Goal: Task Accomplishment & Management: Complete application form

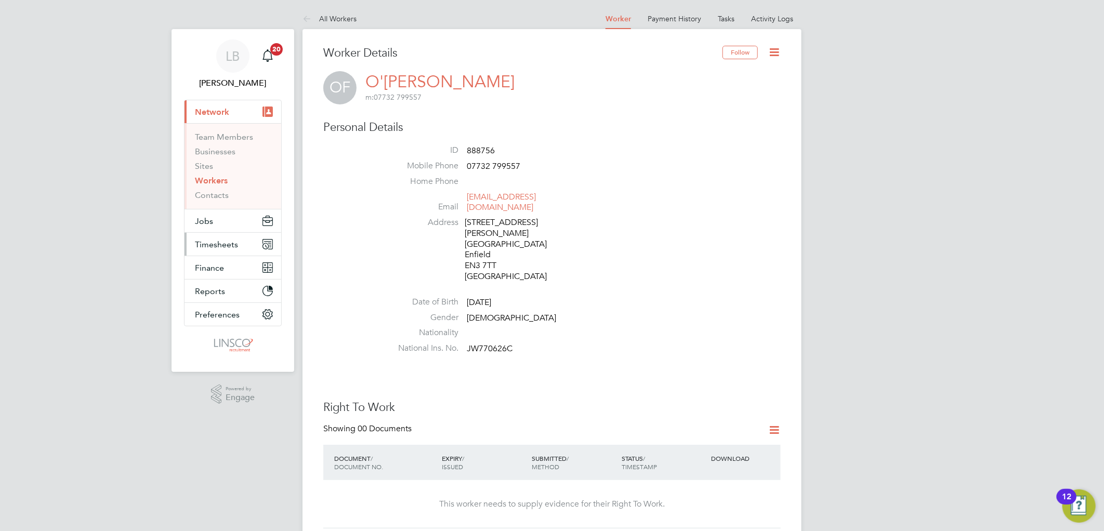
drag, startPoint x: 192, startPoint y: 241, endPoint x: 205, endPoint y: 240, distance: 12.5
click at [192, 241] on button "Timesheets" at bounding box center [233, 244] width 97 height 23
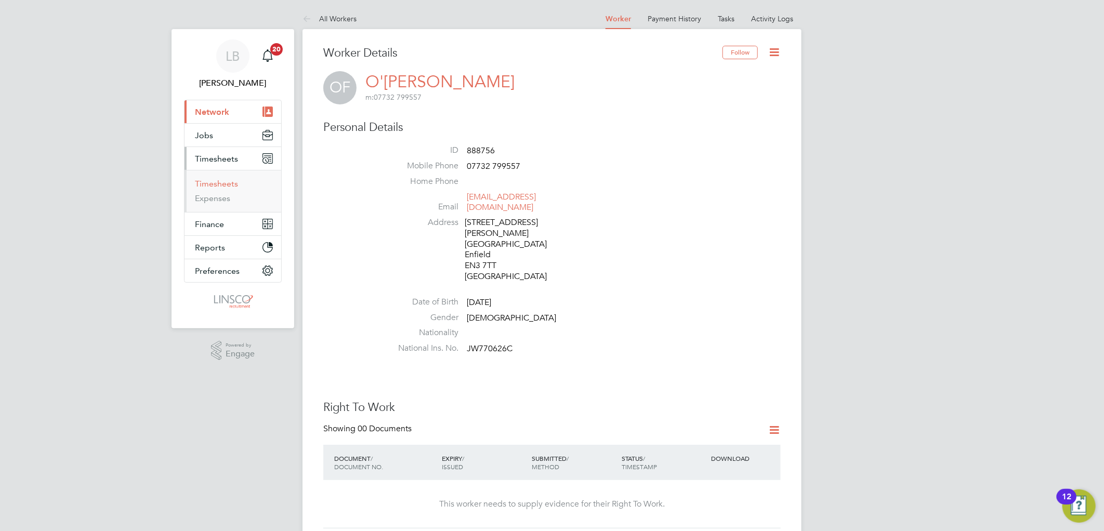
click at [221, 179] on link "Timesheets" at bounding box center [216, 184] width 43 height 10
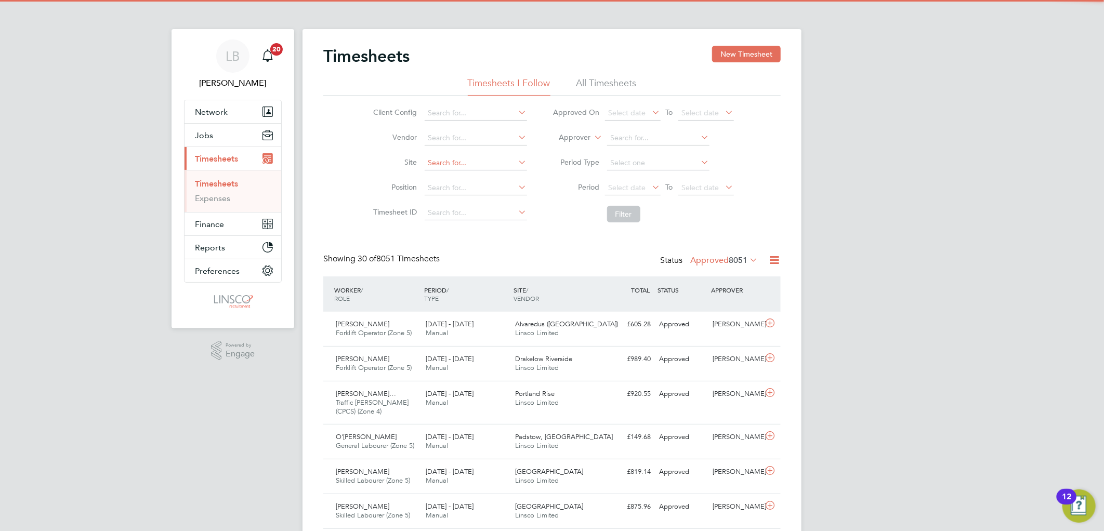
click at [438, 167] on input at bounding box center [476, 163] width 102 height 15
drag, startPoint x: 475, startPoint y: 174, endPoint x: 604, endPoint y: 203, distance: 132.2
click at [476, 174] on li "Drac an Village" at bounding box center [475, 177] width 103 height 14
type input "Dracan Village"
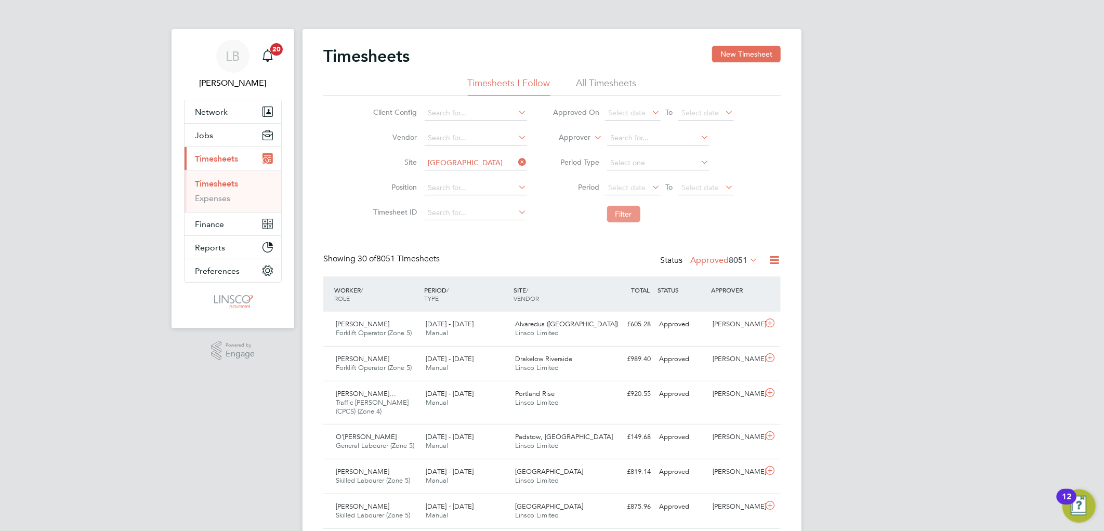
click at [624, 214] on button "Filter" at bounding box center [623, 214] width 33 height 17
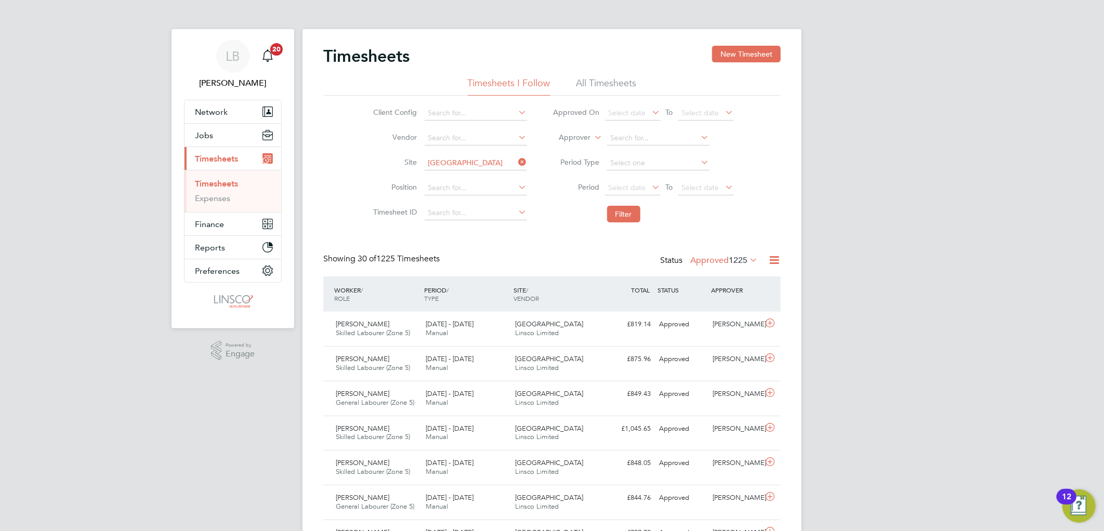
click at [631, 178] on li "Period Select date To Select date" at bounding box center [643, 188] width 207 height 25
click at [635, 183] on span "Select date" at bounding box center [627, 187] width 37 height 9
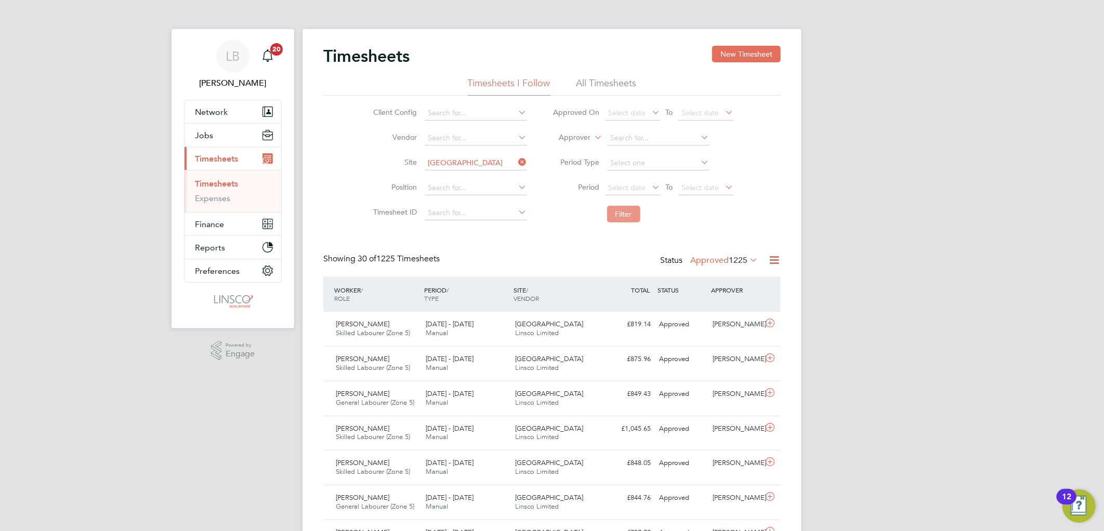
click at [623, 215] on button "Filter" at bounding box center [623, 214] width 33 height 17
click at [718, 261] on label "Approved 1225" at bounding box center [724, 260] width 68 height 10
click at [710, 293] on li "Saved" at bounding box center [713, 293] width 48 height 15
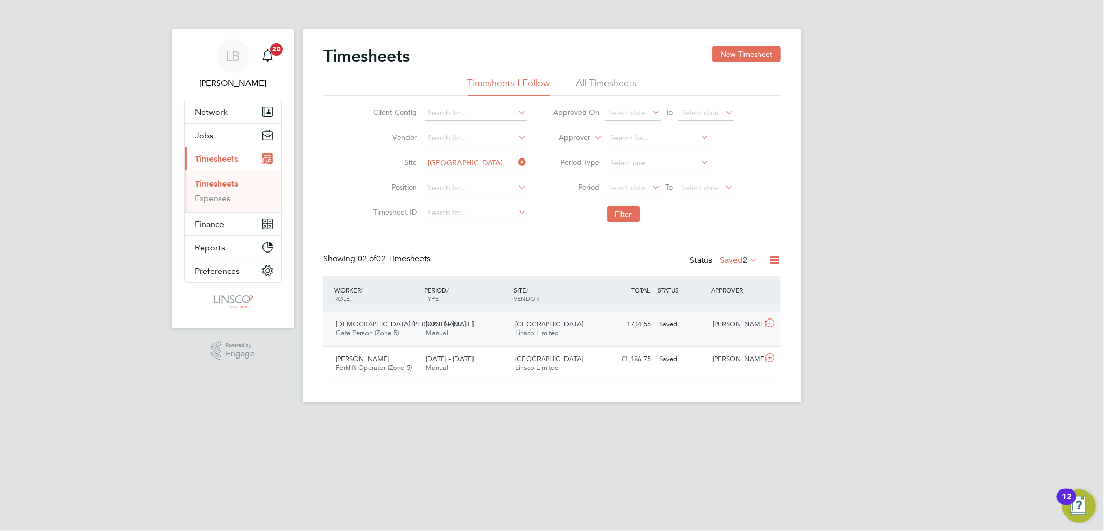
click at [461, 334] on div "28 Jul - 3 Aug 2025 Manual" at bounding box center [467, 329] width 90 height 26
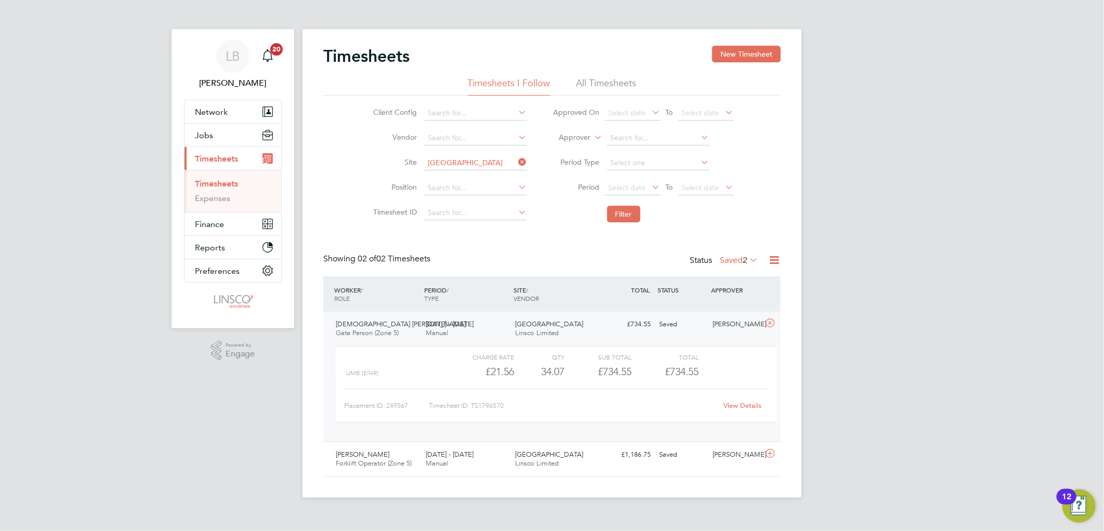
click at [725, 258] on label "Saved 2" at bounding box center [739, 260] width 38 height 10
click at [719, 307] on li "Submitted" at bounding box center [728, 307] width 48 height 15
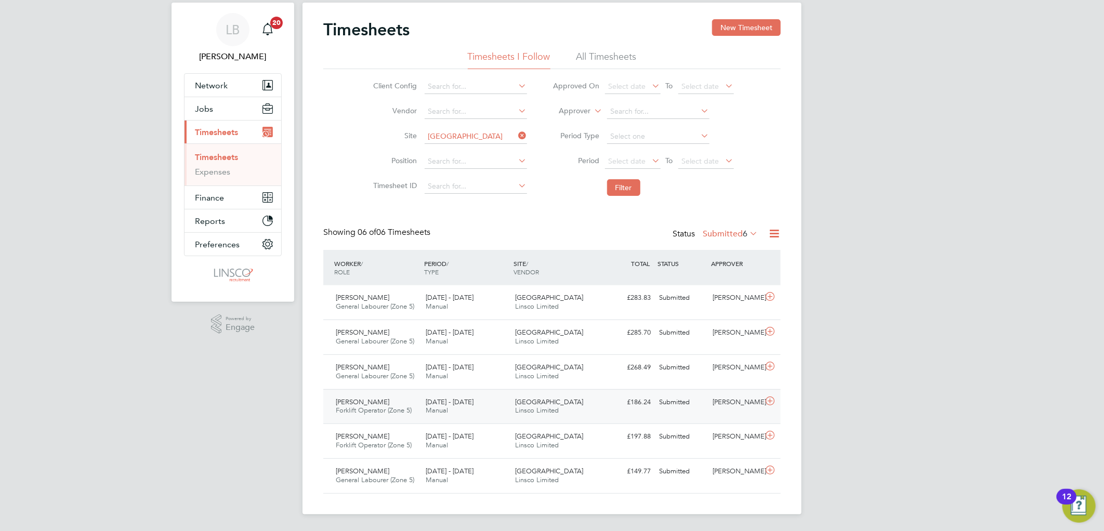
click at [491, 411] on div "4 - 10 Aug 2025 Manual" at bounding box center [467, 407] width 90 height 26
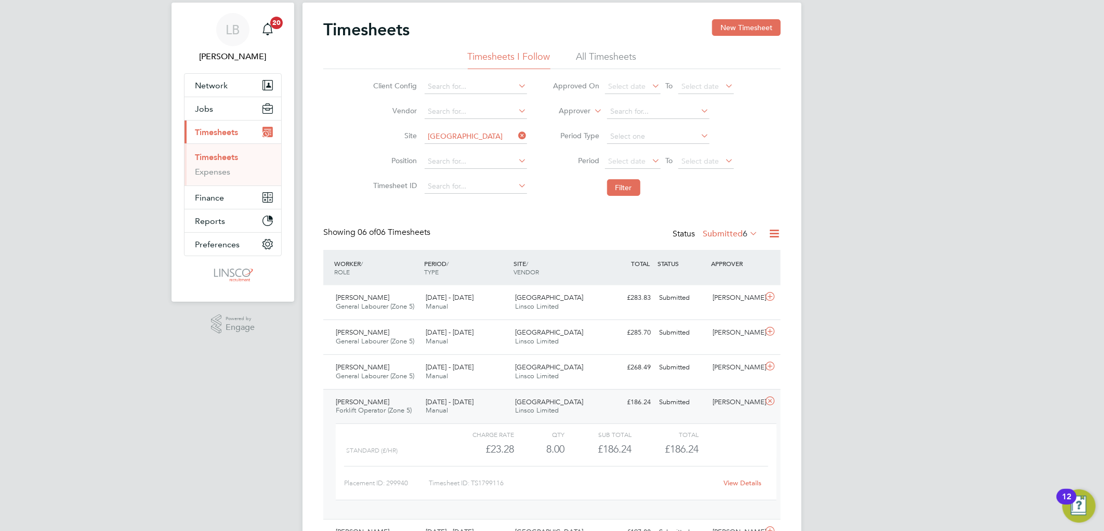
click at [746, 487] on link "View Details" at bounding box center [743, 483] width 38 height 9
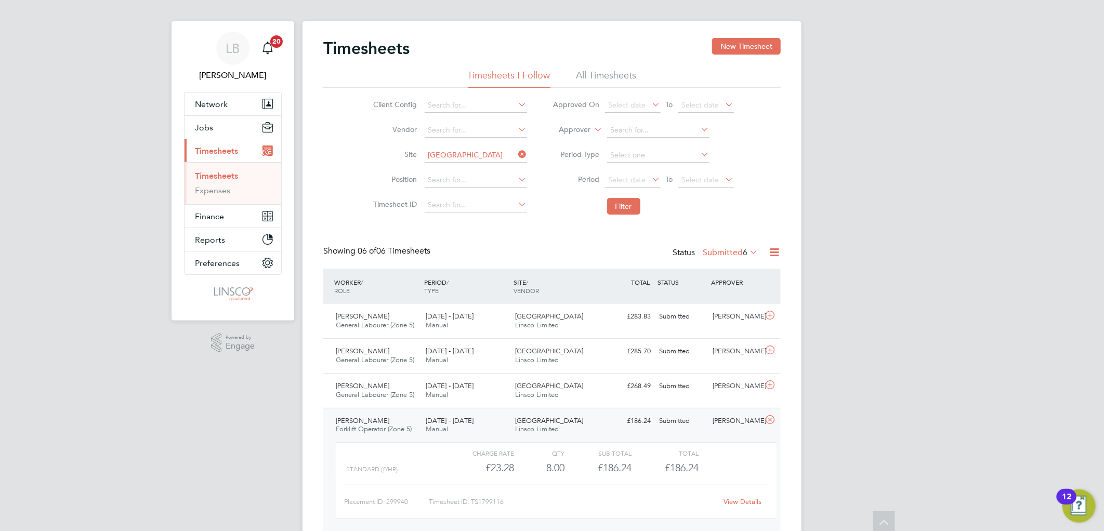
scroll to position [7, 0]
click at [381, 357] on span "General Labourer (Zone 5)" at bounding box center [375, 361] width 78 height 9
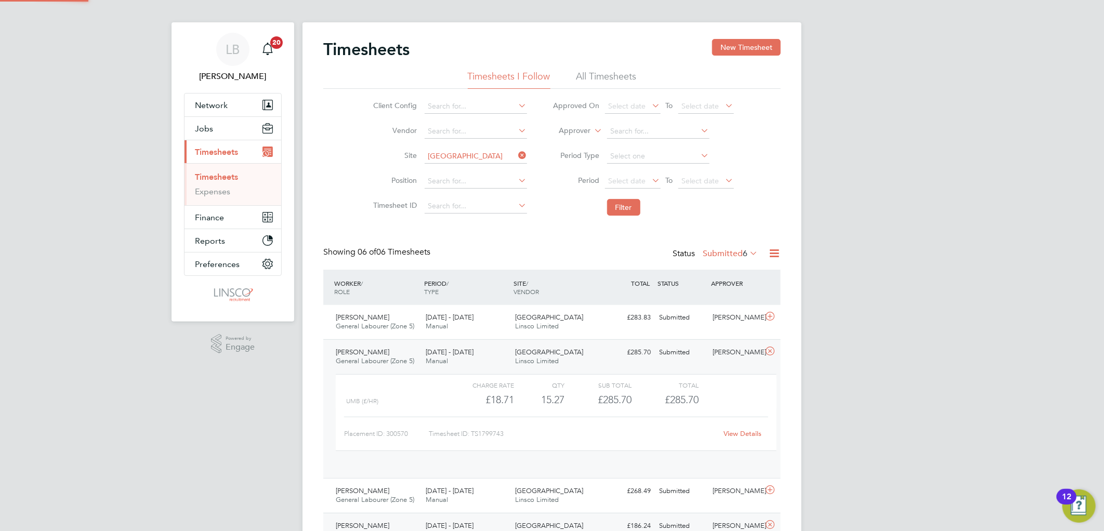
scroll to position [17, 101]
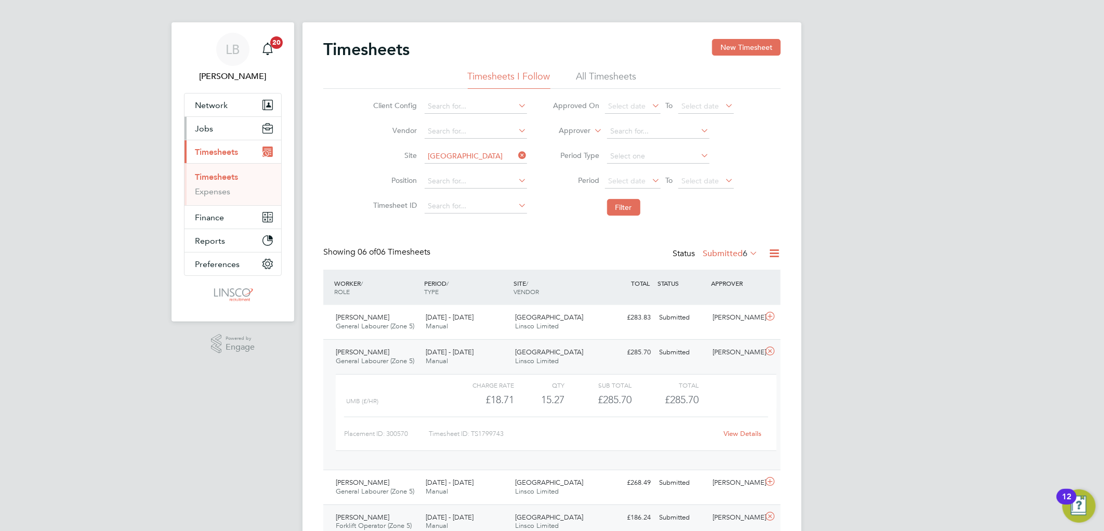
click at [201, 122] on button "Jobs" at bounding box center [233, 128] width 97 height 23
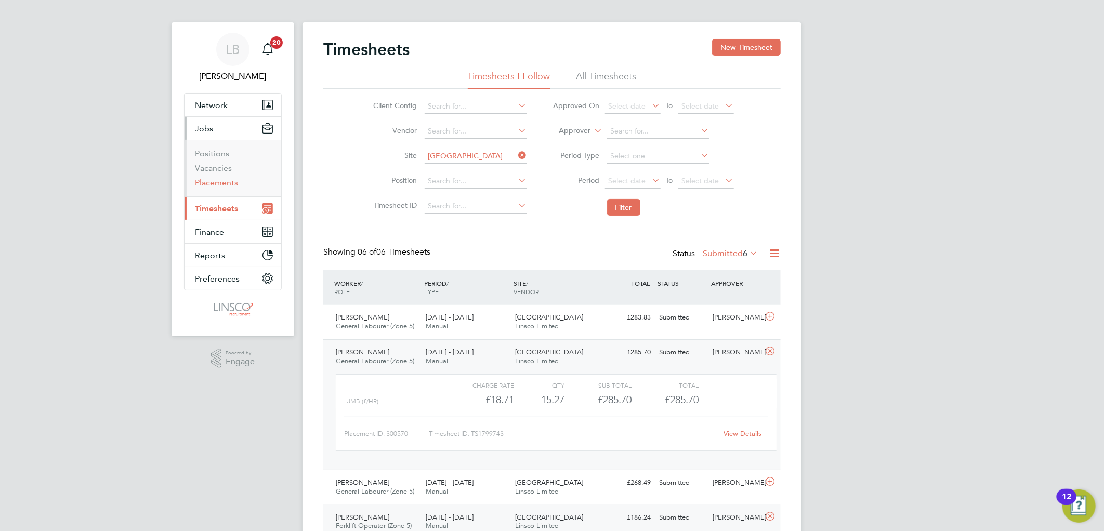
click at [229, 188] on link "Placements" at bounding box center [216, 183] width 43 height 10
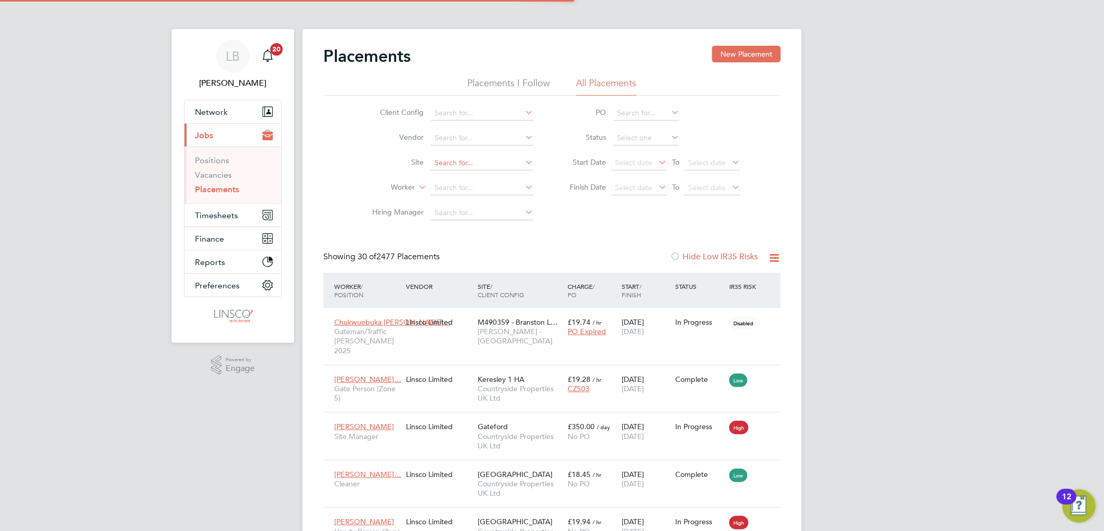
scroll to position [29, 73]
click at [469, 163] on input at bounding box center [482, 163] width 102 height 15
click at [381, 173] on li "Site" at bounding box center [448, 163] width 195 height 25
click at [448, 164] on input at bounding box center [482, 163] width 102 height 15
type input "di s"
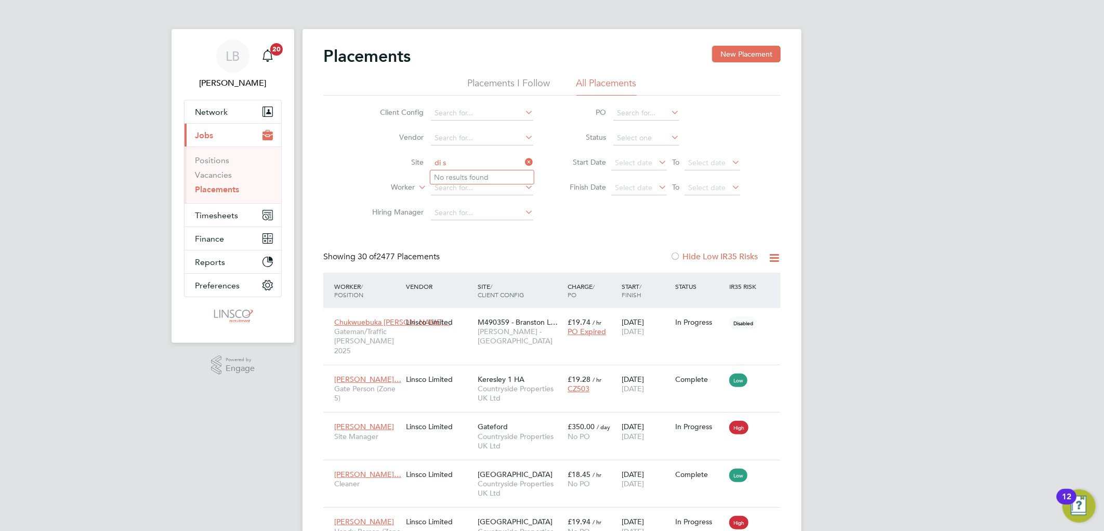
drag, startPoint x: 273, startPoint y: 163, endPoint x: 287, endPoint y: 165, distance: 14.3
click at [275, 163] on ul "Positions Vacancies Placements" at bounding box center [233, 175] width 97 height 57
click at [460, 191] on input at bounding box center [482, 188] width 102 height 15
click at [474, 201] on li "Dil raj Si ngh" at bounding box center [481, 202] width 103 height 14
type input "Dilraj Singh"
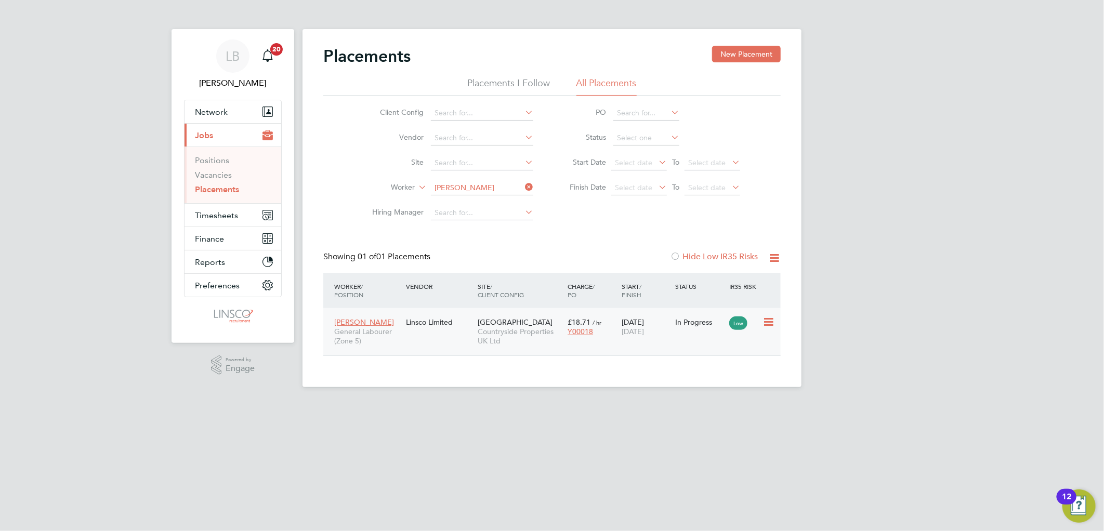
click at [482, 320] on span "Dracan Village" at bounding box center [515, 322] width 75 height 9
click at [523, 184] on icon at bounding box center [523, 187] width 0 height 15
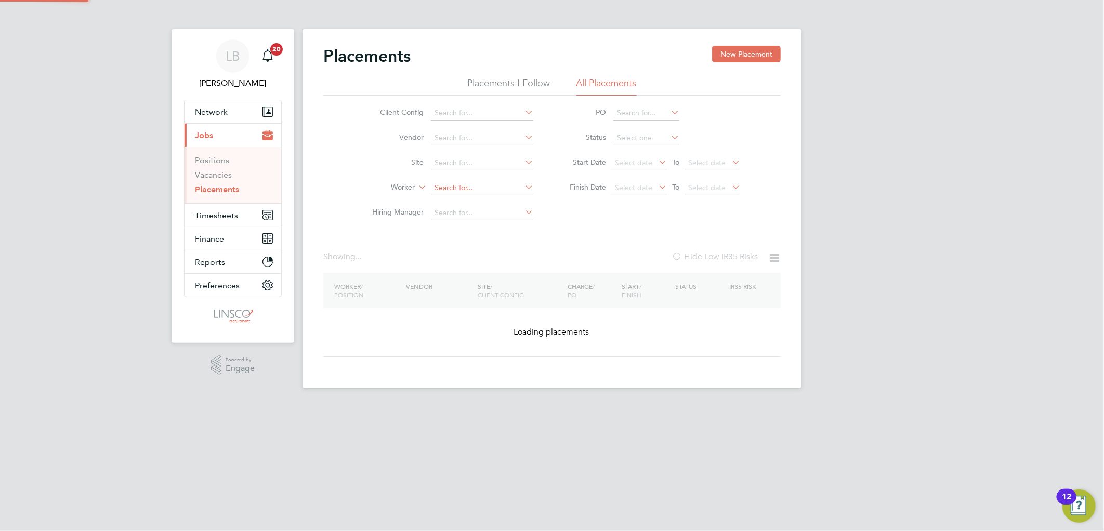
click at [480, 185] on input at bounding box center [482, 188] width 102 height 15
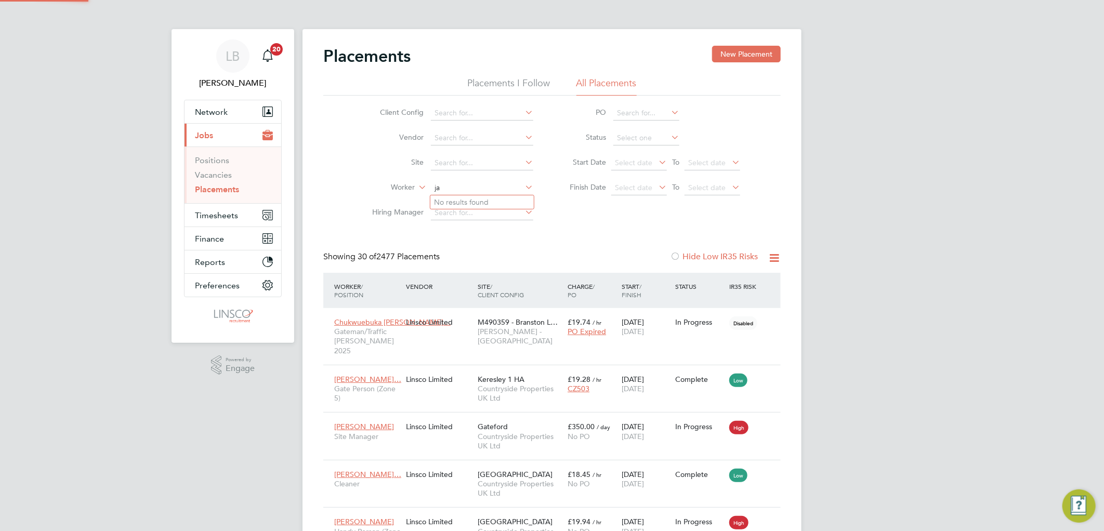
scroll to position [39, 90]
click at [476, 201] on li "Jas Sin gh" at bounding box center [483, 202] width 106 height 14
type input "Jas Singh"
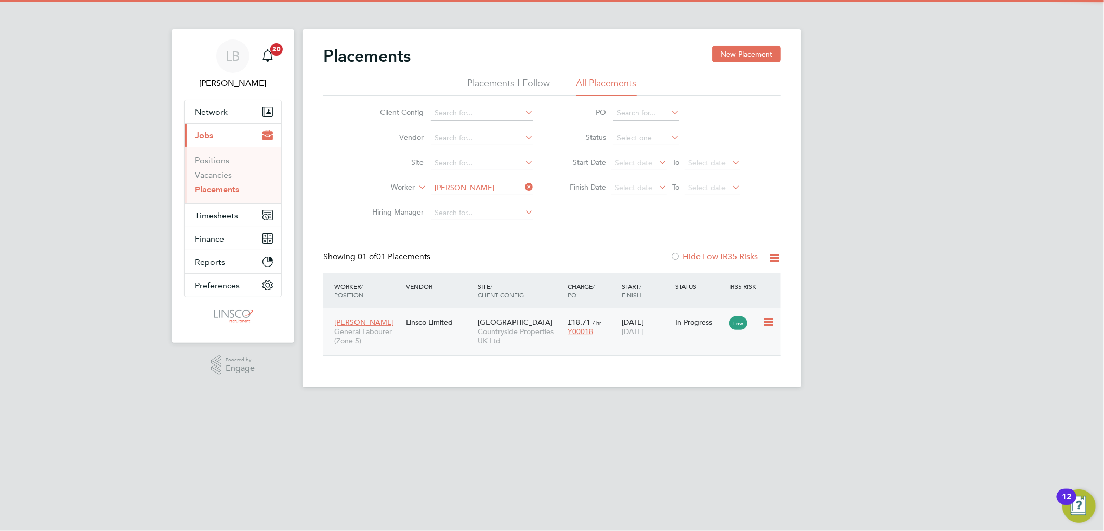
click at [536, 327] on span "Countryside Properties UK Ltd" at bounding box center [520, 336] width 85 height 19
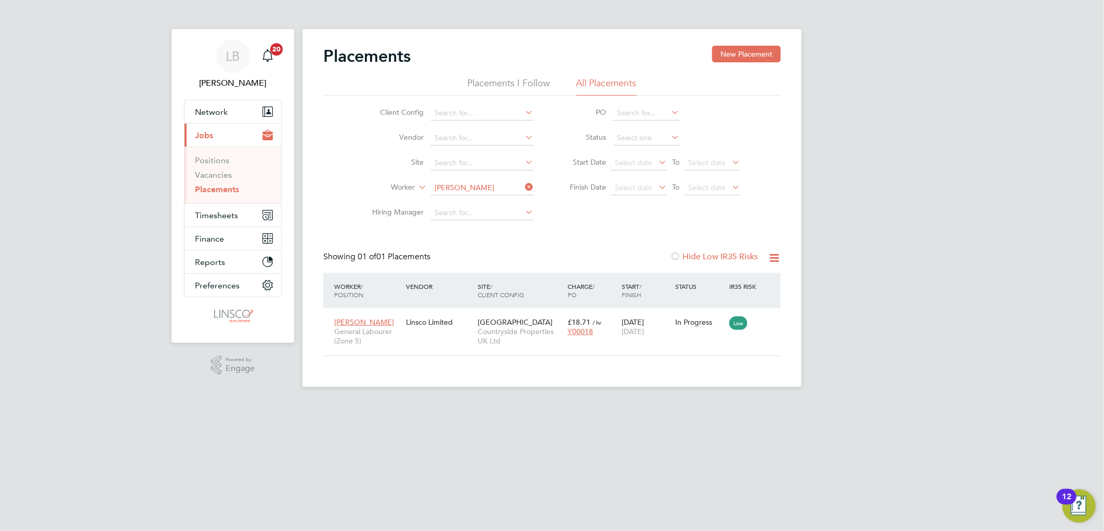
drag, startPoint x: 526, startPoint y: 185, endPoint x: 471, endPoint y: 184, distance: 54.6
click at [521, 185] on li "Worker Jas Singh" at bounding box center [448, 188] width 195 height 25
click at [461, 184] on input at bounding box center [482, 188] width 102 height 15
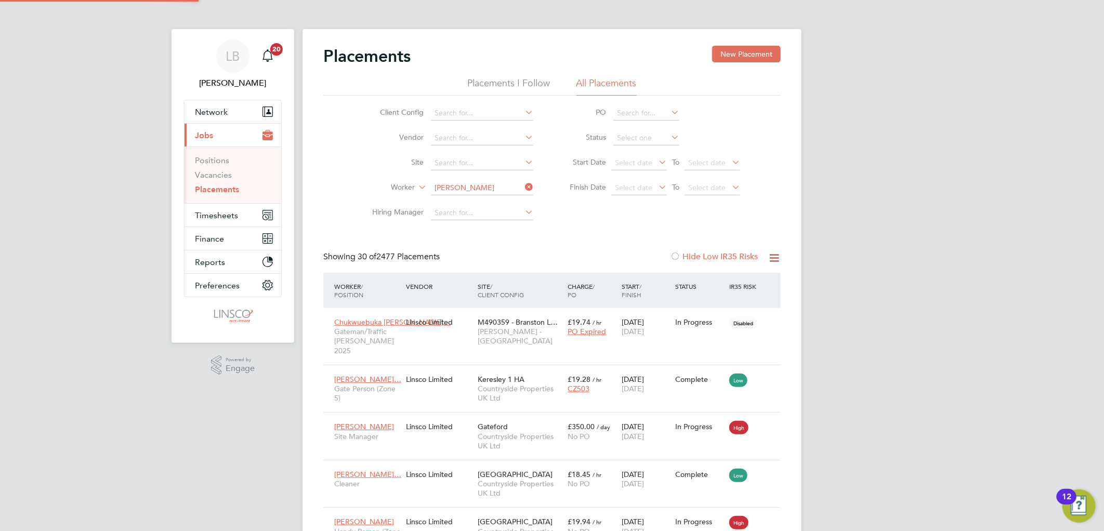
click at [481, 203] on li "Phil Mar shall" at bounding box center [481, 202] width 103 height 14
type input "Phil Marshall"
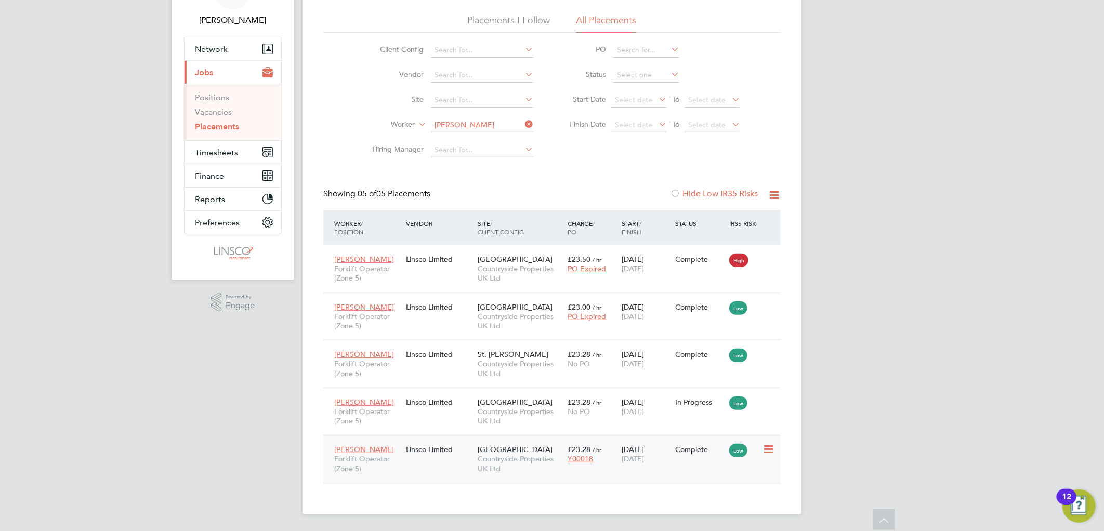
click at [493, 449] on span "Dracan Village" at bounding box center [515, 449] width 75 height 9
click at [523, 120] on icon at bounding box center [523, 124] width 0 height 15
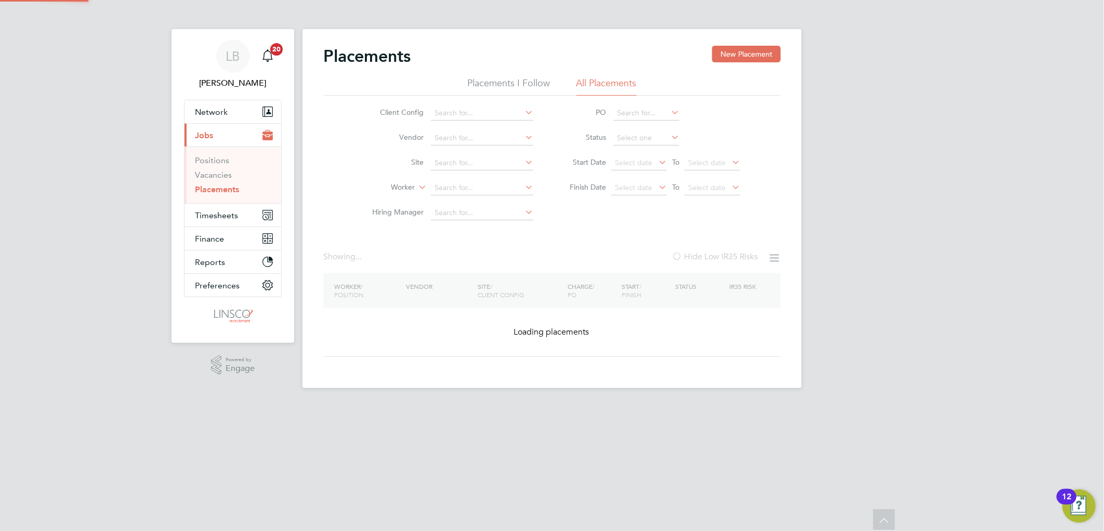
click at [496, 124] on li "Client Config" at bounding box center [448, 113] width 195 height 25
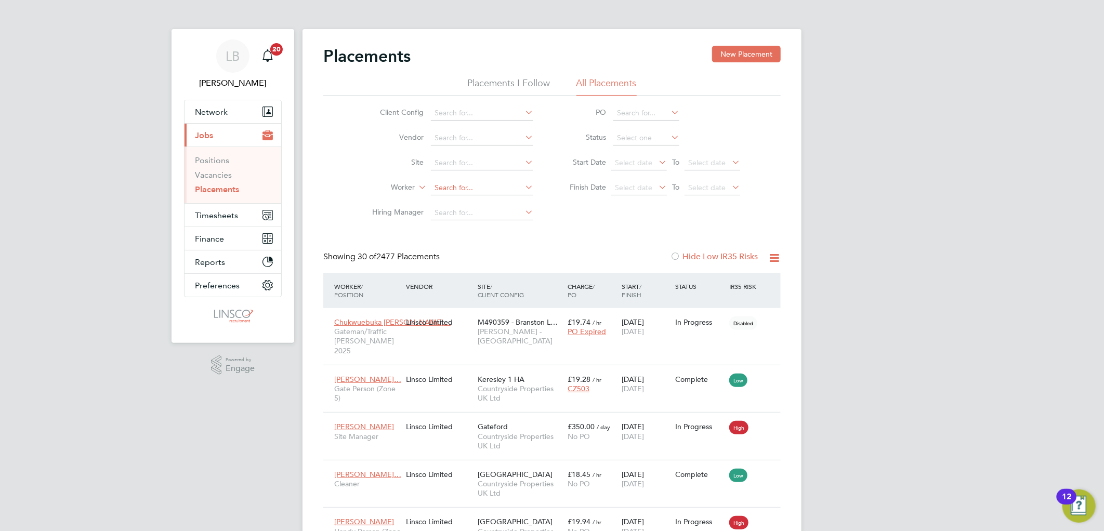
click at [476, 191] on input at bounding box center [482, 188] width 102 height 15
click at [481, 199] on li "Upkar Chera" at bounding box center [481, 202] width 103 height 14
type input "Upkar Chera"
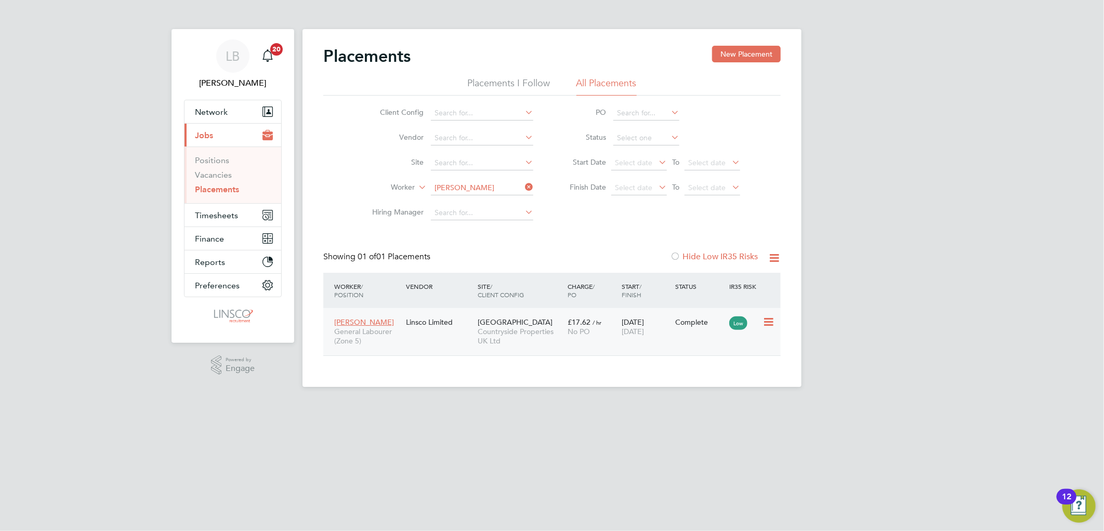
click at [534, 319] on div "Dracan Village Countryside Properties UK Ltd" at bounding box center [520, 331] width 90 height 39
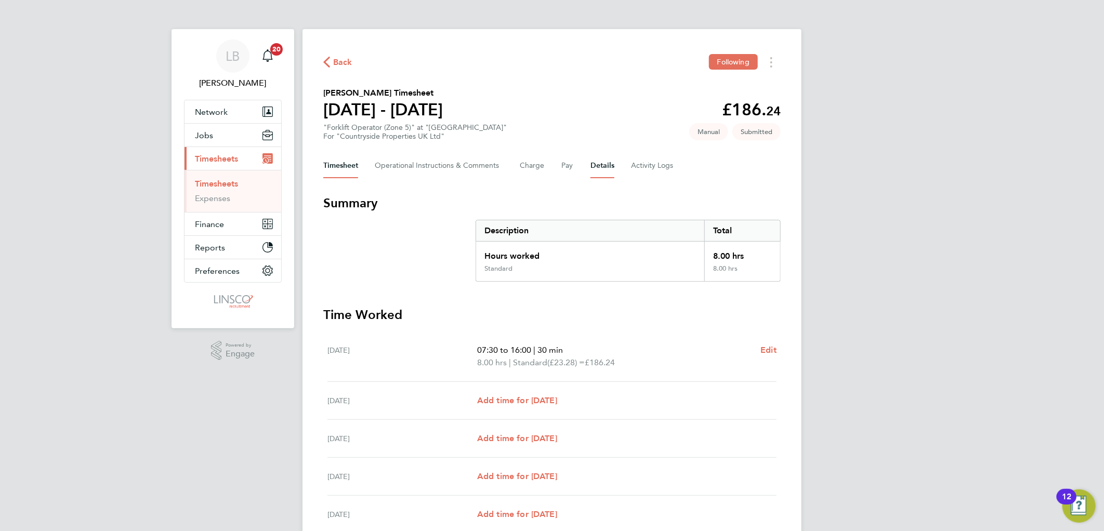
click at [599, 163] on button "Details" at bounding box center [602, 165] width 24 height 25
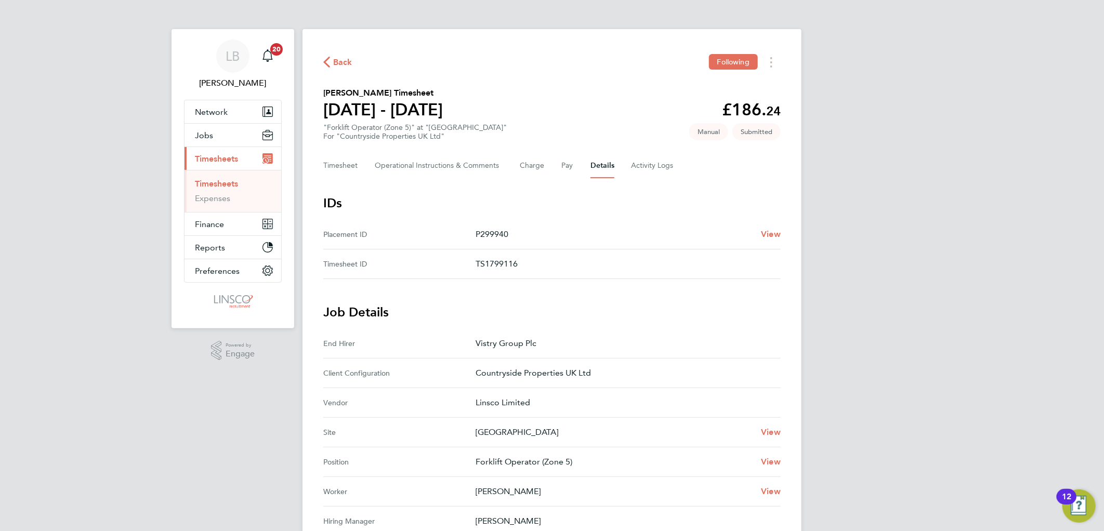
click at [329, 57] on span "Back" at bounding box center [337, 62] width 29 height 10
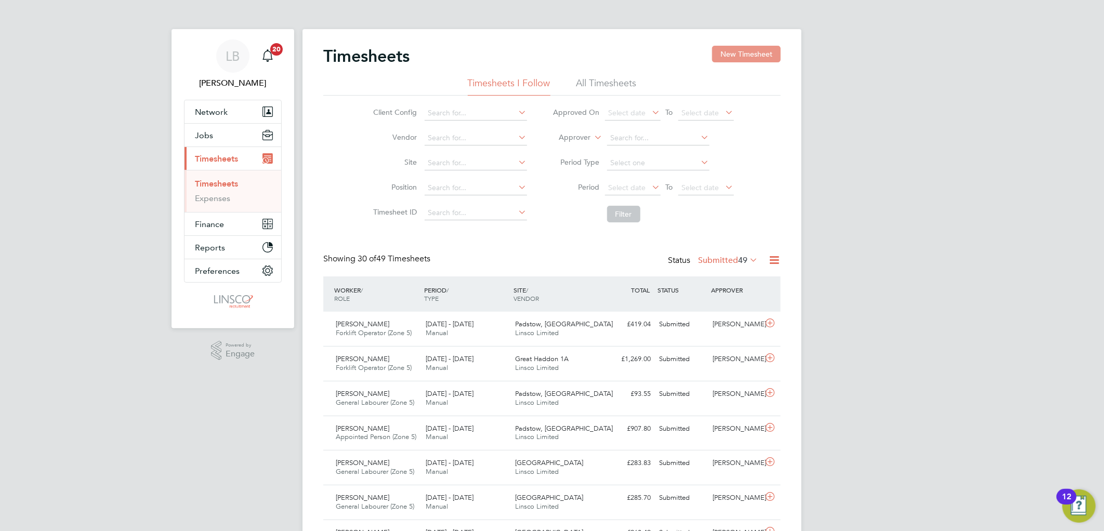
click at [728, 53] on button "New Timesheet" at bounding box center [746, 54] width 69 height 17
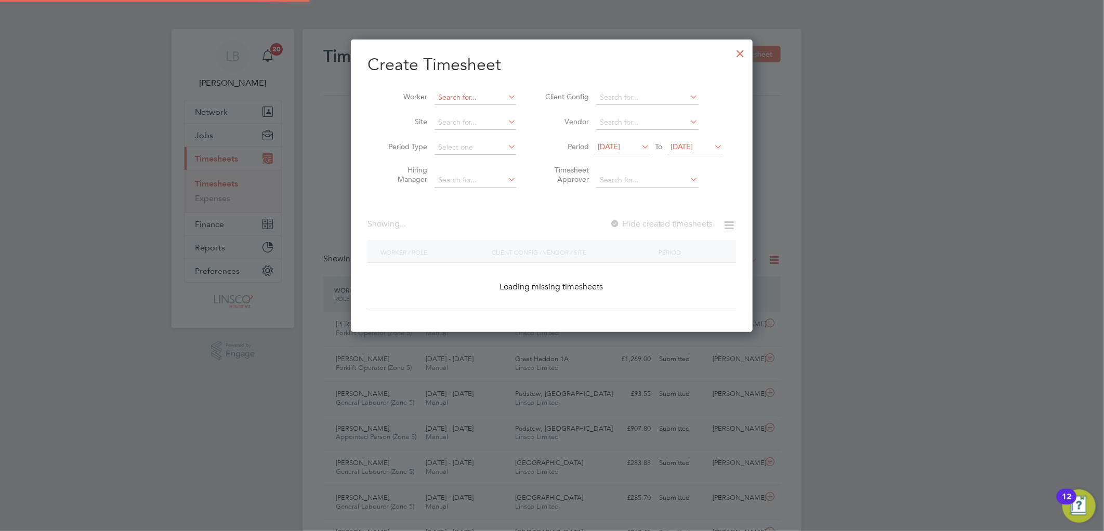
scroll to position [2170, 402]
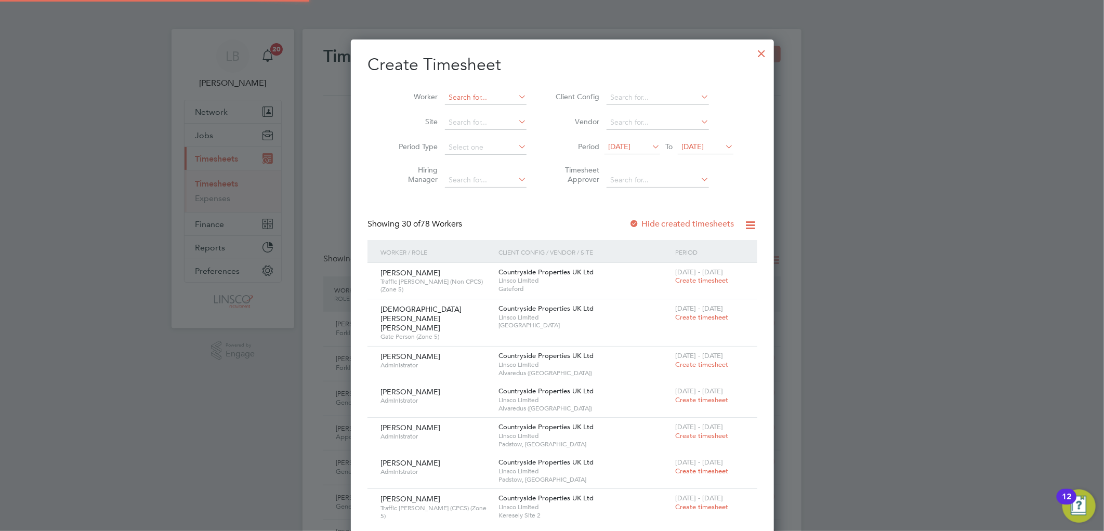
click at [471, 95] on input at bounding box center [486, 97] width 82 height 15
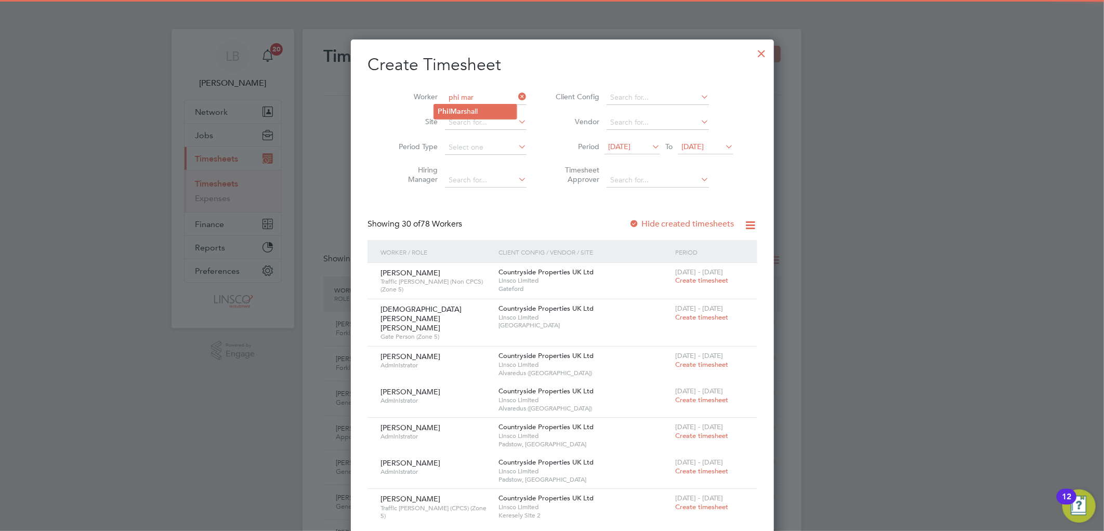
click at [471, 113] on li "Phi l Mar shall" at bounding box center [475, 111] width 83 height 14
type input "Phil Marshall"
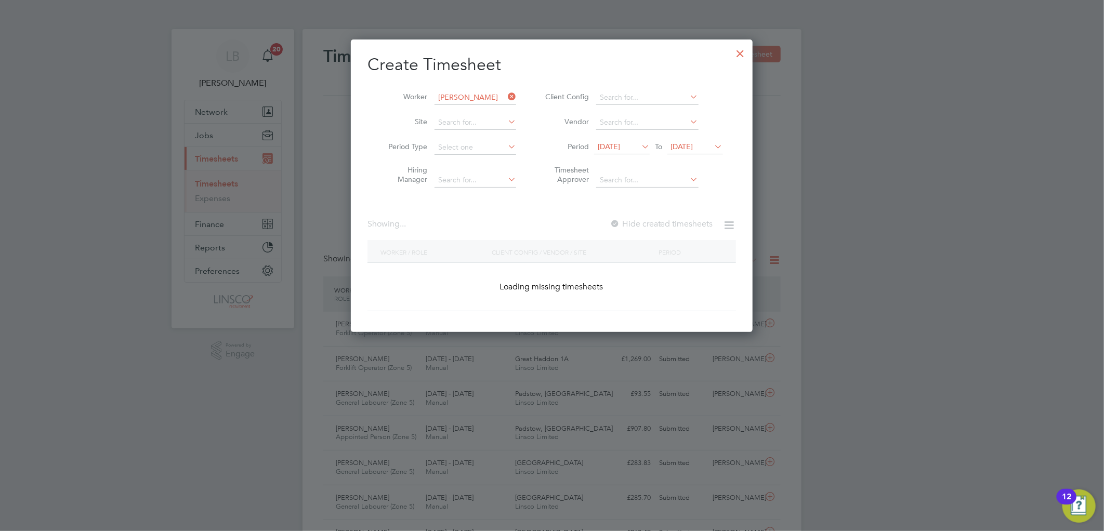
scroll to position [281, 402]
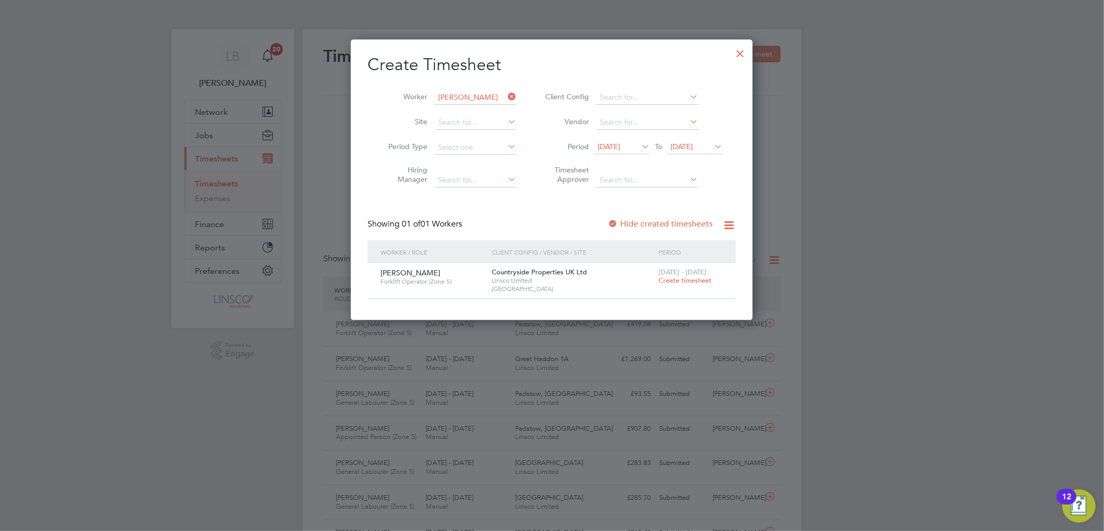
click at [639, 219] on label "Hide created timesheets" at bounding box center [661, 224] width 106 height 10
click at [619, 222] on label "Hide created timesheets" at bounding box center [661, 224] width 106 height 10
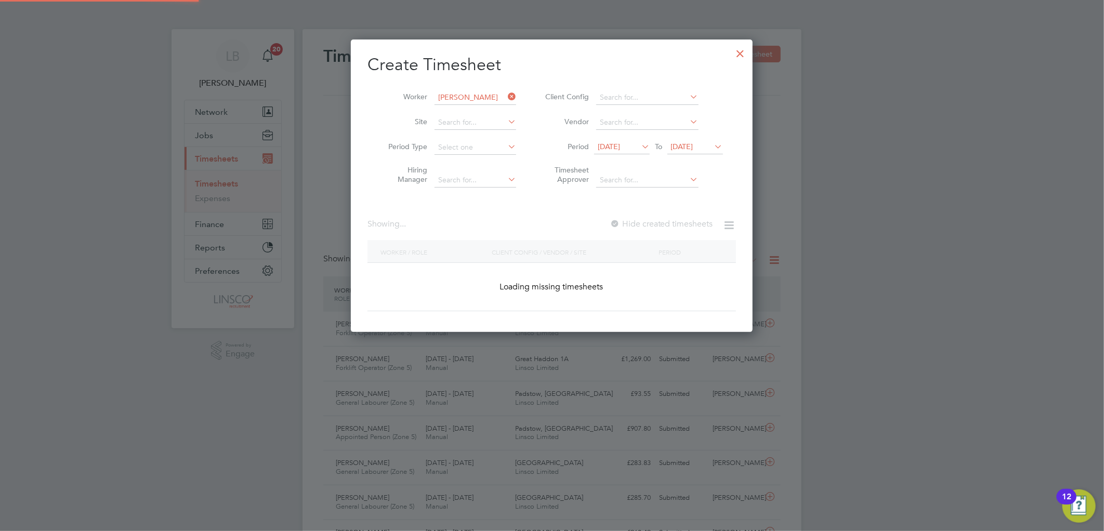
scroll to position [351, 402]
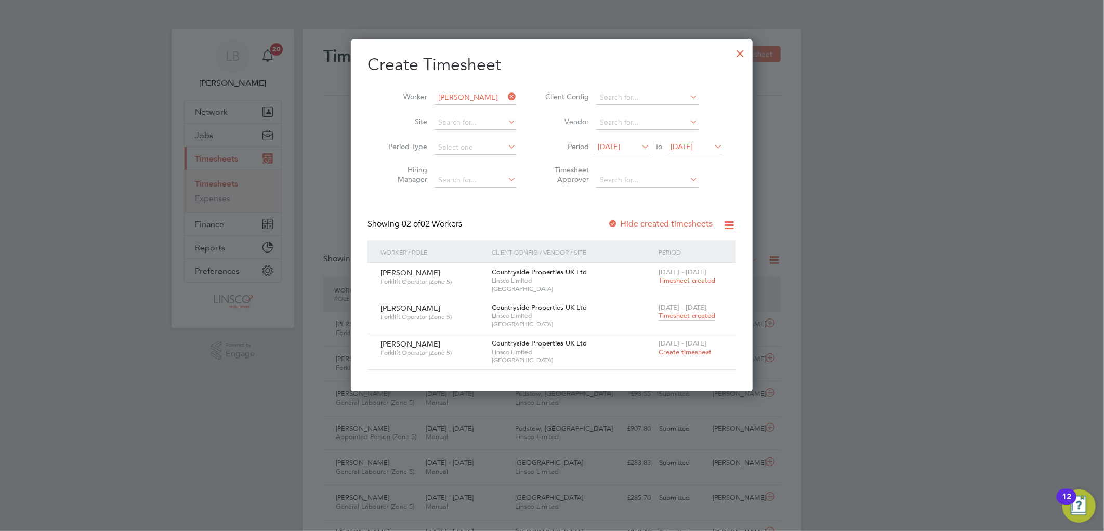
click at [673, 279] on span "Timesheet created" at bounding box center [687, 280] width 57 height 9
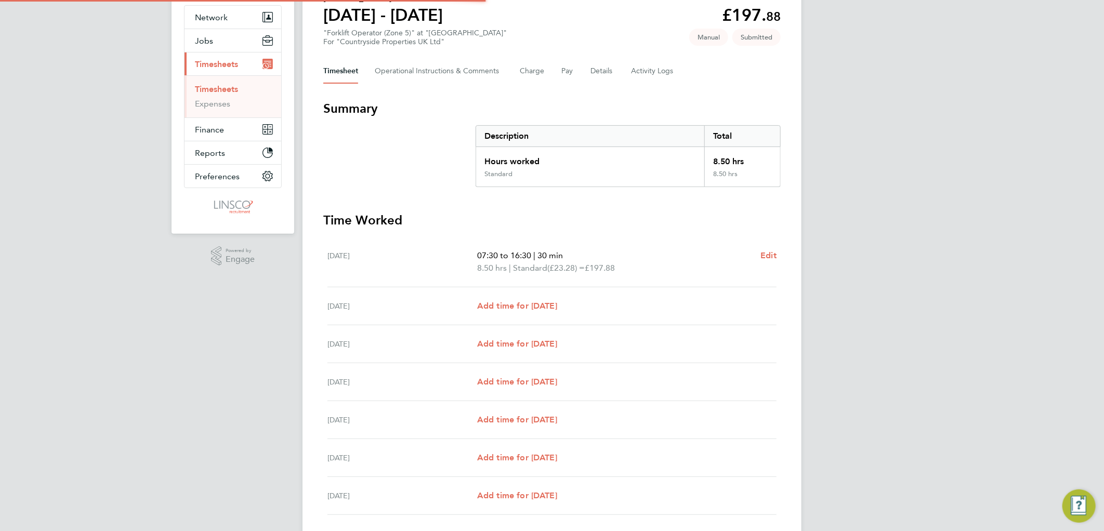
scroll to position [168, 0]
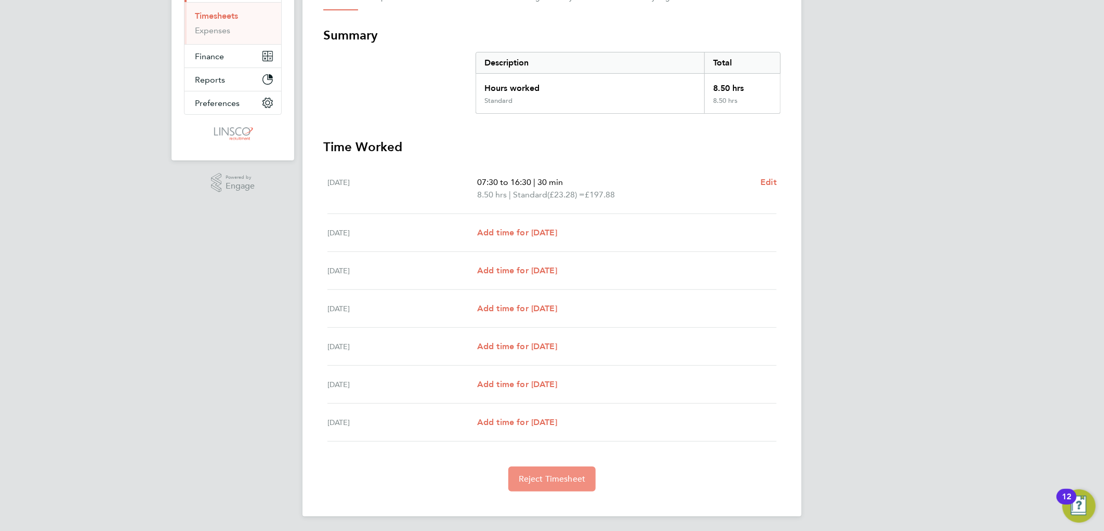
click at [545, 479] on span "Reject Timesheet" at bounding box center [552, 479] width 67 height 10
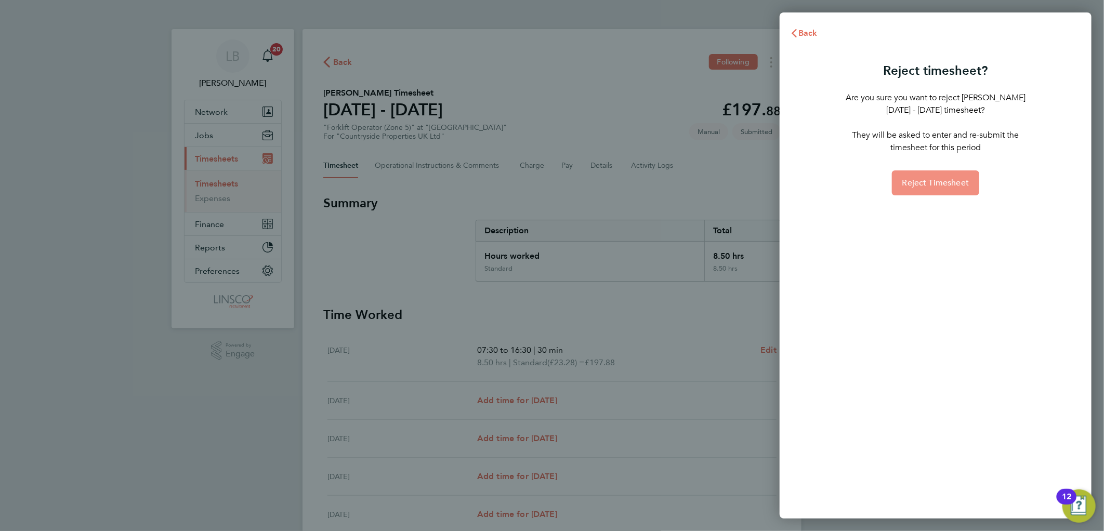
click at [911, 173] on button "Reject Timesheet" at bounding box center [936, 182] width 88 height 25
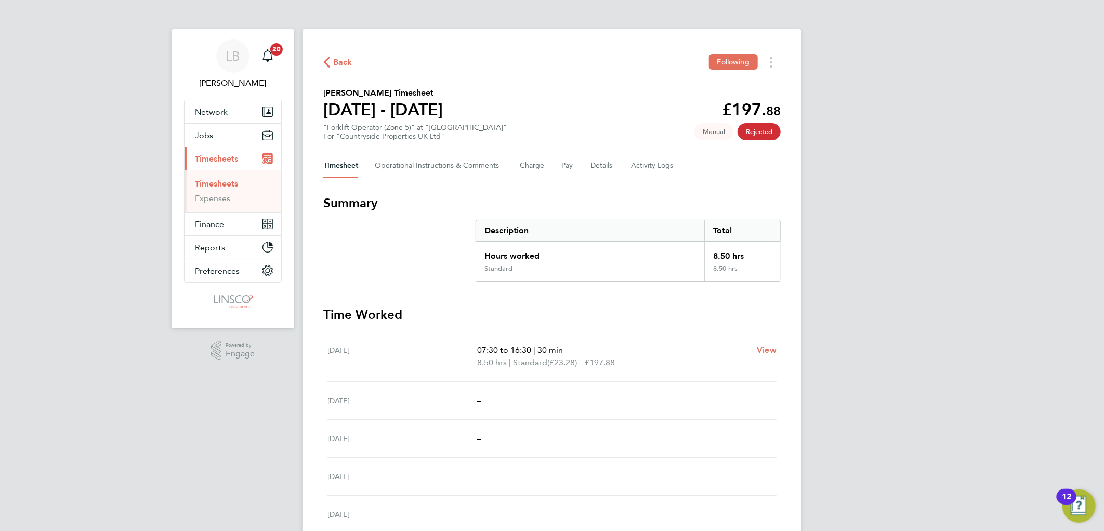
click at [333, 64] on span "Back" at bounding box center [342, 62] width 19 height 12
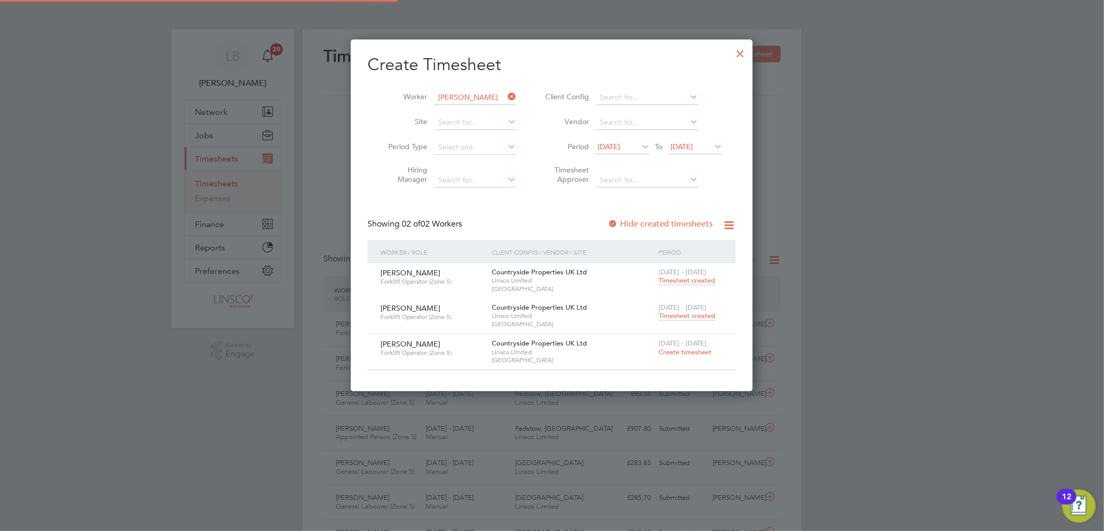
scroll to position [26, 90]
click at [742, 50] on div at bounding box center [740, 51] width 19 height 19
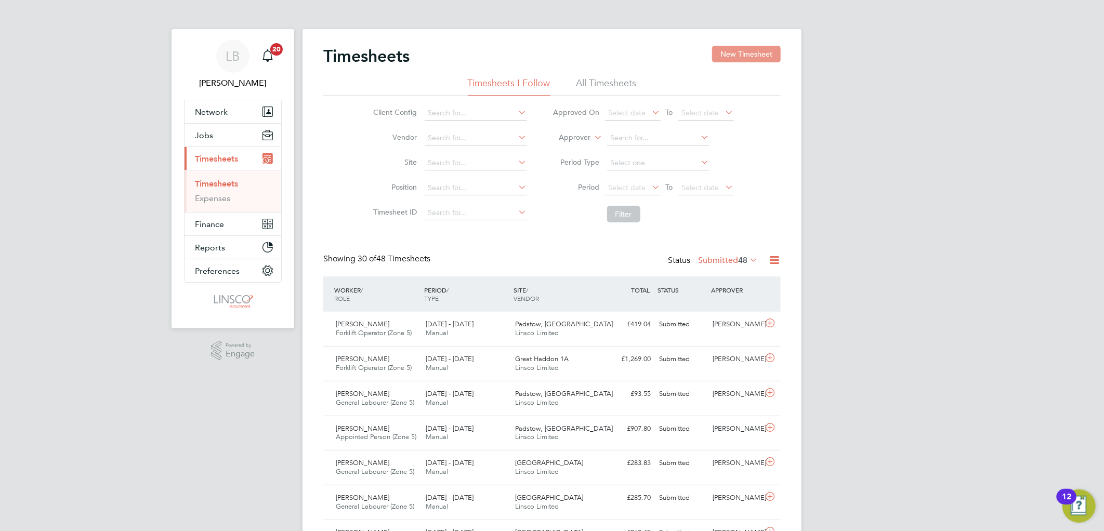
click at [724, 57] on button "New Timesheet" at bounding box center [746, 54] width 69 height 17
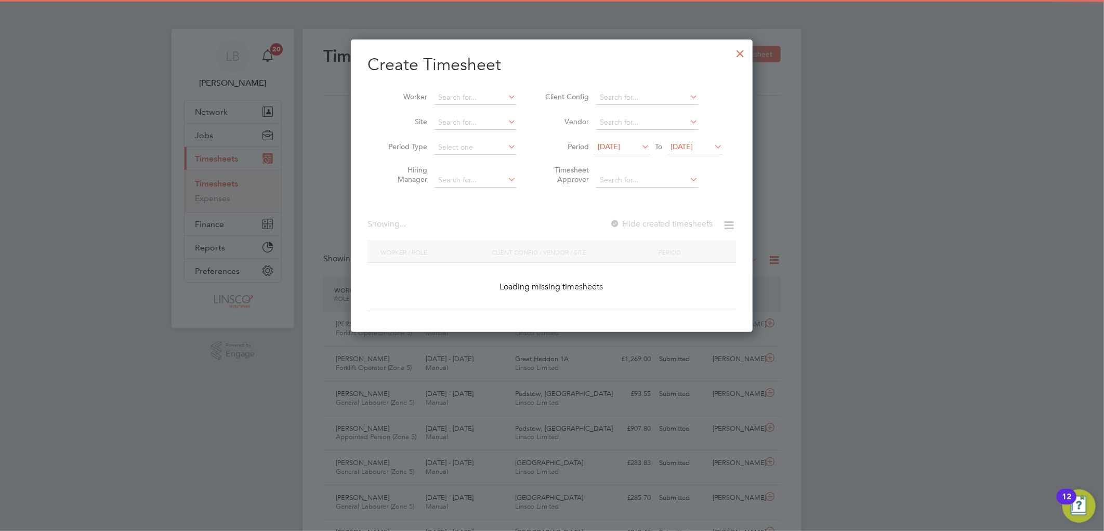
scroll to position [2170, 402]
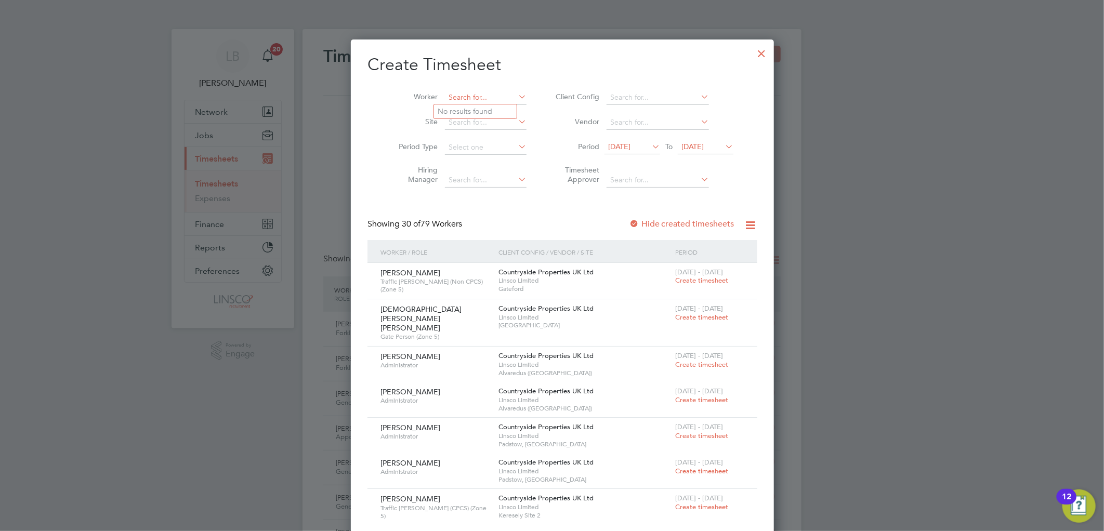
click at [464, 96] on input at bounding box center [486, 97] width 82 height 15
click at [491, 107] on li "Chib uikem Gabriel Attama" at bounding box center [509, 111] width 150 height 14
type input "Chibuikem Gabriel Attama"
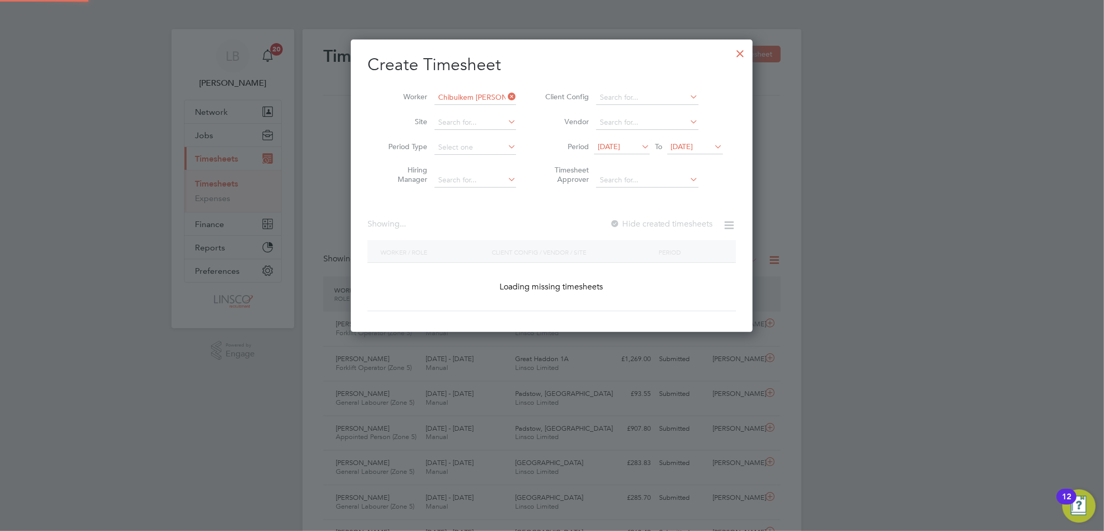
scroll to position [316, 402]
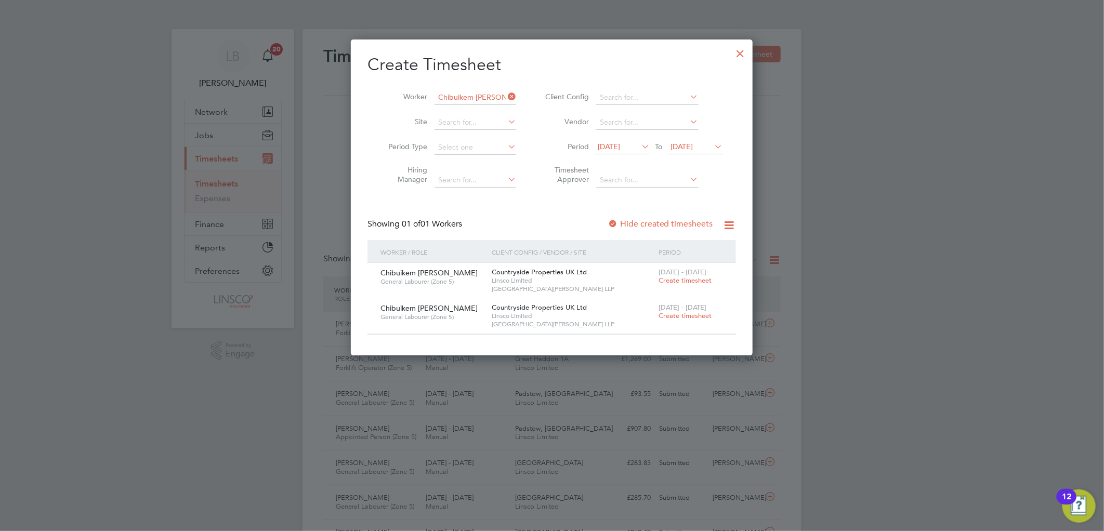
click at [627, 217] on div "Create Timesheet Worker Chibuikem Gabriel Attama Site Period Type Hiring Manage…" at bounding box center [551, 194] width 369 height 281
drag, startPoint x: 636, startPoint y: 231, endPoint x: 637, endPoint y: 224, distance: 8.0
click at [637, 231] on div "Showing 01 of 01 Workers Hide created timesheets" at bounding box center [551, 229] width 369 height 21
click at [637, 224] on label "Hide created timesheets" at bounding box center [661, 224] width 106 height 10
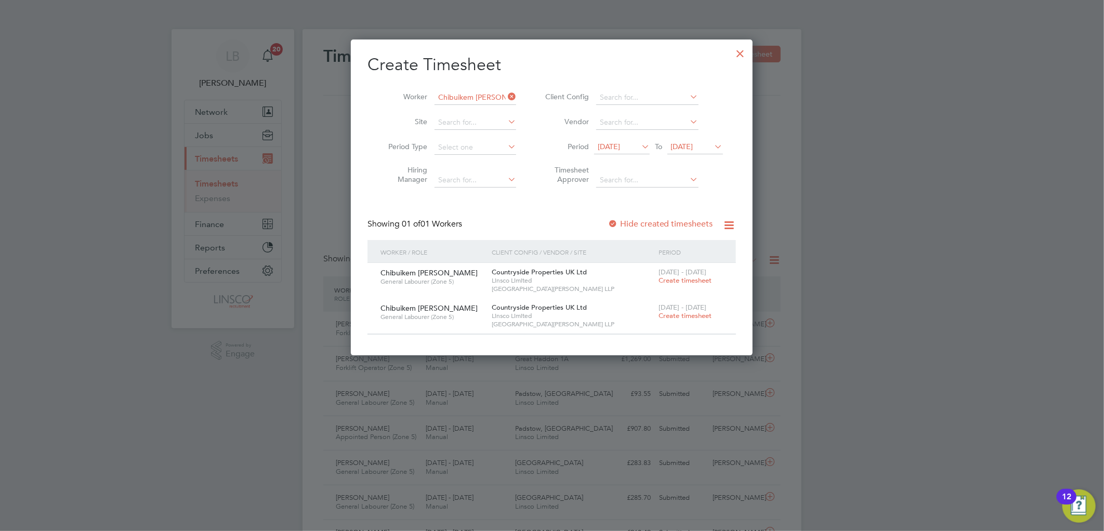
click at [637, 224] on label "Hide created timesheets" at bounding box center [661, 224] width 106 height 10
click at [685, 316] on span "Create timesheet" at bounding box center [685, 315] width 53 height 9
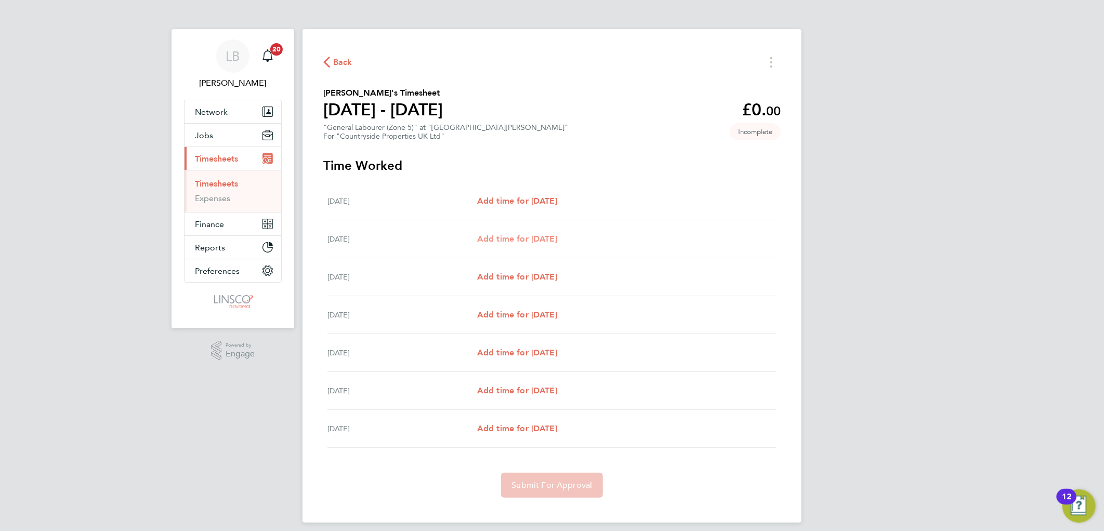
drag, startPoint x: 539, startPoint y: 235, endPoint x: 760, endPoint y: 201, distance: 224.0
click at [540, 234] on span "Add time for Tue 05 Aug" at bounding box center [517, 239] width 80 height 10
select select "30"
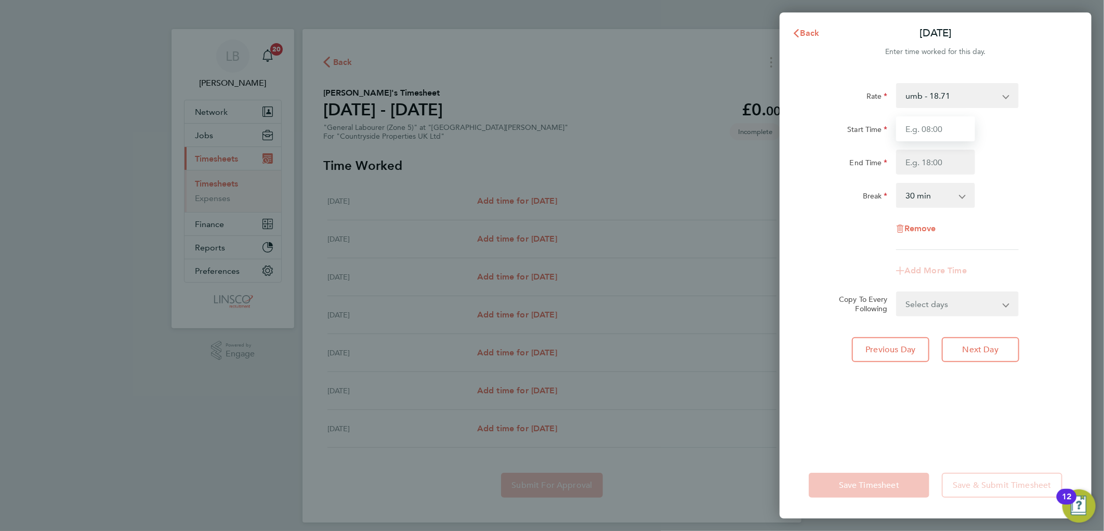
click at [905, 132] on input "Start Time" at bounding box center [935, 128] width 79 height 25
type input "07:30"
click at [920, 159] on input "End Time" at bounding box center [935, 162] width 79 height 25
click at [1000, 145] on div "Start Time 07:30 End Time 13:00" at bounding box center [936, 145] width 262 height 58
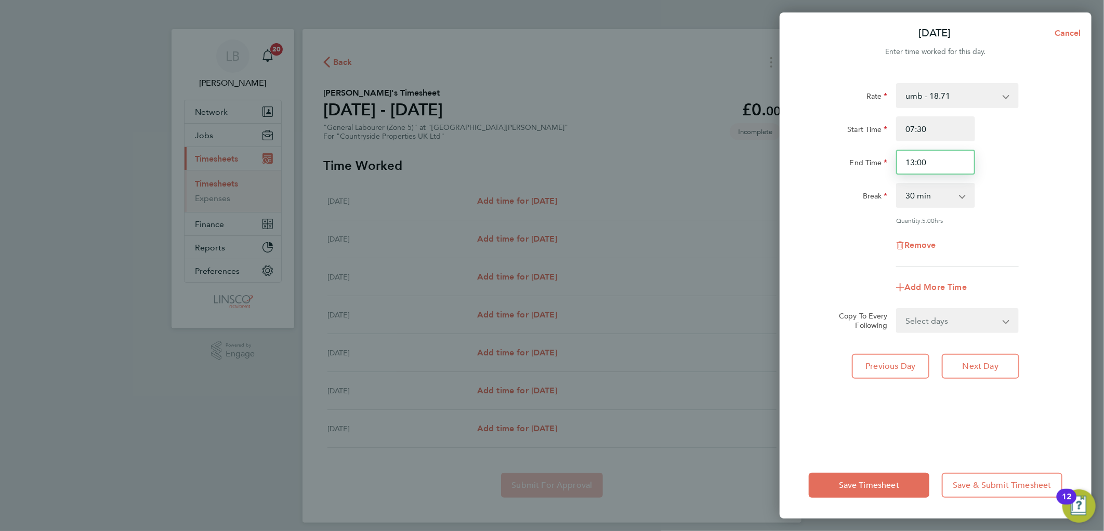
drag, startPoint x: 874, startPoint y: 158, endPoint x: 848, endPoint y: 160, distance: 26.6
click at [848, 160] on div "End Time 13:00" at bounding box center [936, 162] width 262 height 25
type input "12:00"
click at [1017, 144] on div "Start Time 07:30 End Time 12:00" at bounding box center [936, 145] width 262 height 58
click at [877, 484] on span "Save Timesheet" at bounding box center [869, 485] width 60 height 10
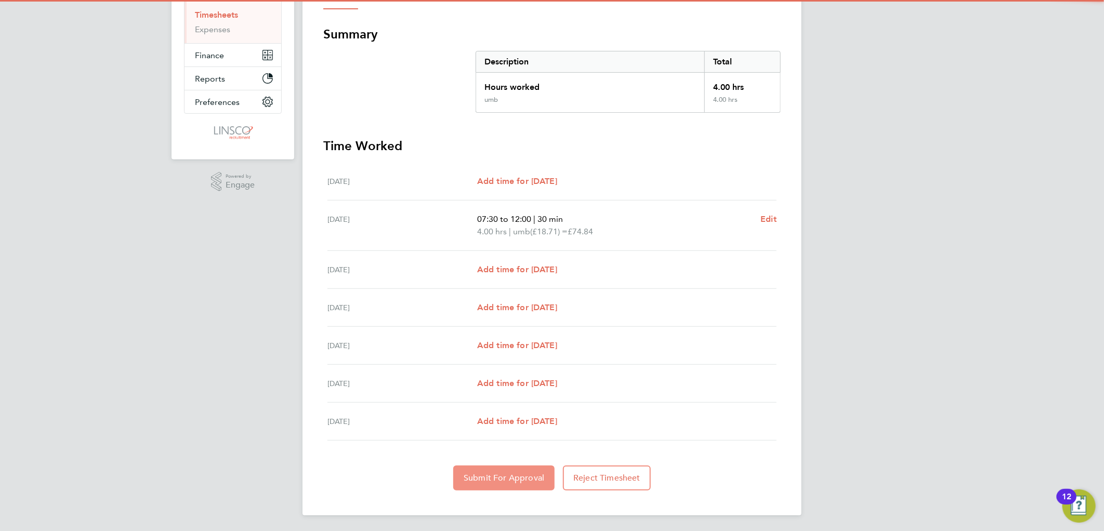
click at [519, 480] on span "Submit For Approval" at bounding box center [504, 478] width 81 height 10
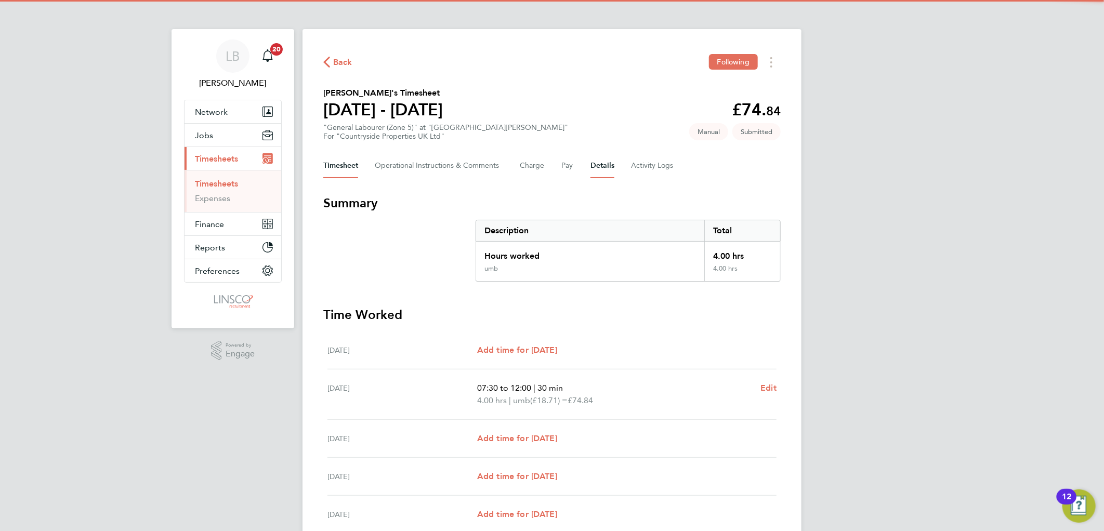
click at [606, 167] on button "Details" at bounding box center [602, 165] width 24 height 25
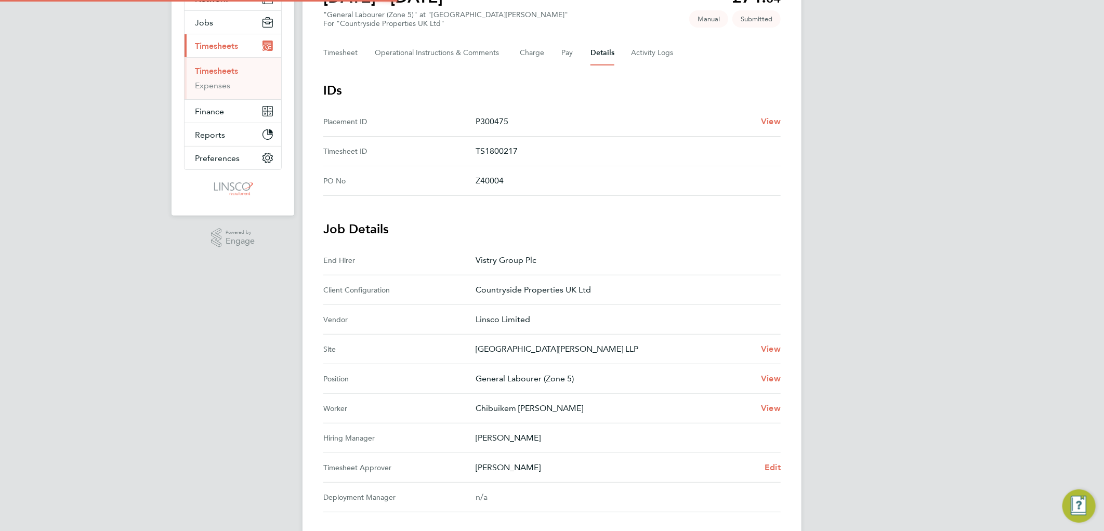
scroll to position [234, 0]
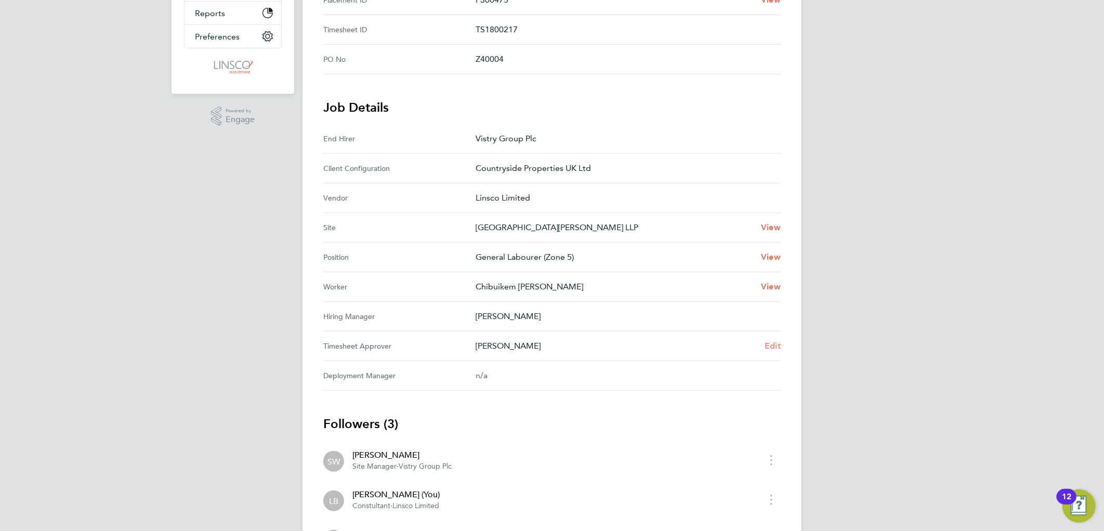
click at [780, 346] on span "Edit" at bounding box center [773, 346] width 16 height 10
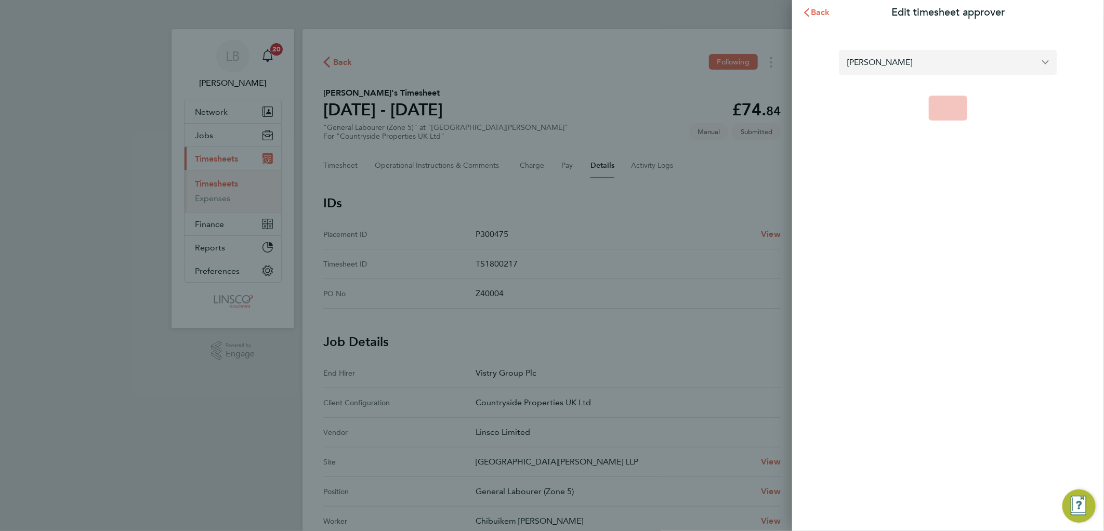
click at [881, 64] on input "Ethan Yapp" at bounding box center [948, 62] width 218 height 24
drag, startPoint x: 897, startPoint y: 64, endPoint x: 798, endPoint y: 66, distance: 98.8
click at [777, 68] on div "Back Edit timesheet approver johnn No results found Save" at bounding box center [552, 265] width 1104 height 531
type input "Ethan Yappjonn"
drag, startPoint x: 962, startPoint y: 45, endPoint x: 779, endPoint y: 22, distance: 184.3
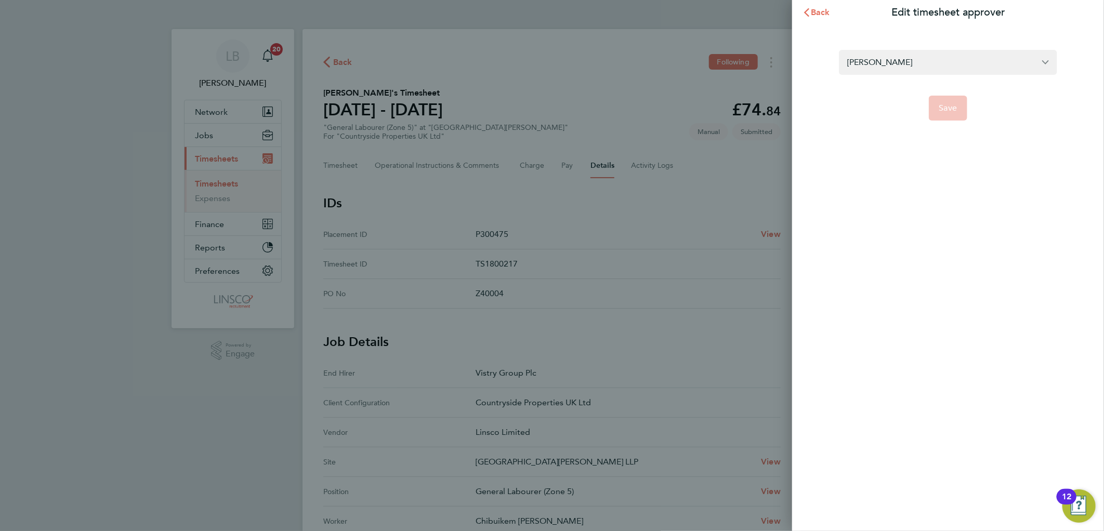
click at [942, 45] on section "Ethan Yappjonn Save" at bounding box center [948, 78] width 254 height 83
click at [809, 7] on svg-icon "button" at bounding box center [807, 12] width 8 height 10
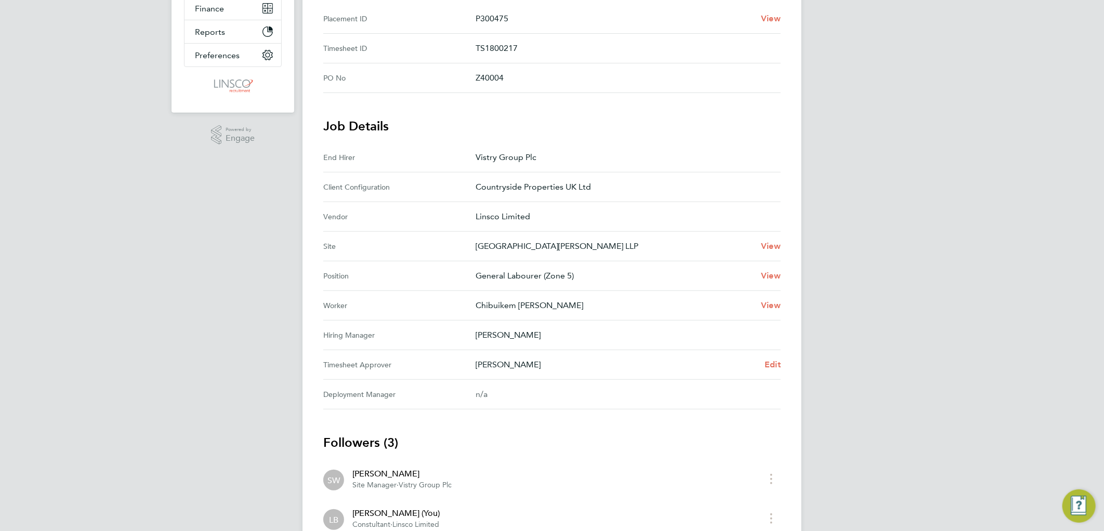
scroll to position [231, 0]
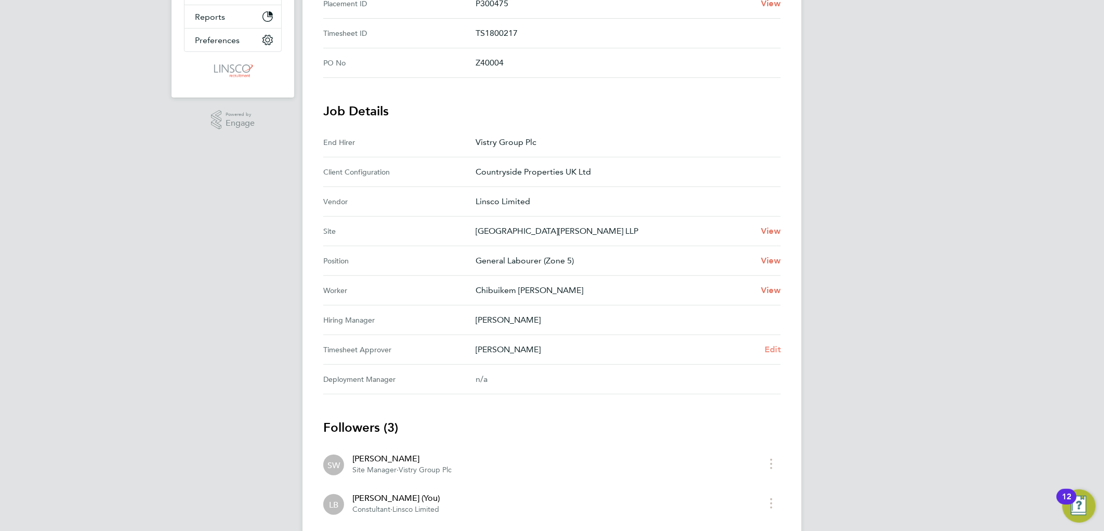
click at [776, 345] on span "Edit" at bounding box center [773, 350] width 16 height 10
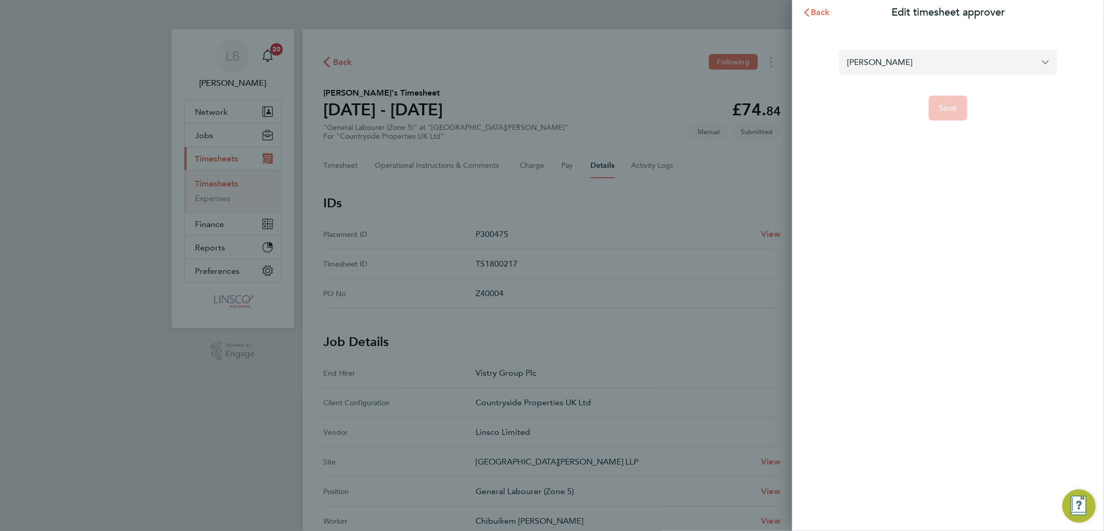
click at [944, 50] on input "Ethan Yapp" at bounding box center [948, 62] width 218 height 24
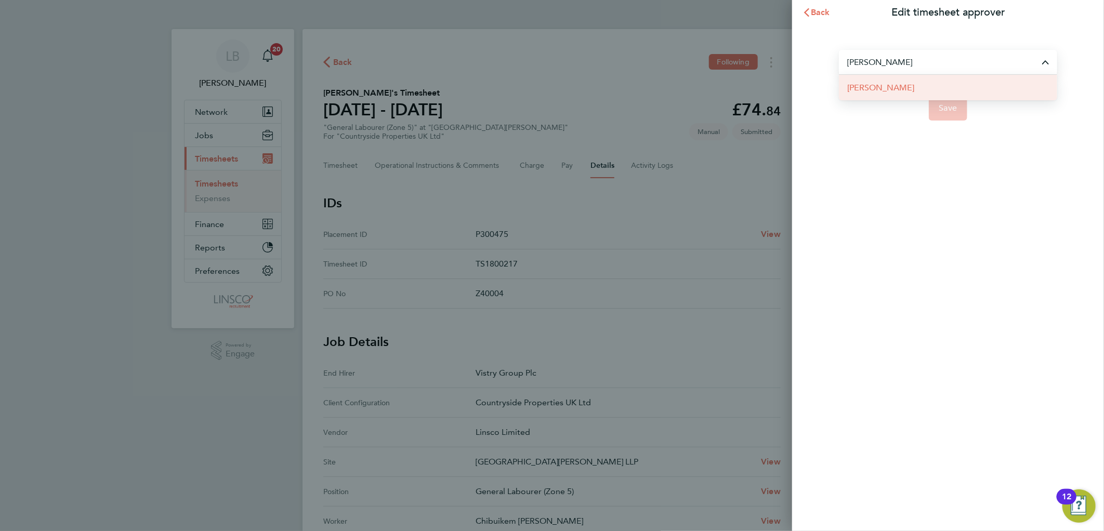
click at [906, 81] on li "[PERSON_NAME]" at bounding box center [948, 87] width 218 height 25
type input "[PERSON_NAME]"
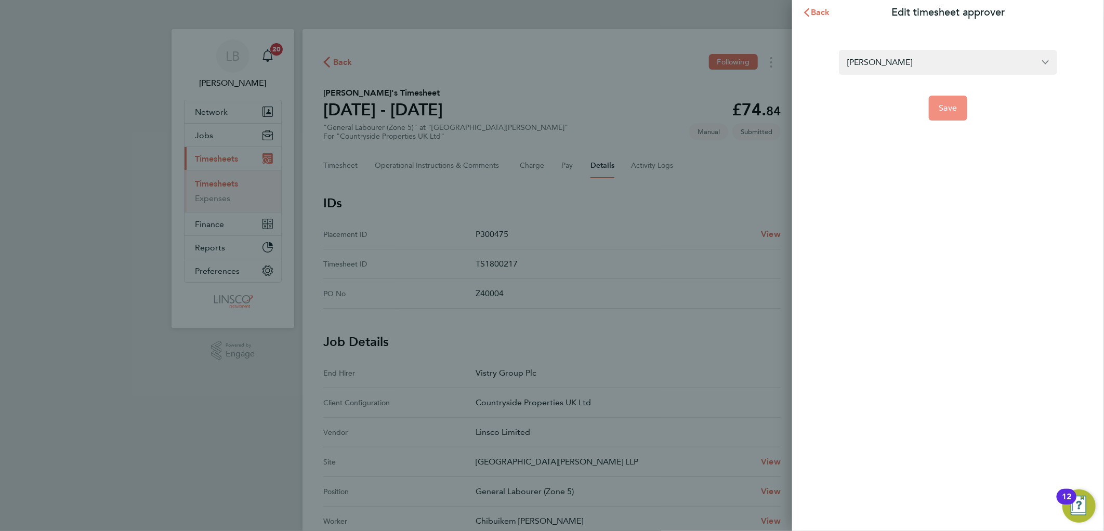
click at [944, 104] on span "Save" at bounding box center [948, 108] width 18 height 10
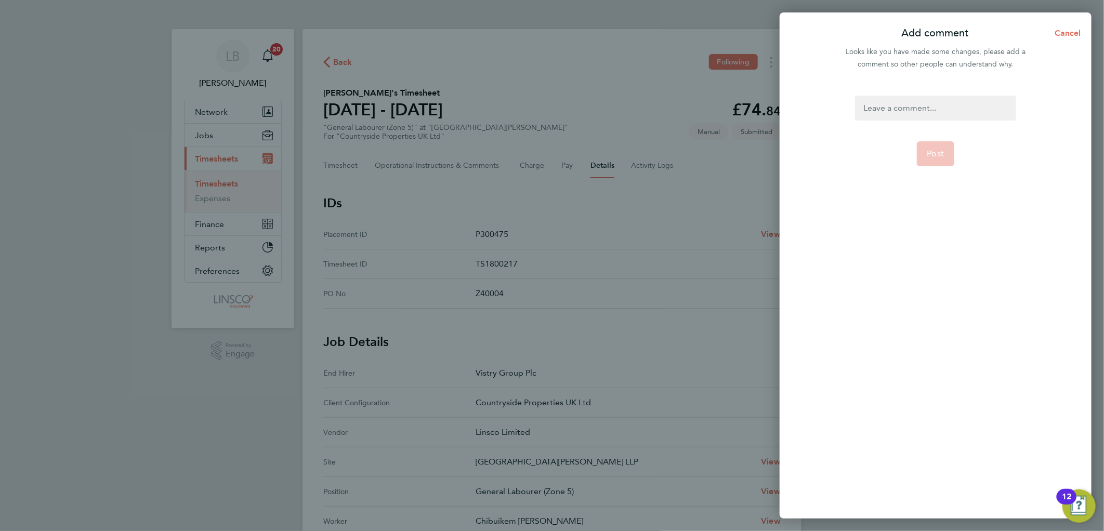
click at [943, 104] on div at bounding box center [935, 108] width 161 height 25
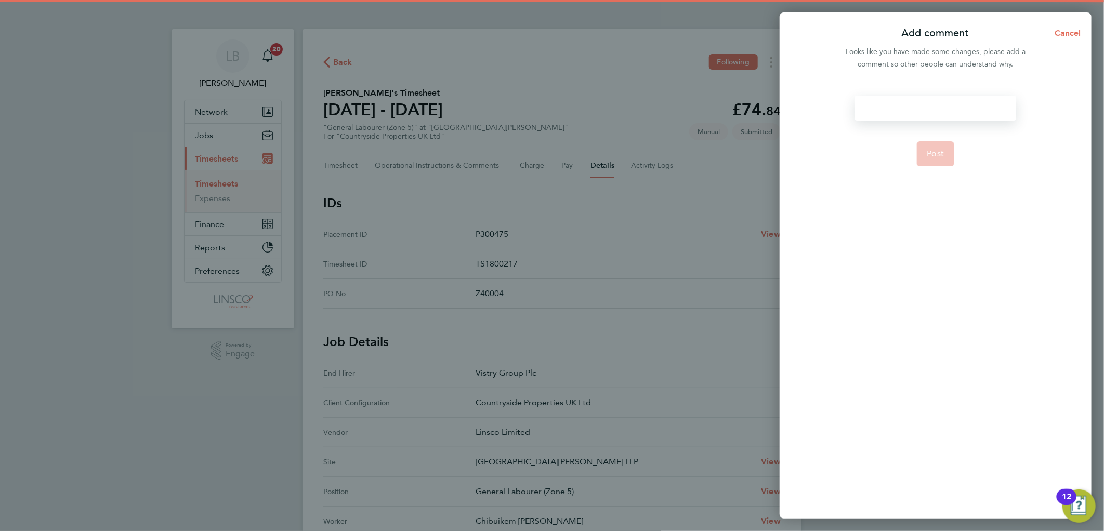
click at [943, 104] on div at bounding box center [935, 108] width 161 height 25
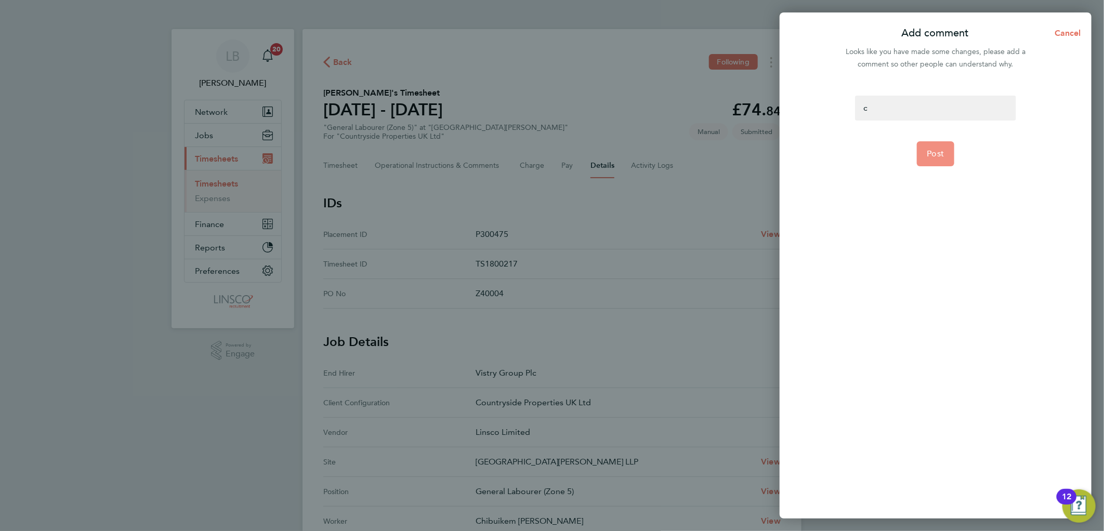
click at [934, 155] on span "Post" at bounding box center [935, 154] width 17 height 10
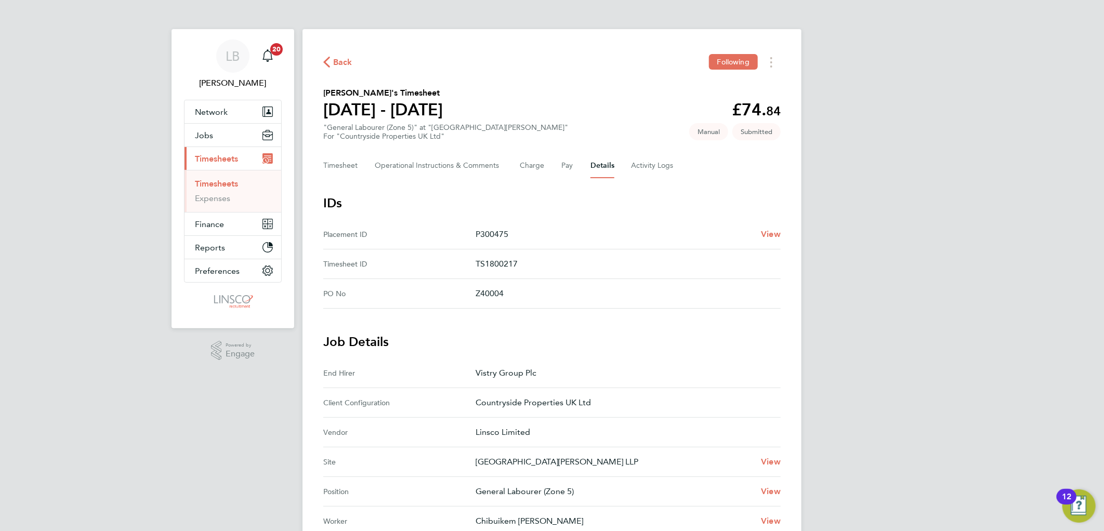
click at [338, 58] on span "Back" at bounding box center [342, 62] width 19 height 12
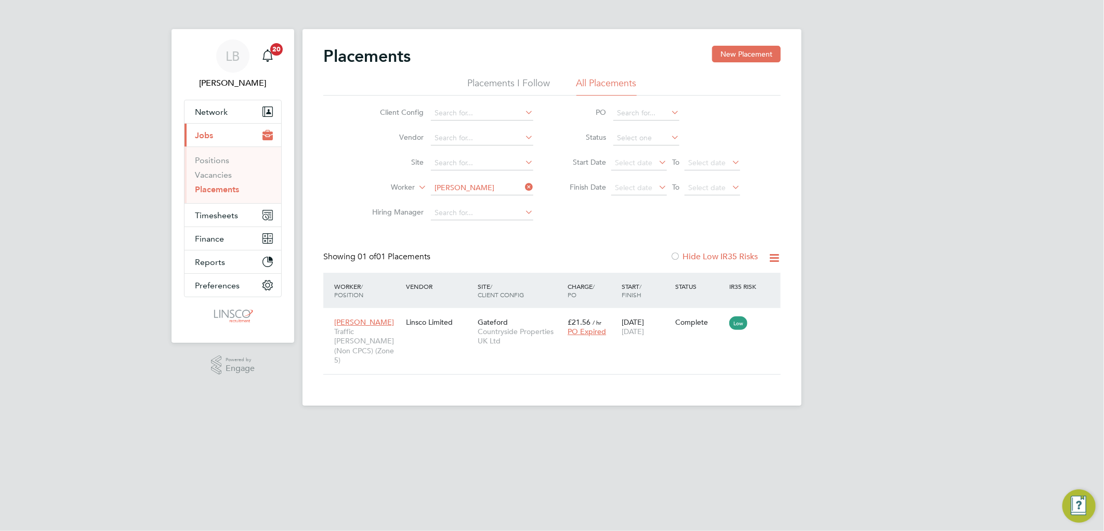
click at [898, 145] on div "LB Lauren Butler Notifications 20 Applications: Network Team Members Businesses…" at bounding box center [552, 211] width 1104 height 423
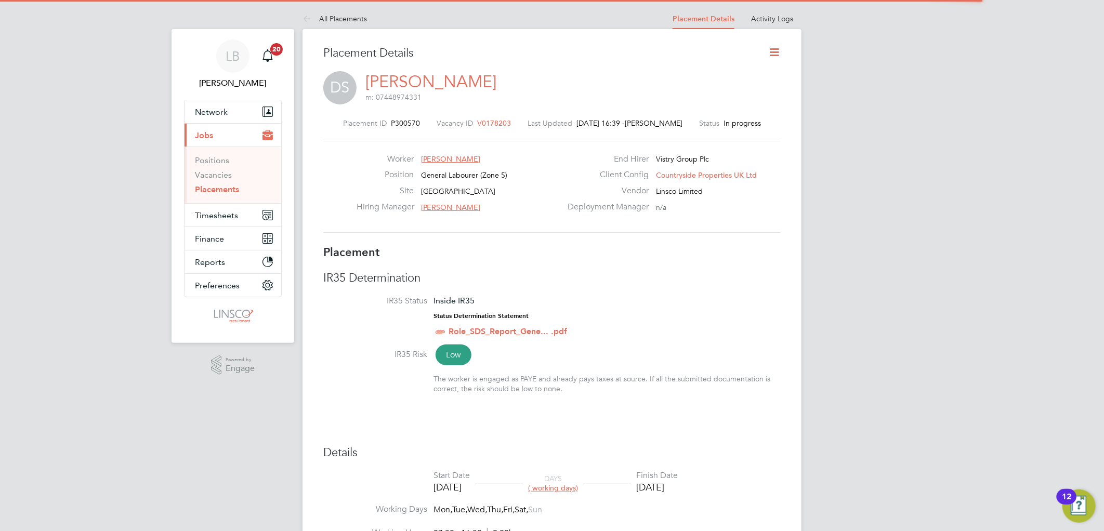
scroll to position [6, 5]
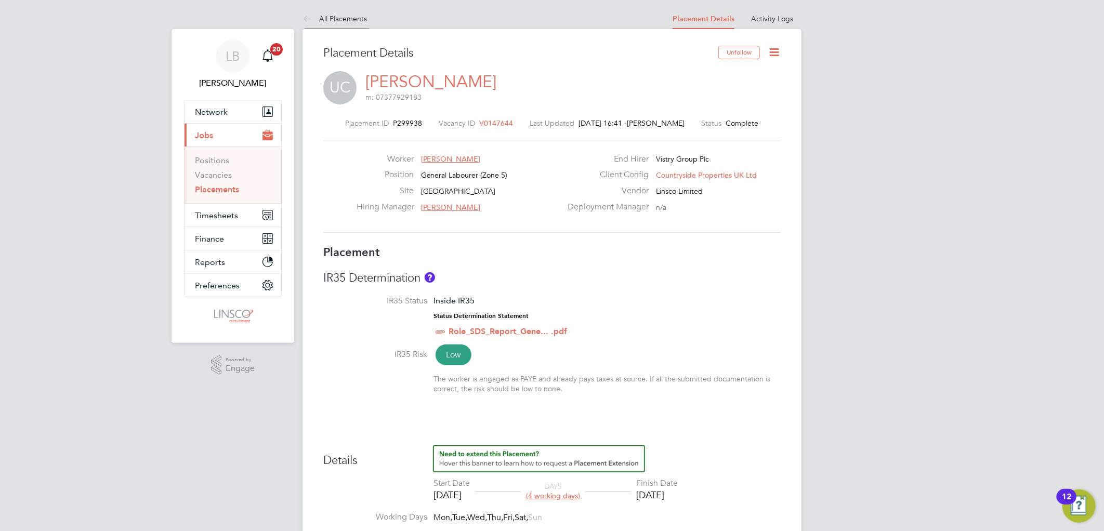
click at [340, 22] on link "All Placements" at bounding box center [335, 18] width 64 height 9
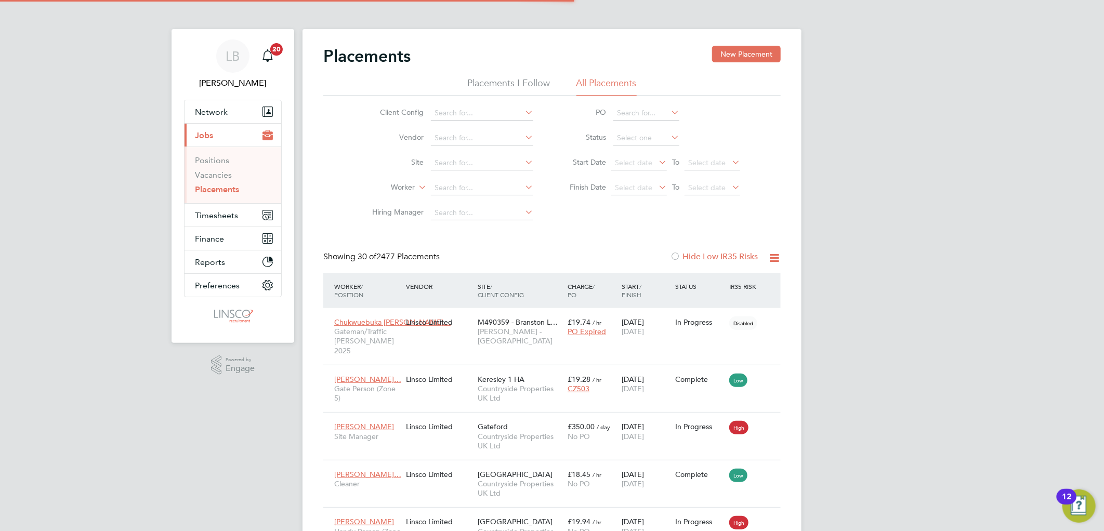
scroll to position [5, 5]
click at [203, 173] on link "Vacancies" at bounding box center [213, 175] width 37 height 10
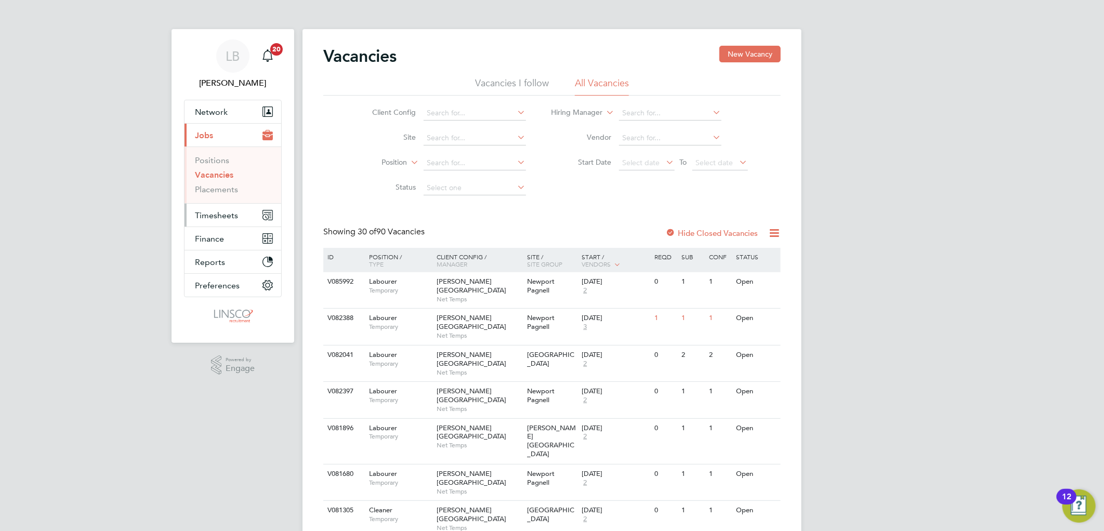
click at [217, 212] on span "Timesheets" at bounding box center [216, 216] width 43 height 10
click at [205, 219] on span "Timesheets" at bounding box center [216, 216] width 43 height 10
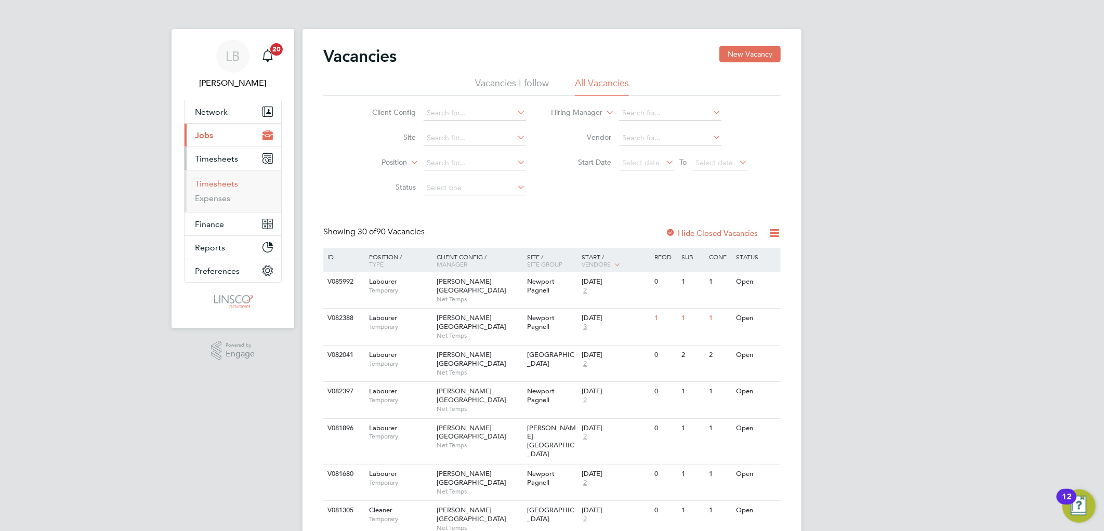
click at [229, 182] on link "Timesheets" at bounding box center [216, 184] width 43 height 10
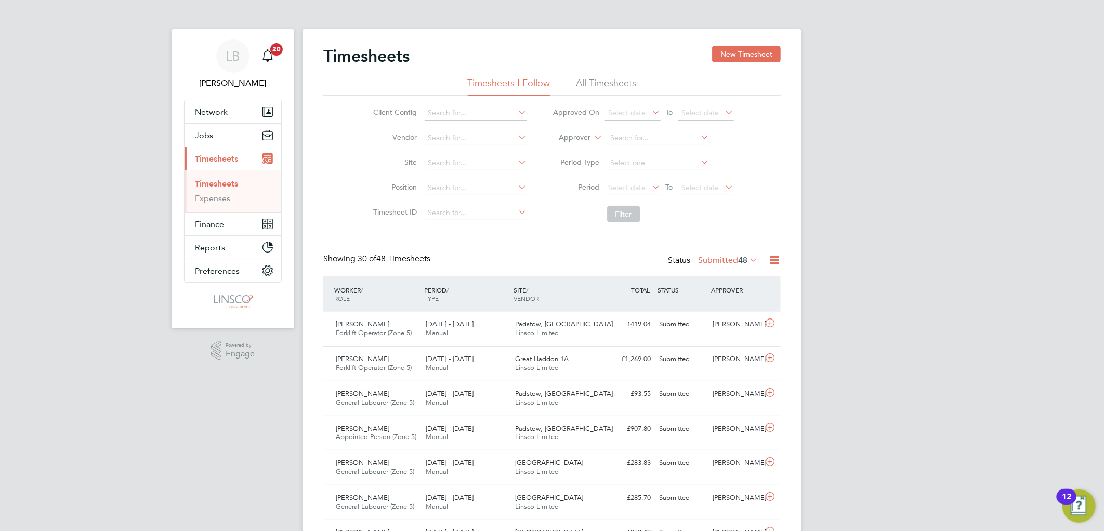
scroll to position [26, 90]
click at [623, 195] on li "Period Select date To Select date" at bounding box center [643, 188] width 207 height 25
click at [624, 185] on span "Select date" at bounding box center [627, 187] width 37 height 9
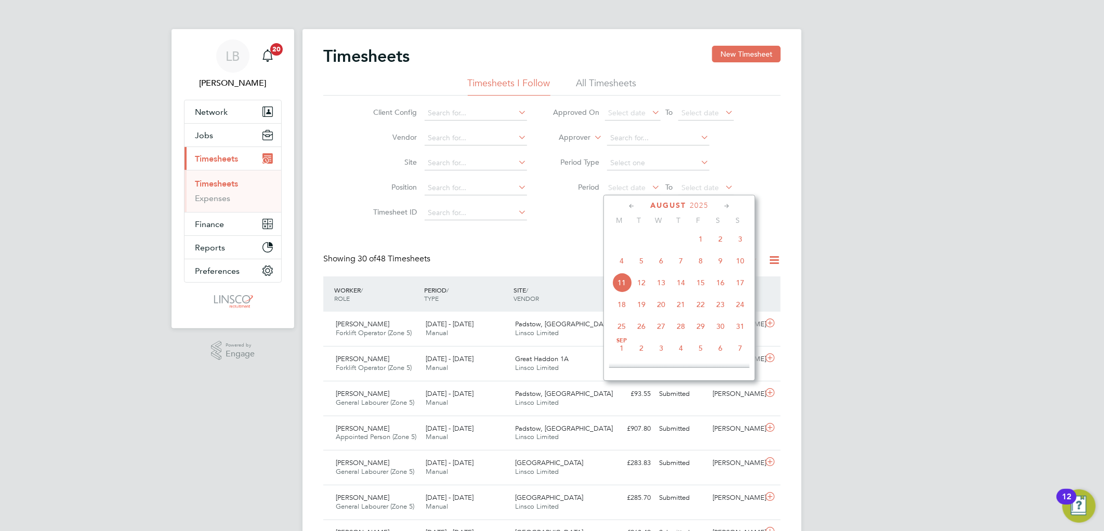
click at [618, 261] on span "4" at bounding box center [622, 261] width 20 height 20
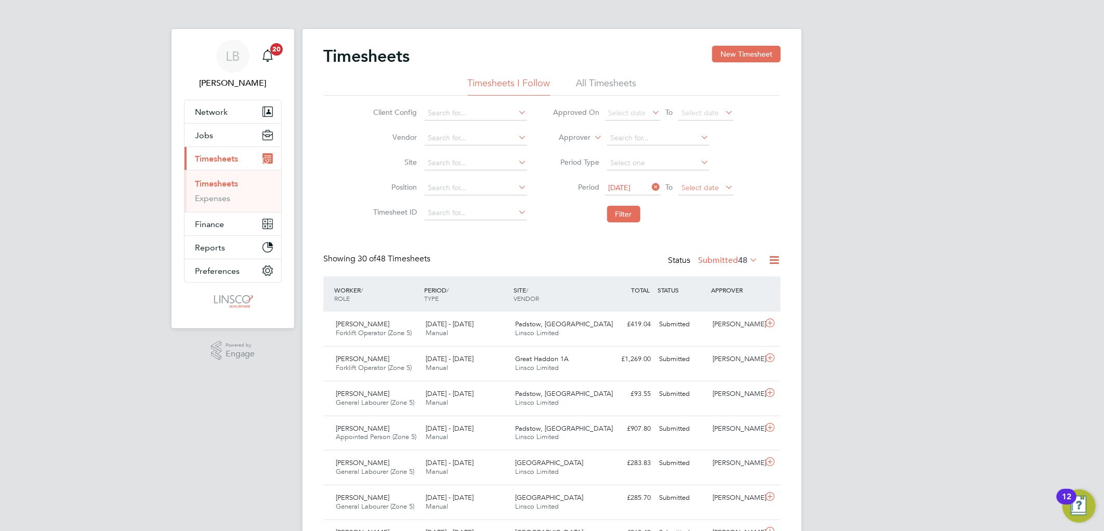
click at [707, 185] on span "Select date" at bounding box center [700, 187] width 37 height 9
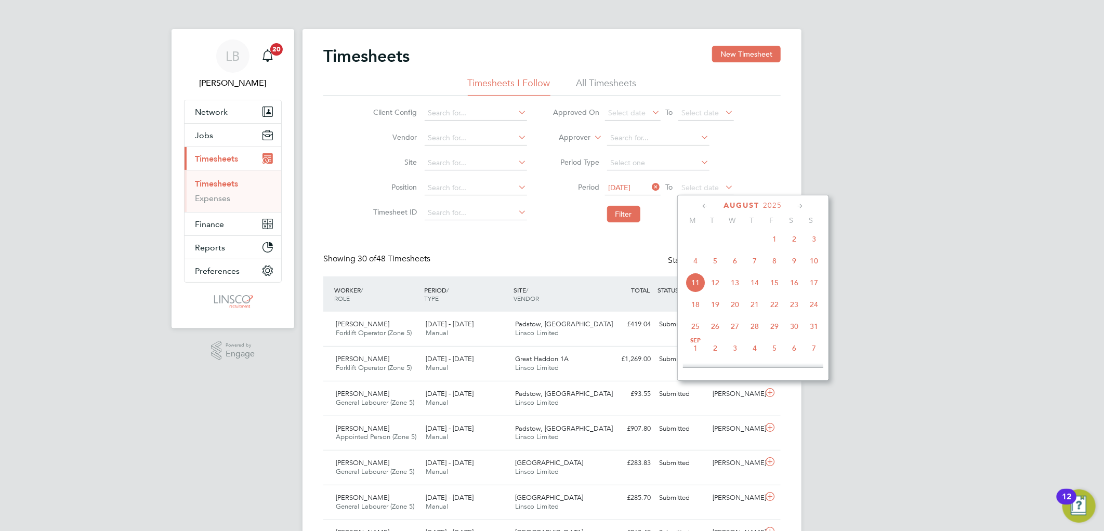
click at [815, 267] on span "10" at bounding box center [814, 261] width 20 height 20
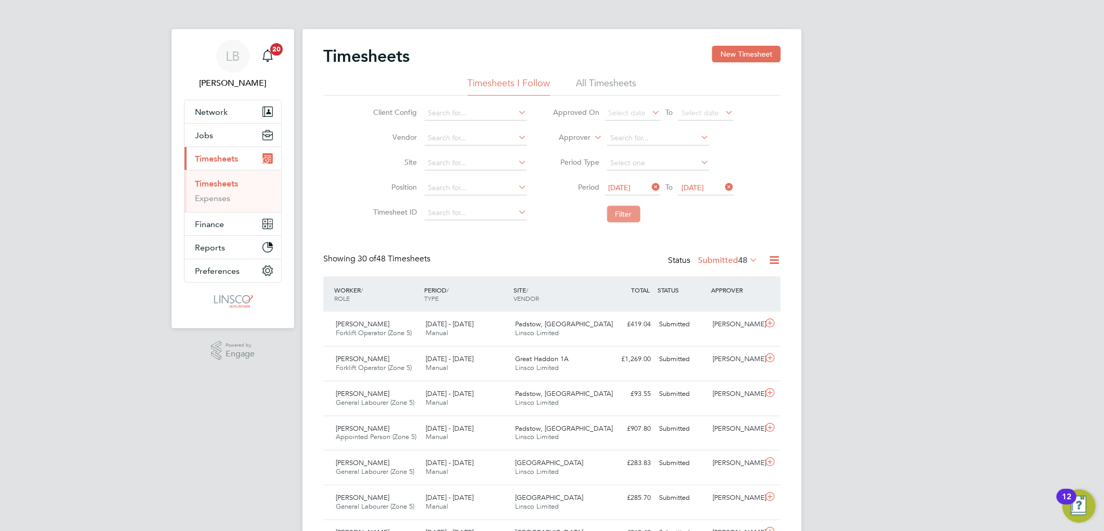
click at [625, 217] on button "Filter" at bounding box center [623, 214] width 33 height 17
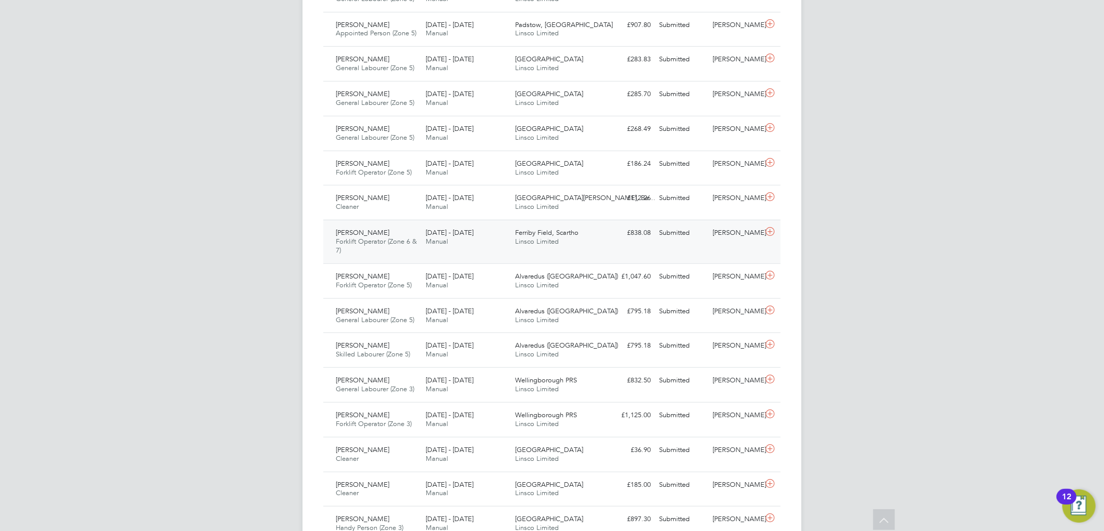
click at [540, 244] on span "Linsco Limited" at bounding box center [538, 241] width 44 height 9
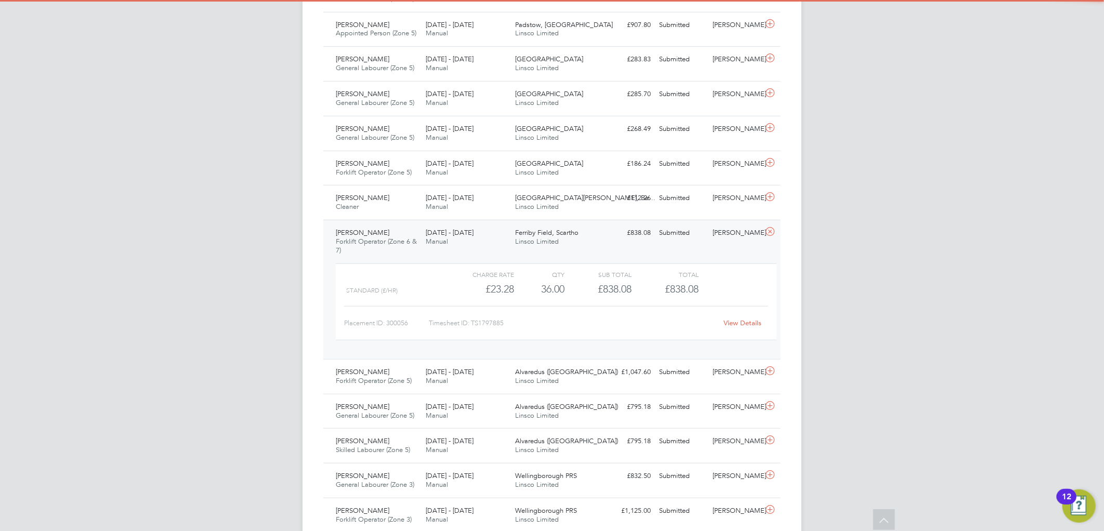
click at [752, 323] on link "View Details" at bounding box center [743, 323] width 38 height 9
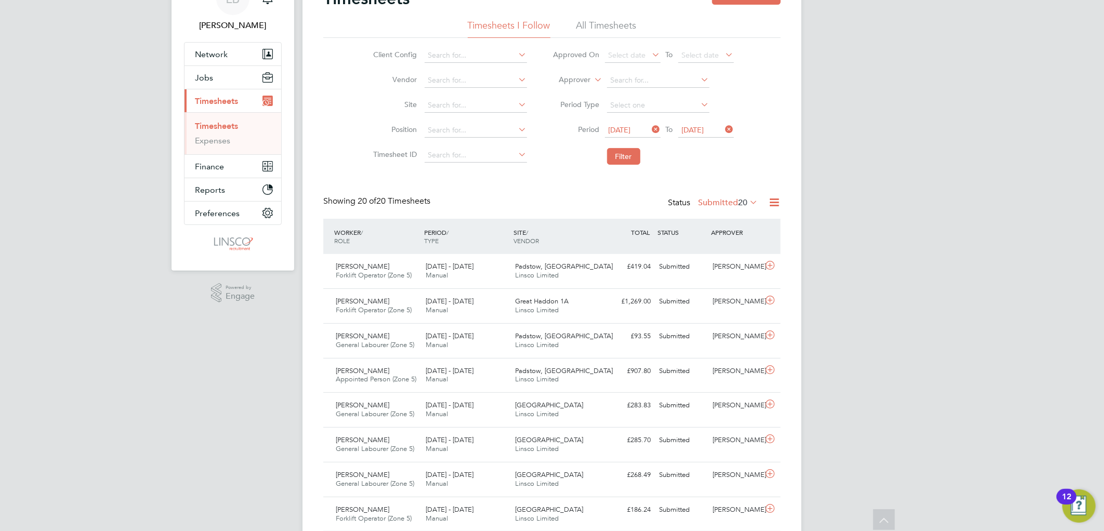
scroll to position [0, 0]
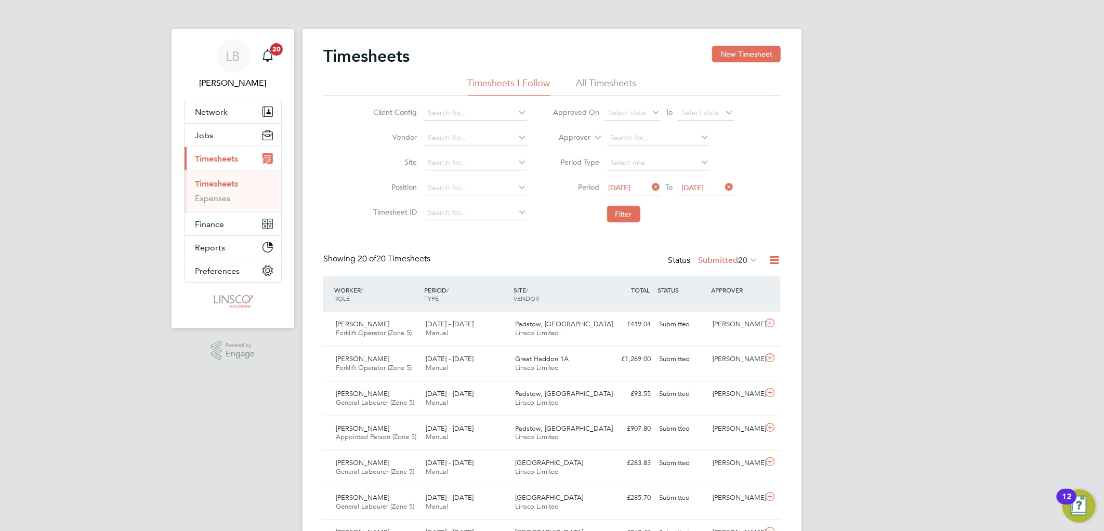
click at [201, 157] on span "Timesheets" at bounding box center [216, 159] width 43 height 10
click at [706, 255] on div "Status Submitted 20" at bounding box center [714, 261] width 92 height 15
click at [711, 259] on label "Submitted 20" at bounding box center [728, 260] width 60 height 10
drag, startPoint x: 810, startPoint y: 219, endPoint x: 813, endPoint y: 337, distance: 118.1
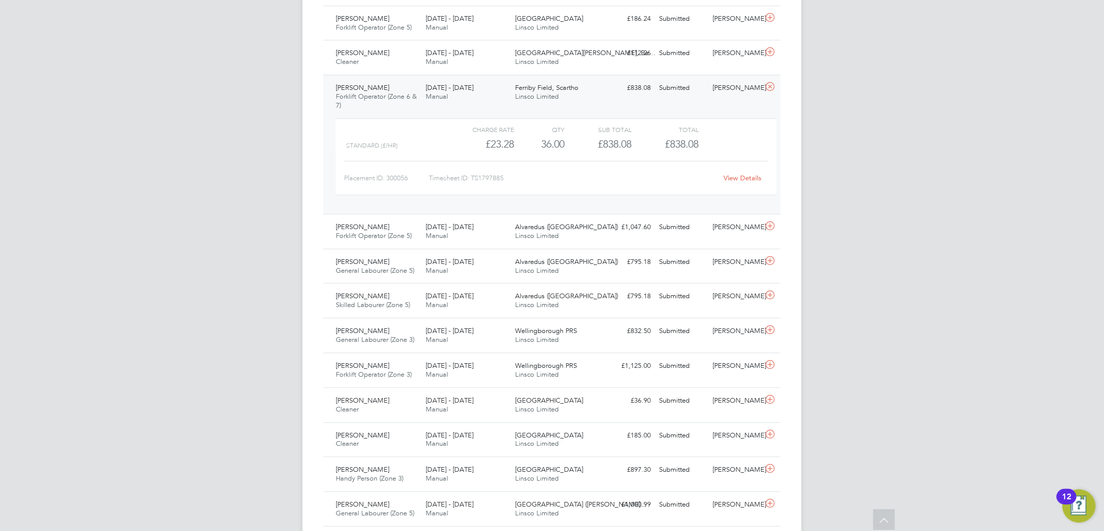
scroll to position [577, 0]
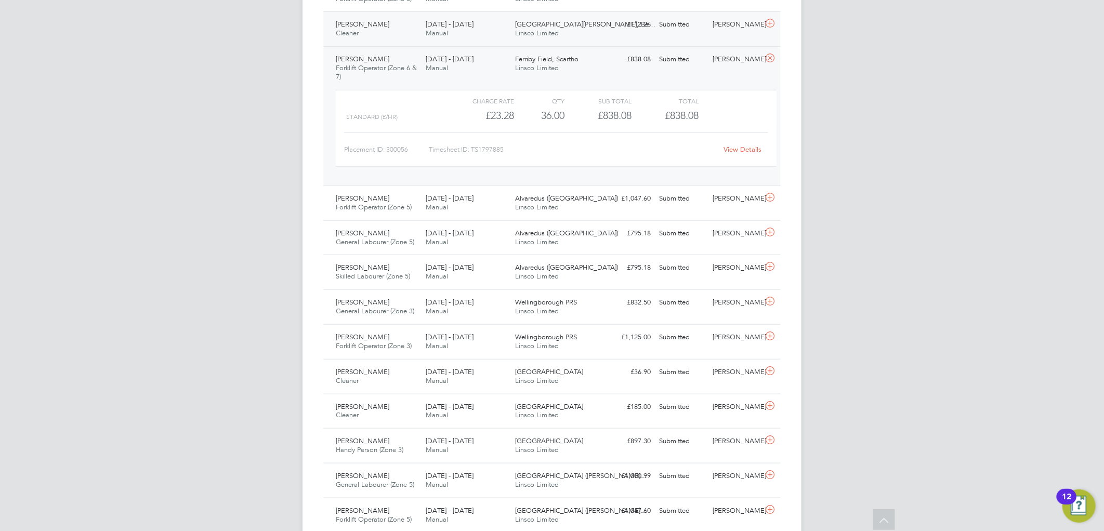
click at [501, 23] on div "[DATE] - [DATE] Manual" at bounding box center [467, 29] width 90 height 26
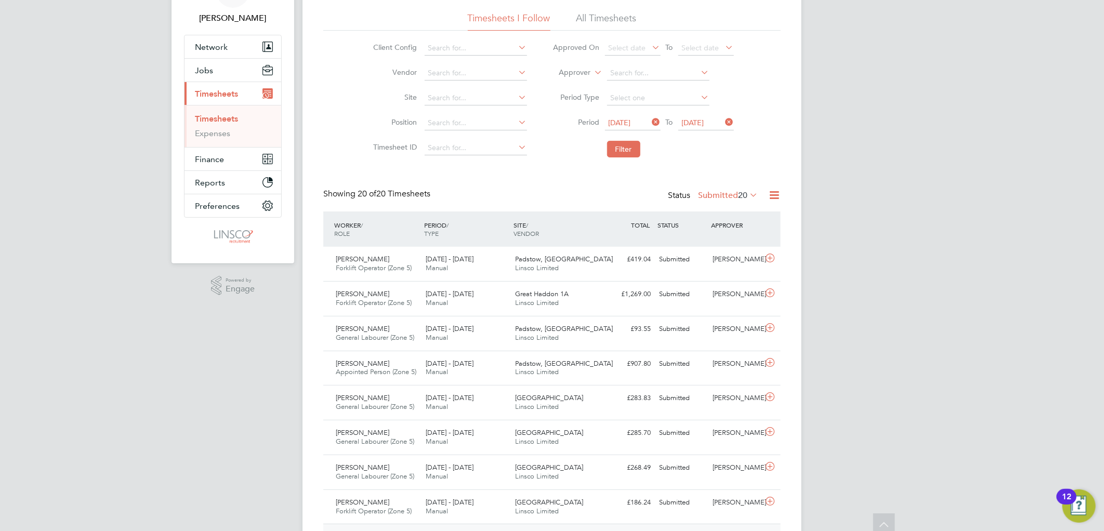
scroll to position [0, 0]
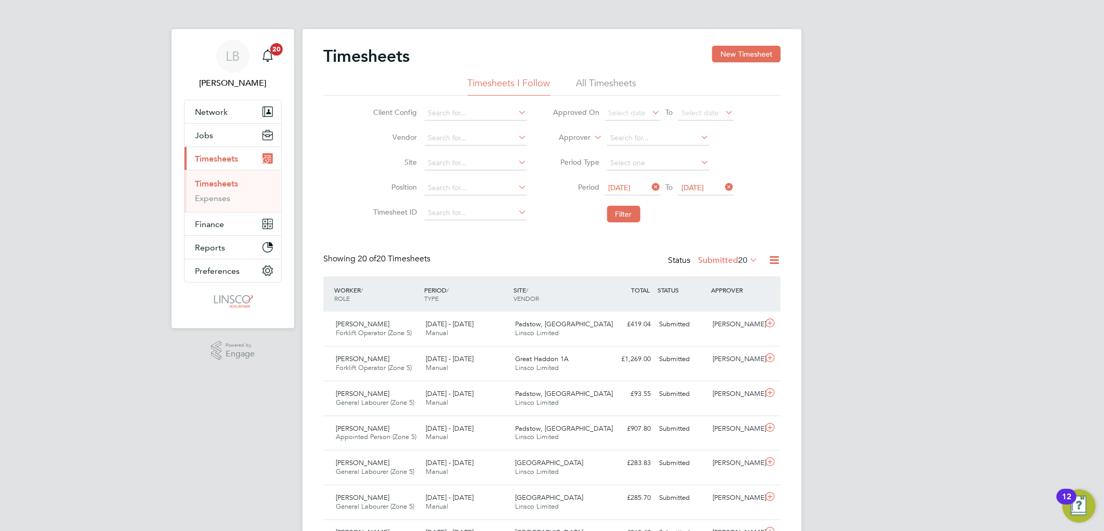
click at [712, 263] on label "Submitted 20" at bounding box center [728, 260] width 60 height 10
click at [716, 320] on li "Approved" at bounding box center [725, 323] width 48 height 15
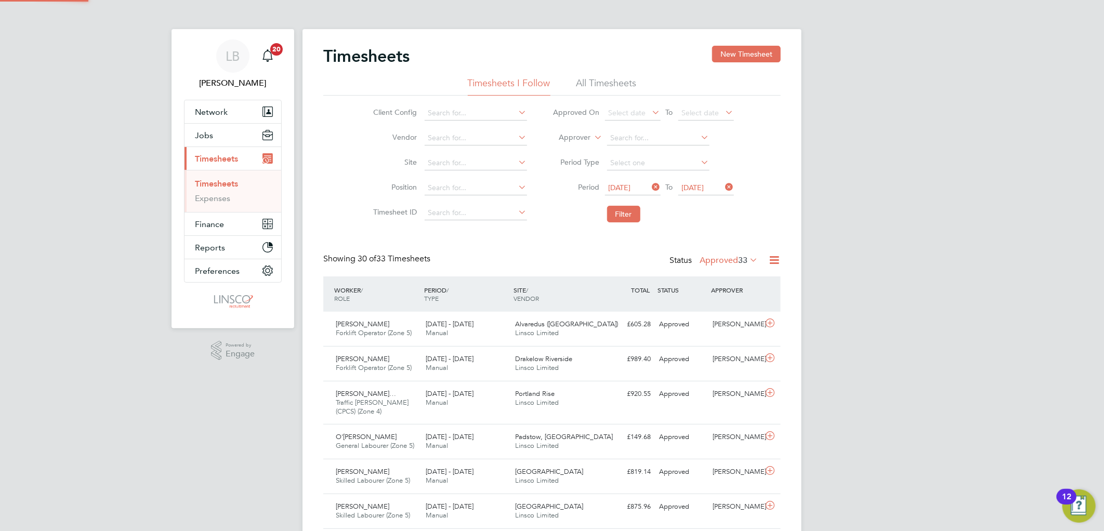
scroll to position [35, 90]
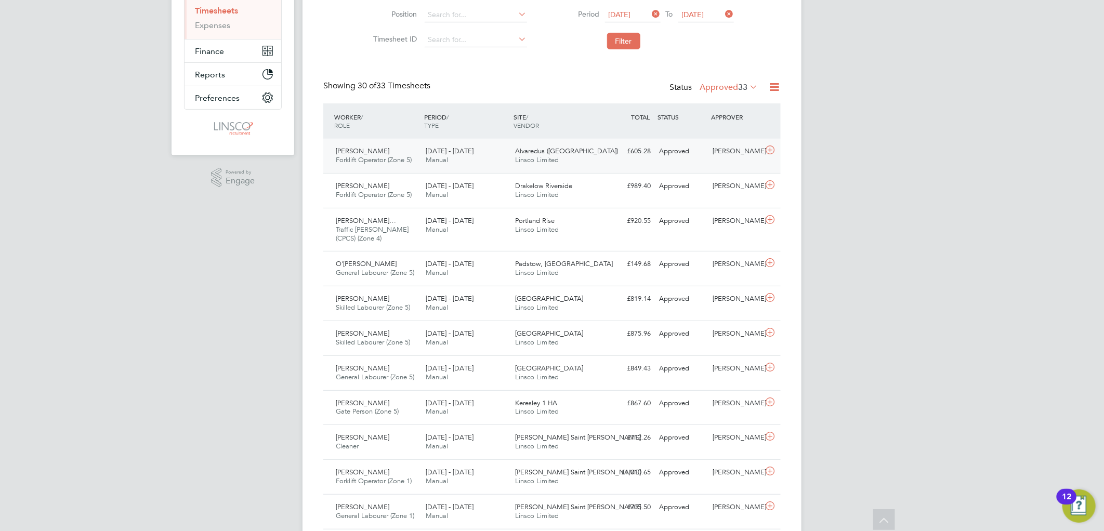
click at [413, 150] on div "Andrew Hughes Forklift Operator (Zone 5) 4 - 10 Aug 2025" at bounding box center [377, 156] width 90 height 26
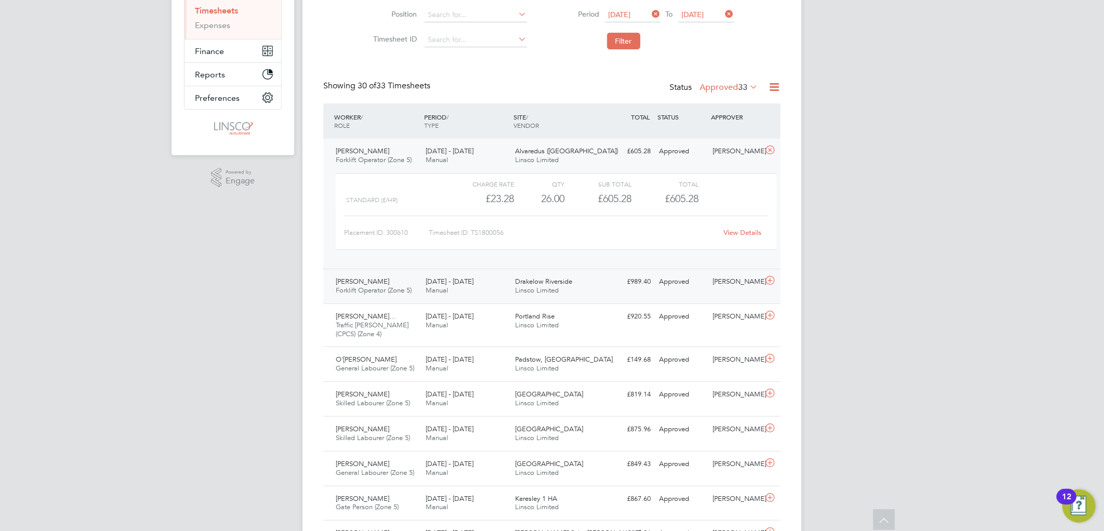
click at [433, 274] on div "4 - 10 Aug 2025 Manual" at bounding box center [467, 286] width 90 height 26
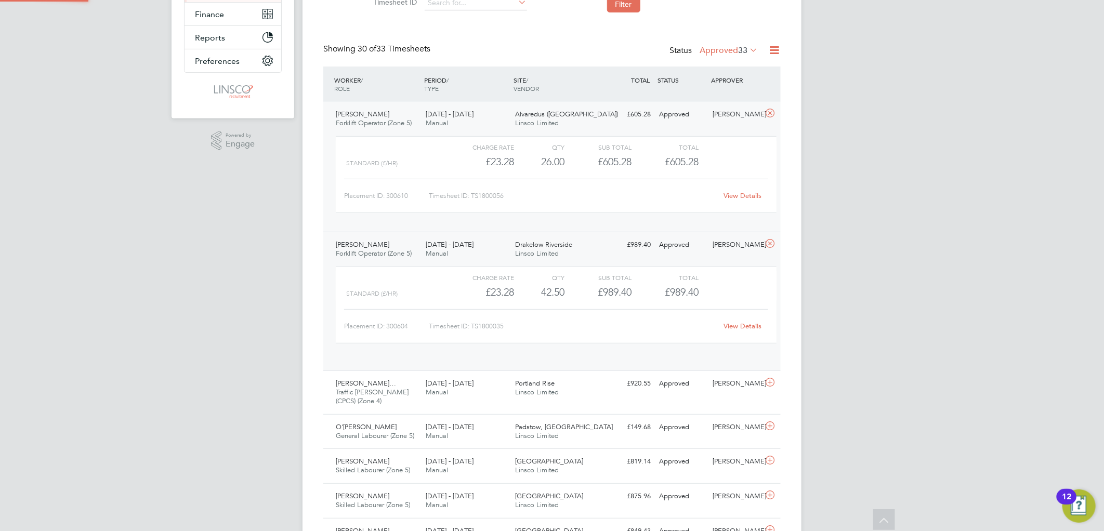
scroll to position [231, 0]
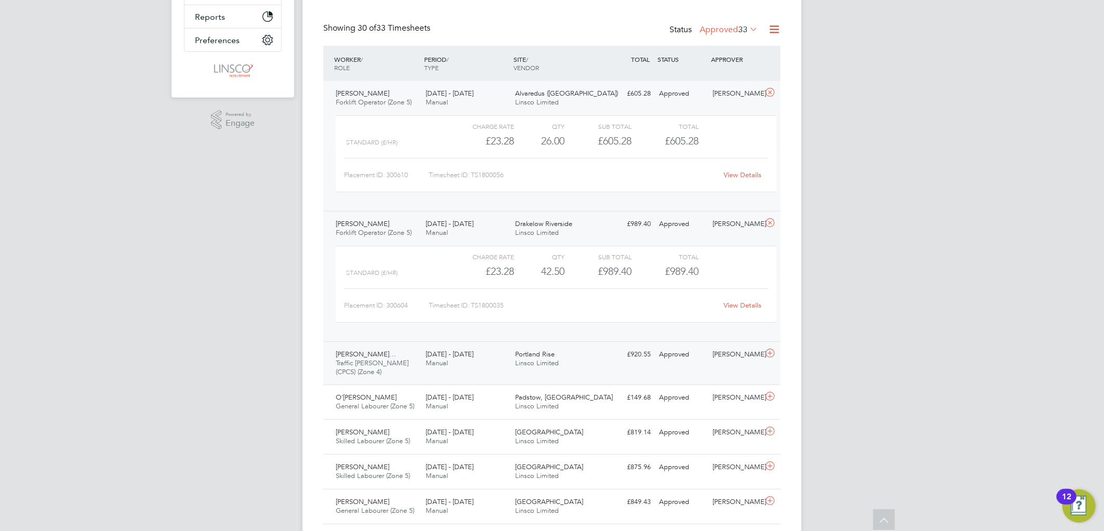
click at [390, 366] on span "Traffic Marshall (CPCS) (Zone 4)" at bounding box center [372, 368] width 73 height 18
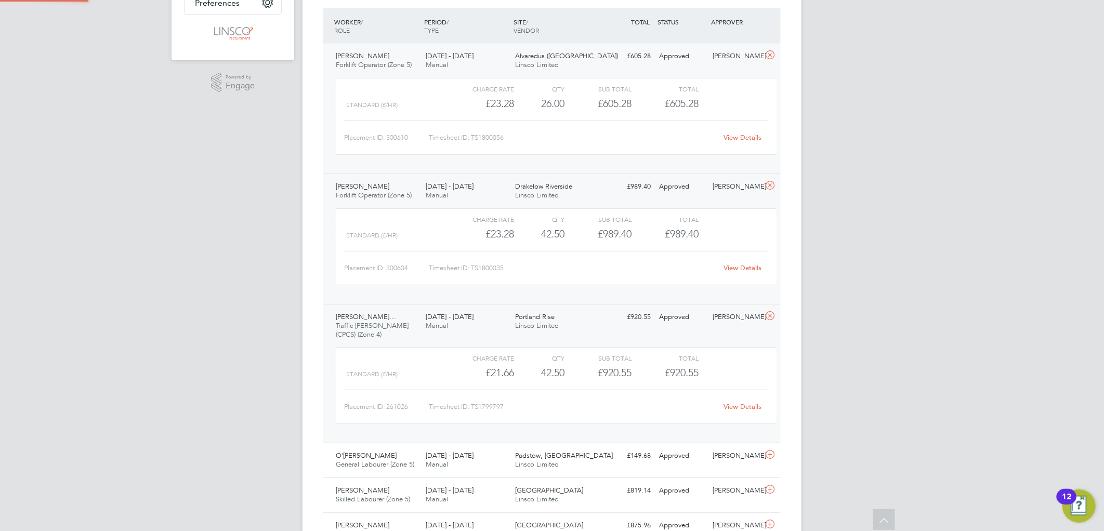
scroll to position [288, 0]
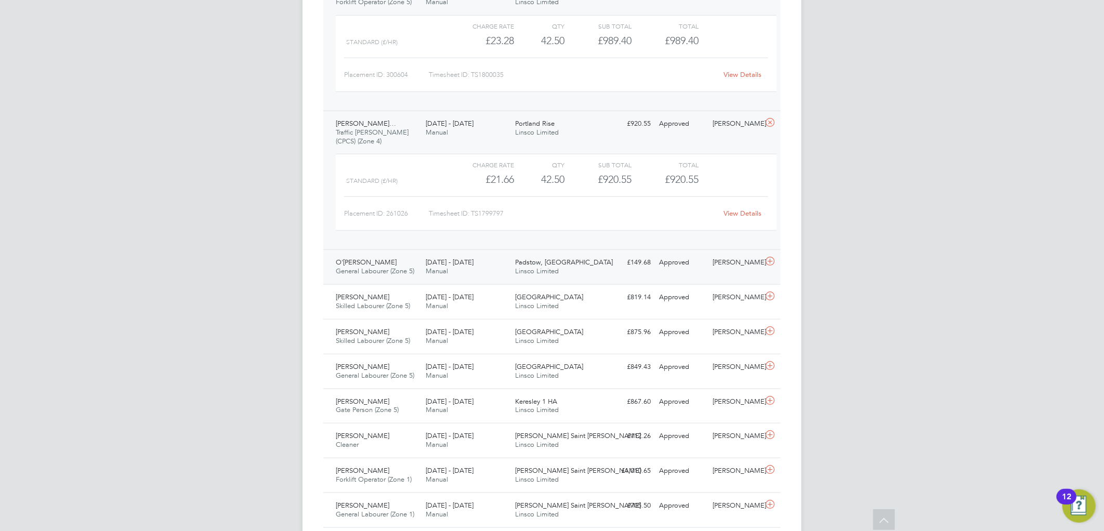
click at [390, 272] on span "General Labourer (Zone 5)" at bounding box center [375, 271] width 78 height 9
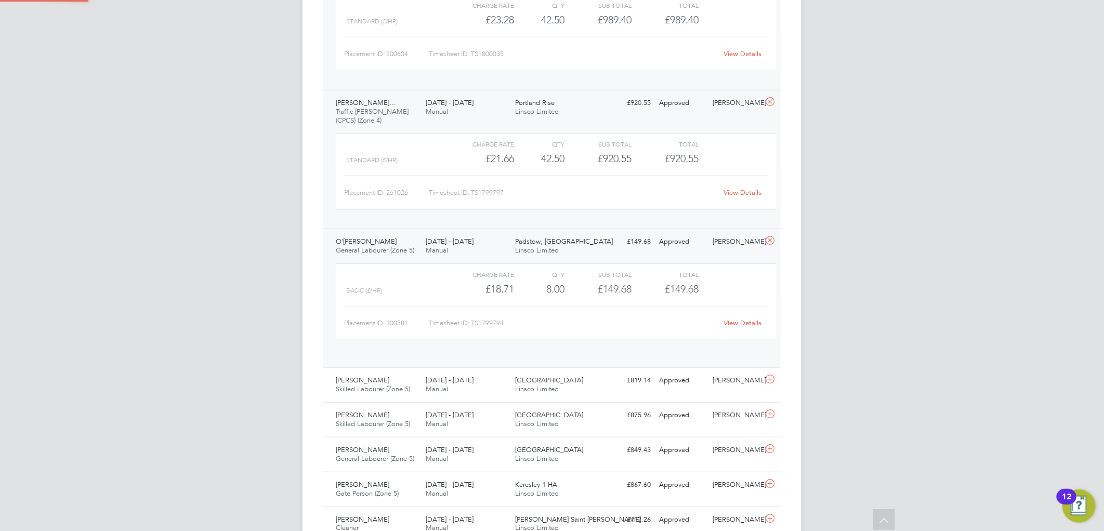
scroll to position [520, 0]
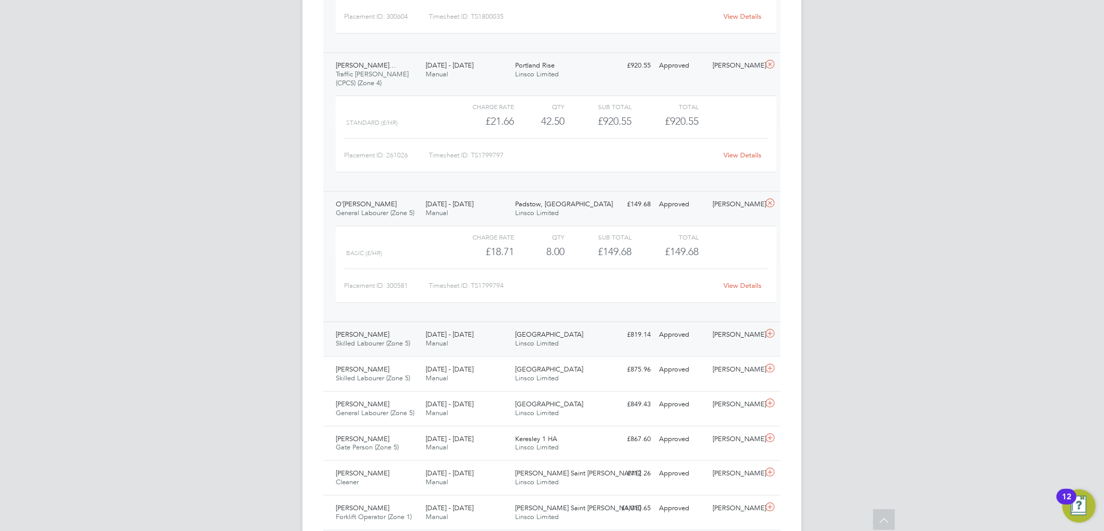
click at [367, 336] on span "Alan Francis Taylor" at bounding box center [363, 334] width 54 height 9
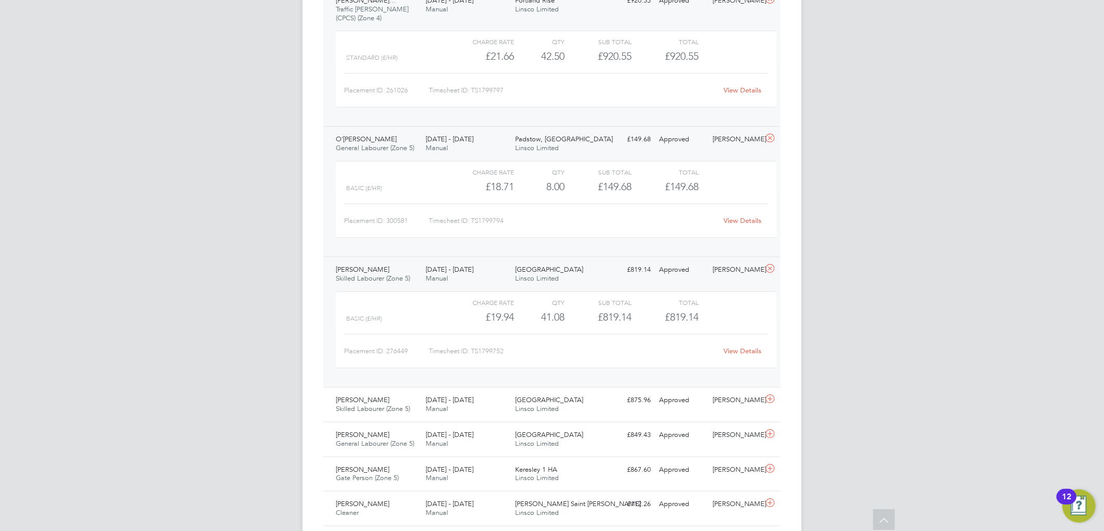
scroll to position [693, 0]
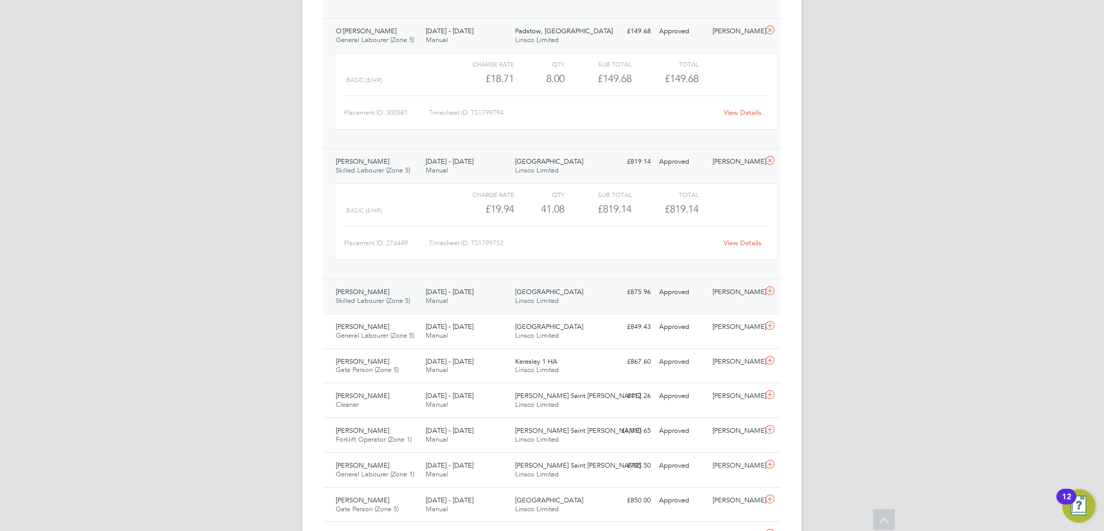
click at [402, 292] on div "Igor Mamontov Skilled Labourer (Zone 5) 4 - 10 Aug 2025" at bounding box center [377, 297] width 90 height 26
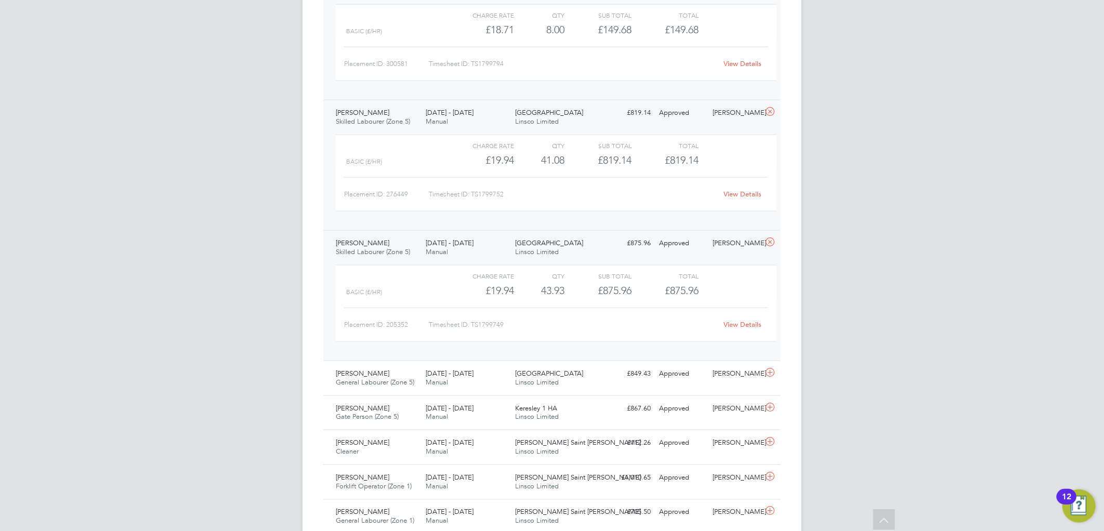
scroll to position [808, 0]
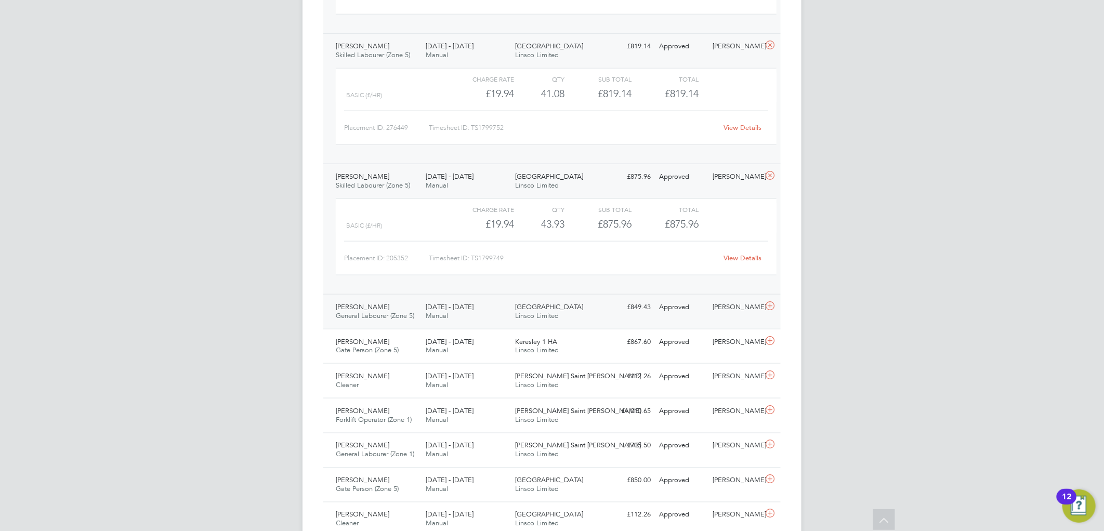
click at [356, 313] on span "General Labourer (Zone 5)" at bounding box center [375, 315] width 78 height 9
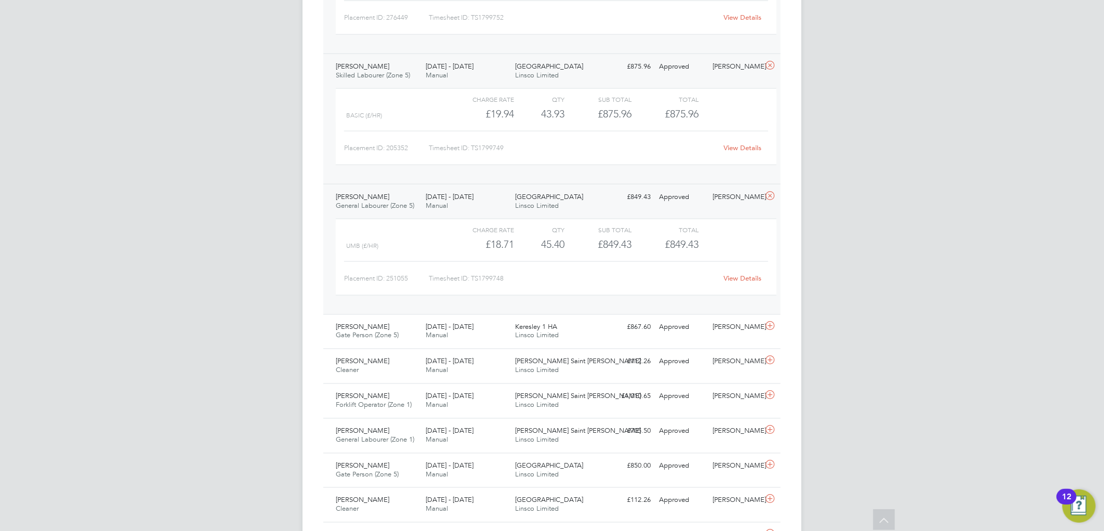
scroll to position [981, 0]
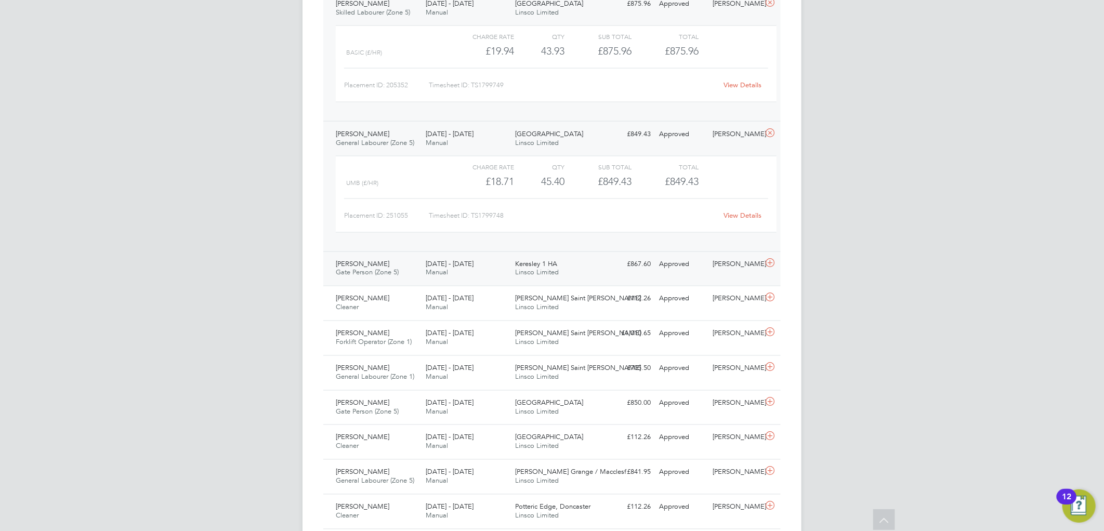
drag, startPoint x: 524, startPoint y: 268, endPoint x: 539, endPoint y: 267, distance: 14.6
click at [524, 268] on span "Keresley 1 HA" at bounding box center [537, 264] width 42 height 9
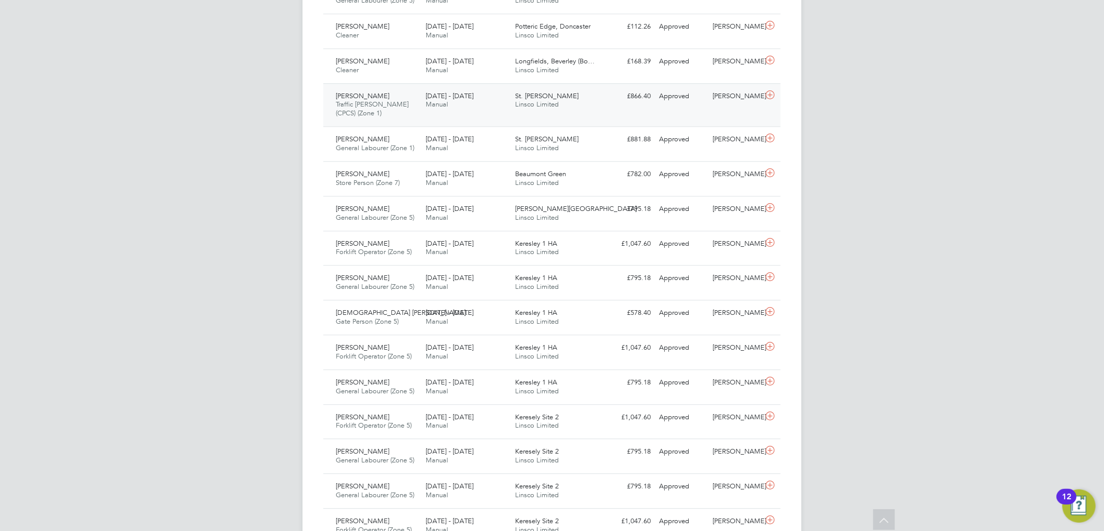
scroll to position [1559, 0]
click at [533, 241] on span "Keresley 1 HA" at bounding box center [537, 242] width 42 height 9
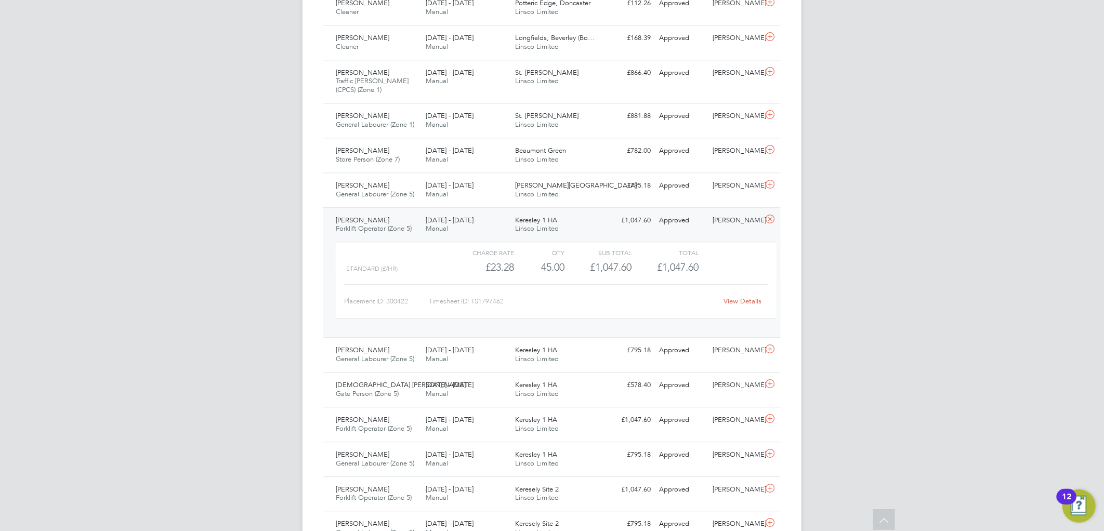
scroll to position [1617, 0]
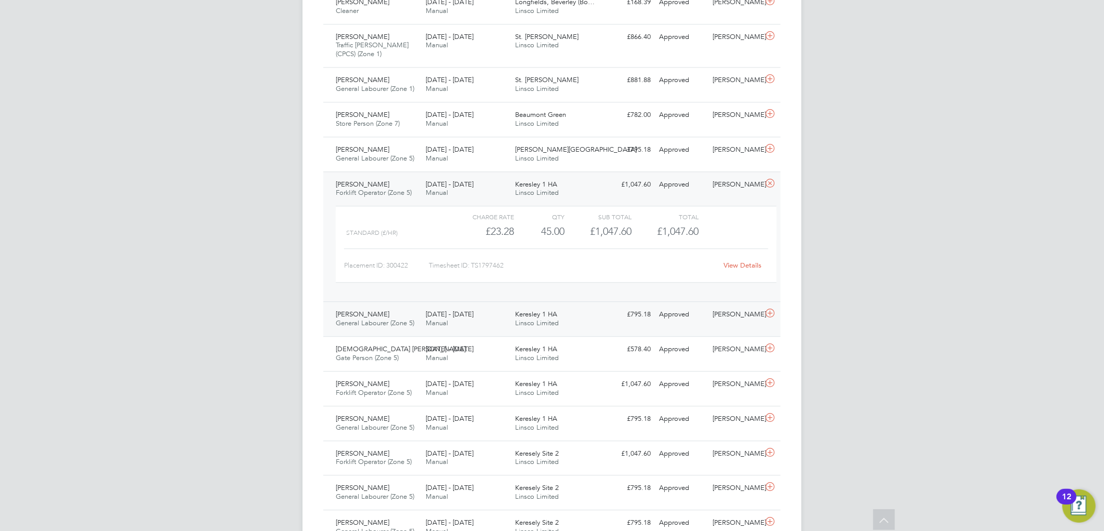
drag, startPoint x: 418, startPoint y: 324, endPoint x: 467, endPoint y: 309, distance: 50.6
click at [418, 324] on div "Edoh Agbodja General Labourer (Zone 5) 4 - 10 Aug 2025" at bounding box center [377, 319] width 90 height 26
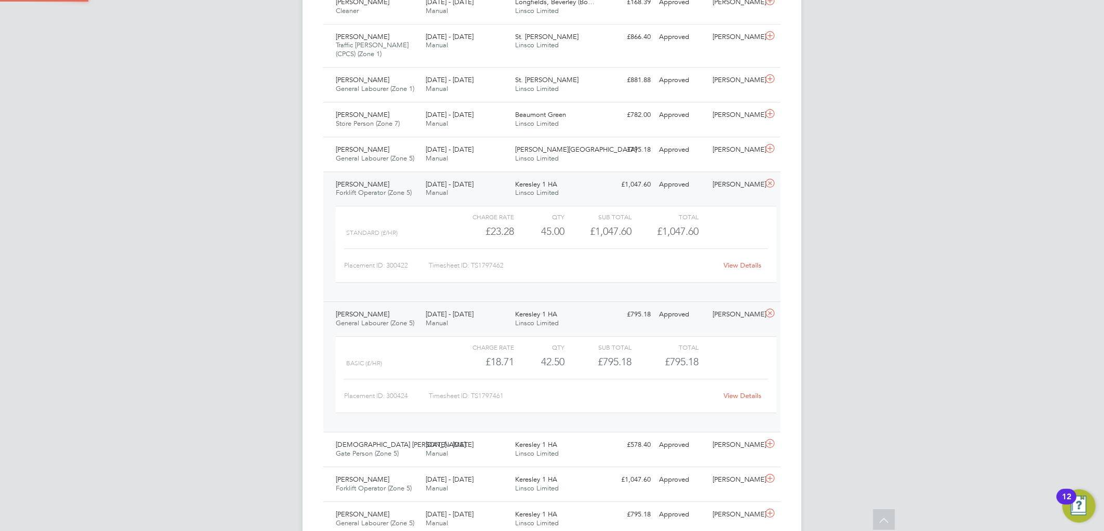
scroll to position [1732, 0]
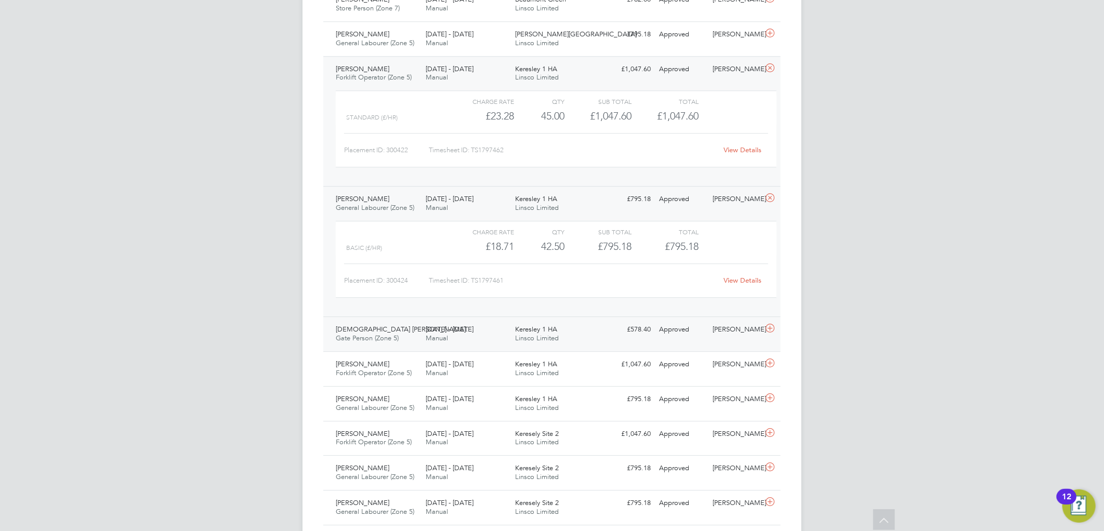
click at [568, 336] on div "Keresley 1 HA Linsco Limited" at bounding box center [556, 334] width 90 height 26
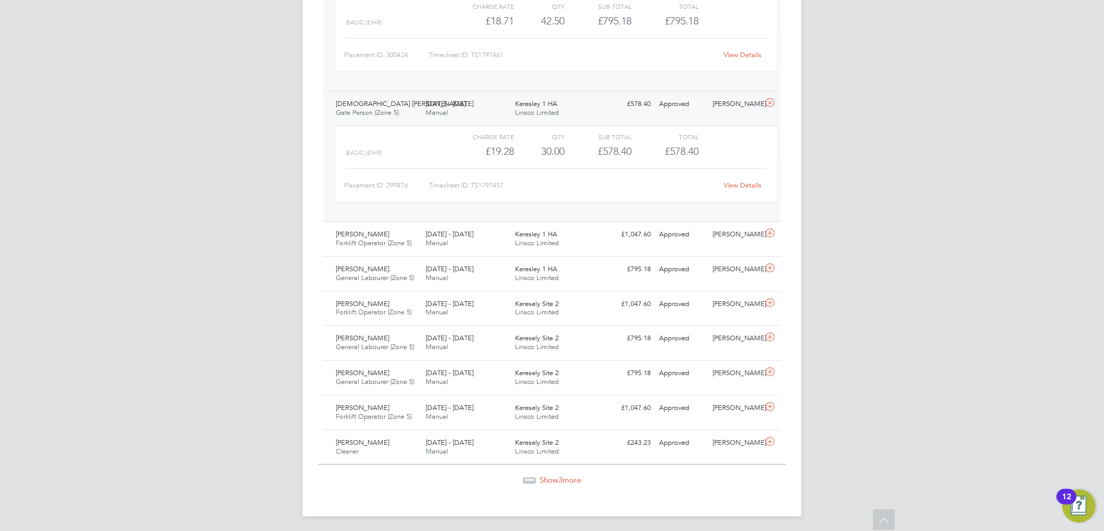
scroll to position [1962, 0]
click at [382, 209] on div "Charge rate QTY Sub Total Total Basic (£/HR) £19.28 30 30.00 30 £578.40 £578.40…" at bounding box center [556, 168] width 449 height 96
click at [382, 234] on span "Andrei Taralunga" at bounding box center [363, 232] width 54 height 9
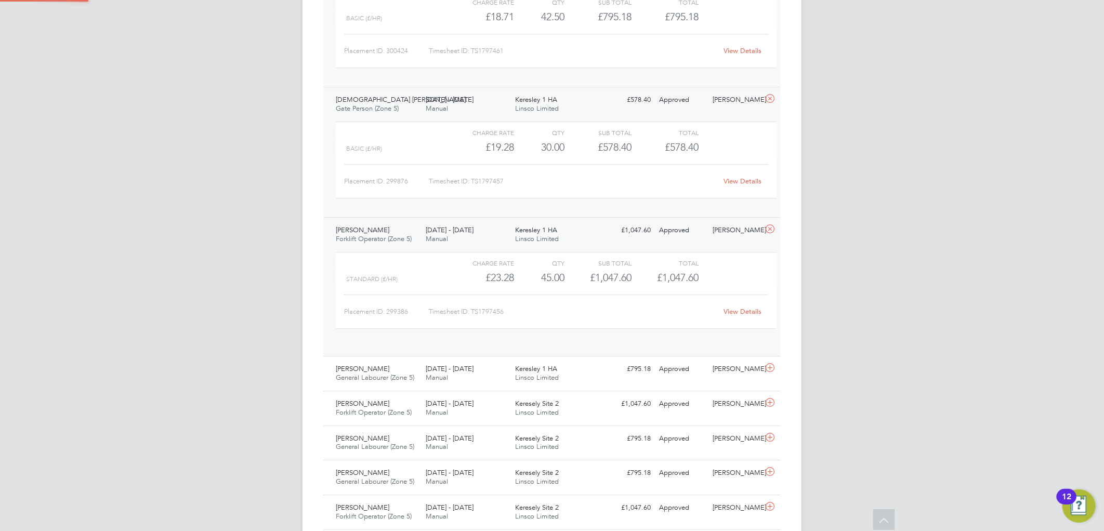
scroll to position [17, 101]
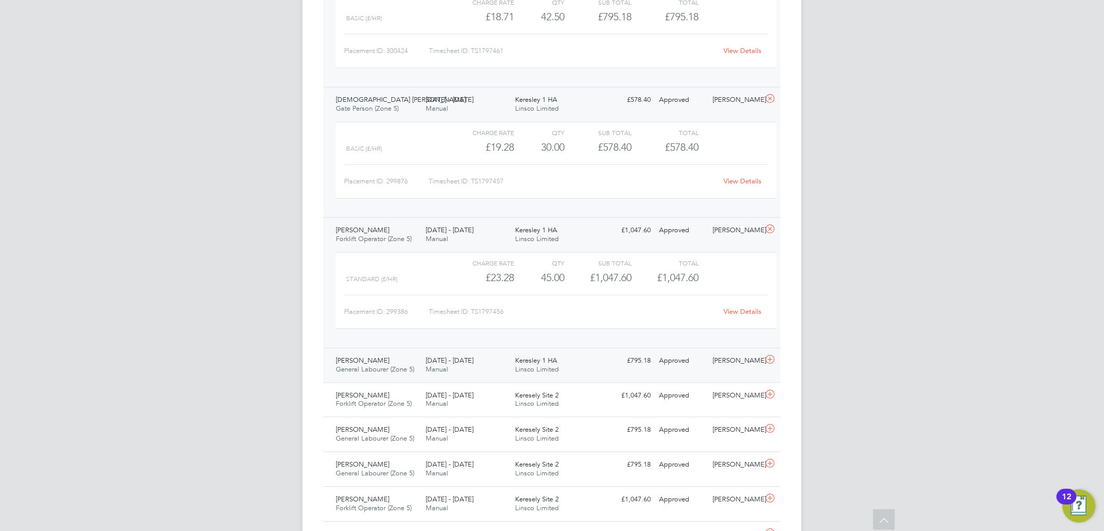
click at [479, 369] on div "4 - 10 Aug 2025 Manual" at bounding box center [467, 365] width 90 height 26
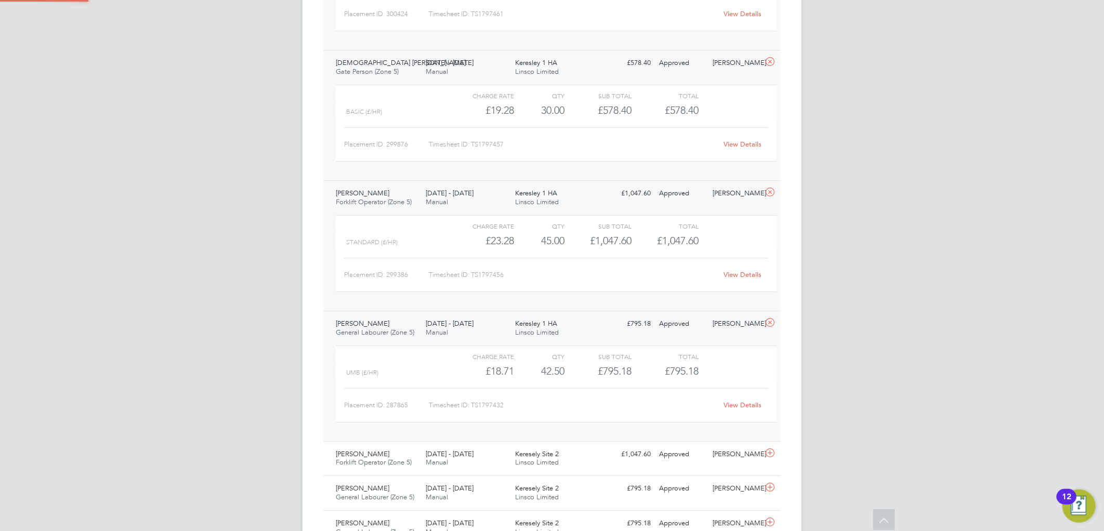
scroll to position [2020, 0]
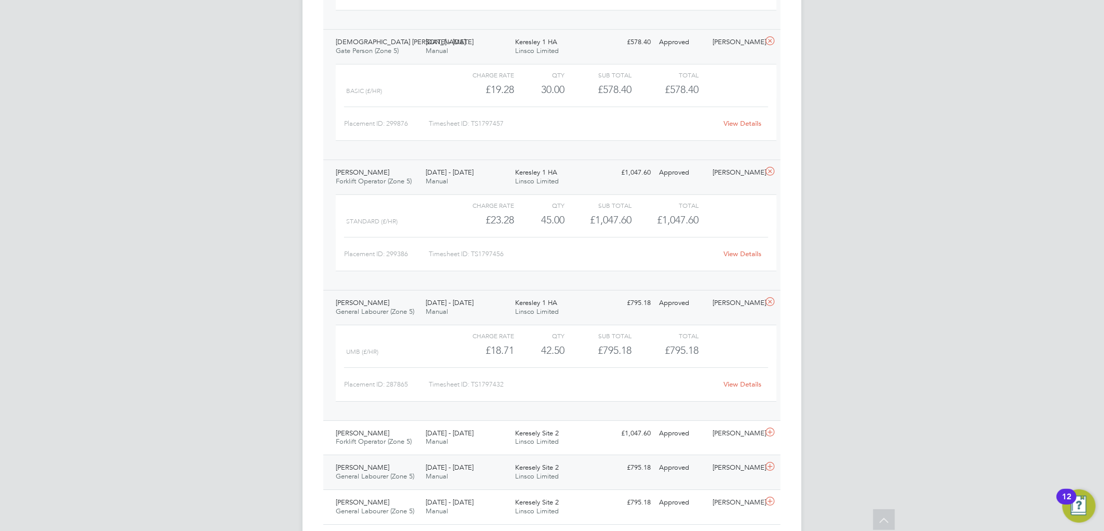
drag, startPoint x: 609, startPoint y: 547, endPoint x: 567, endPoint y: 477, distance: 82.1
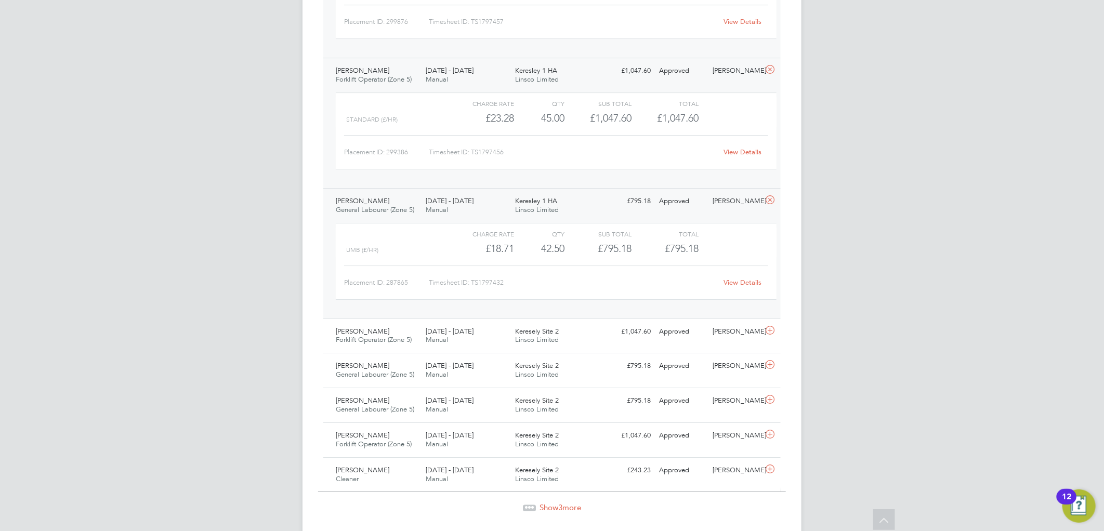
scroll to position [2135, 0]
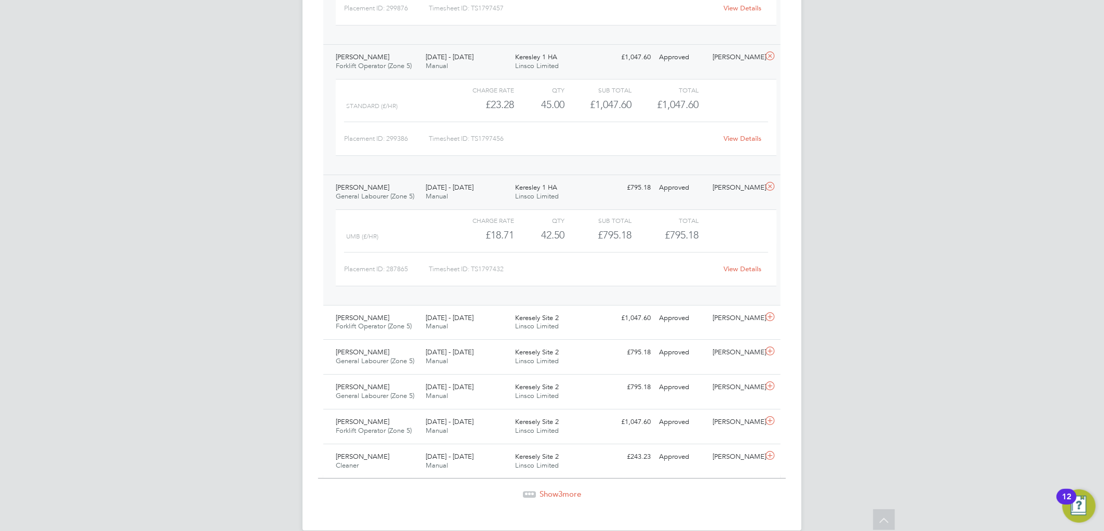
click at [531, 492] on icon at bounding box center [532, 492] width 3 height 3
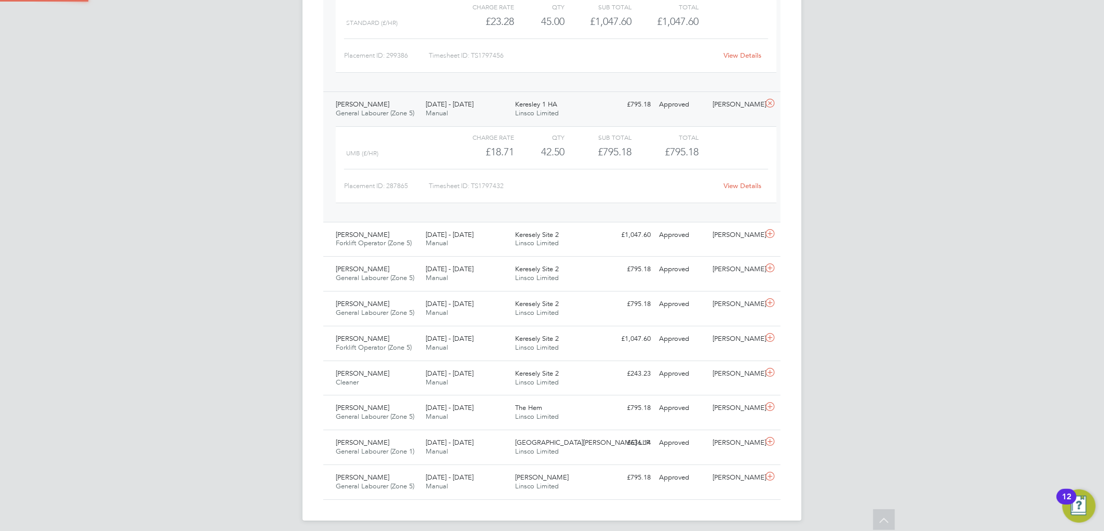
scroll to position [5, 6]
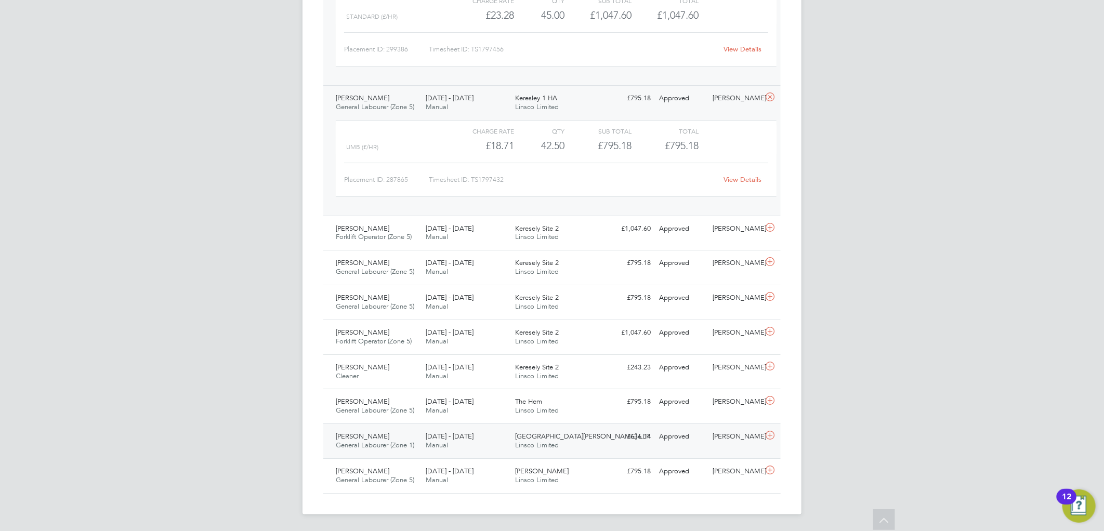
click at [460, 438] on span "4 - 10 Aug 2025" at bounding box center [450, 436] width 48 height 9
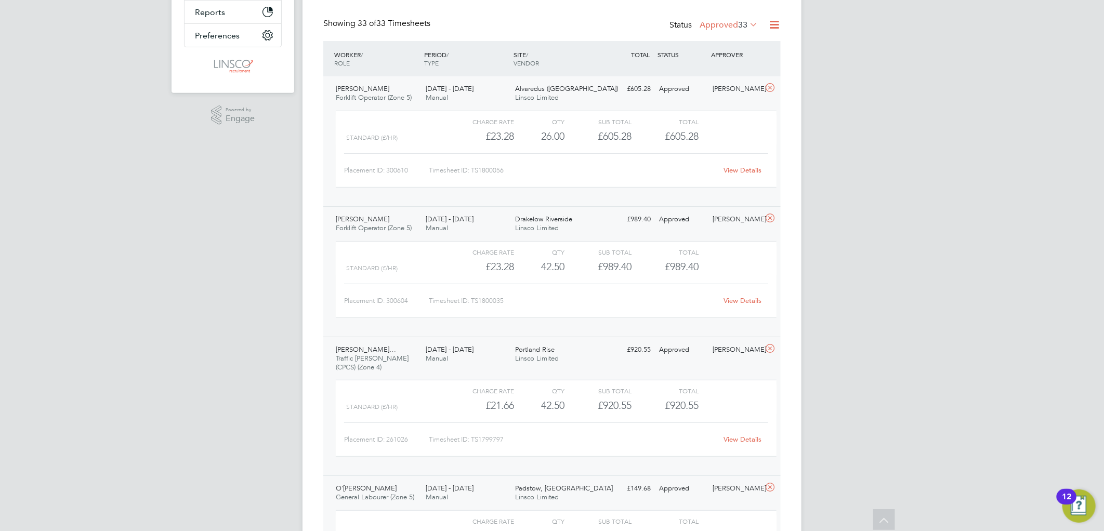
scroll to position [178, 0]
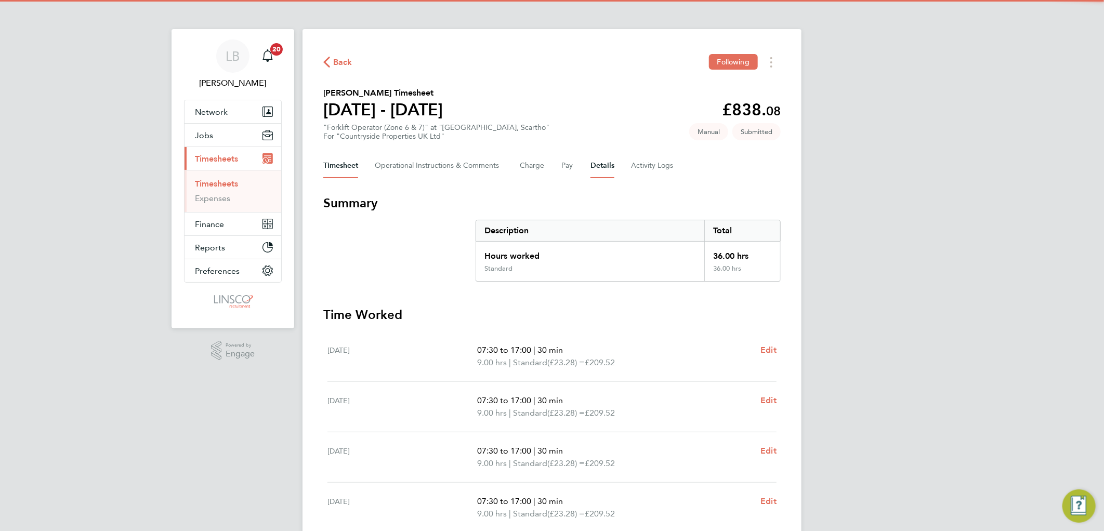
click at [605, 164] on button "Details" at bounding box center [602, 165] width 24 height 25
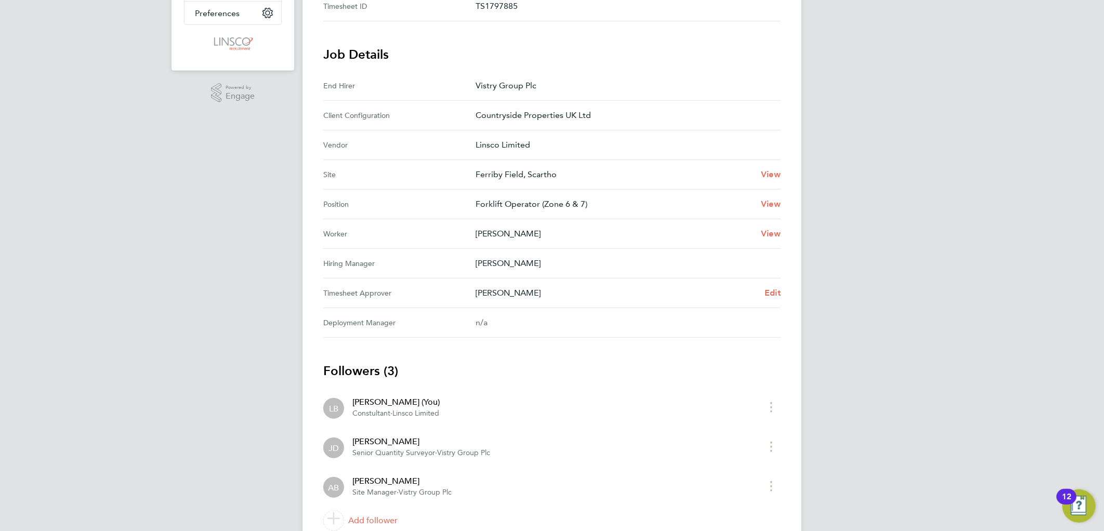
scroll to position [303, 0]
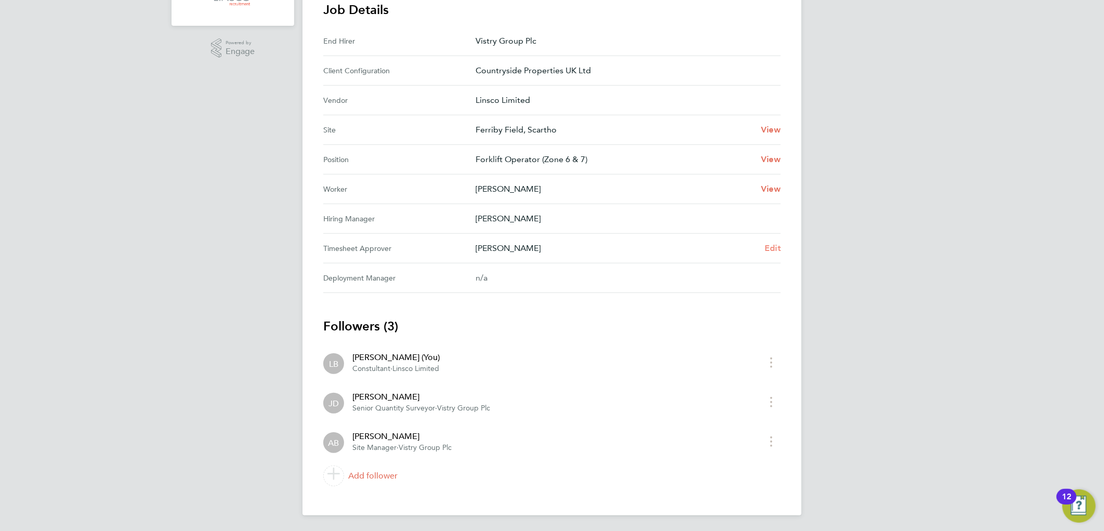
click at [775, 247] on span "Edit" at bounding box center [773, 248] width 16 height 10
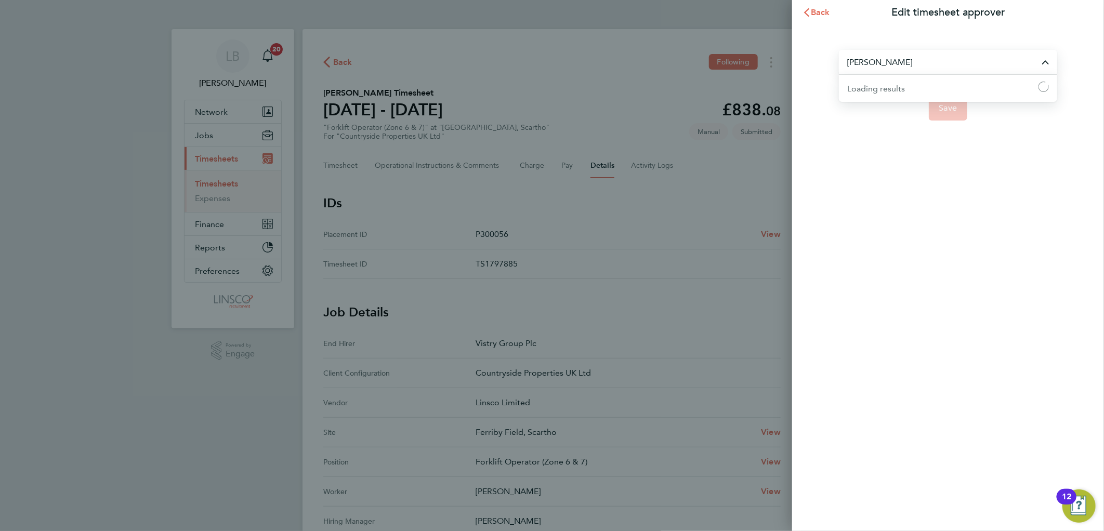
click at [904, 57] on input "[PERSON_NAME]" at bounding box center [948, 62] width 218 height 24
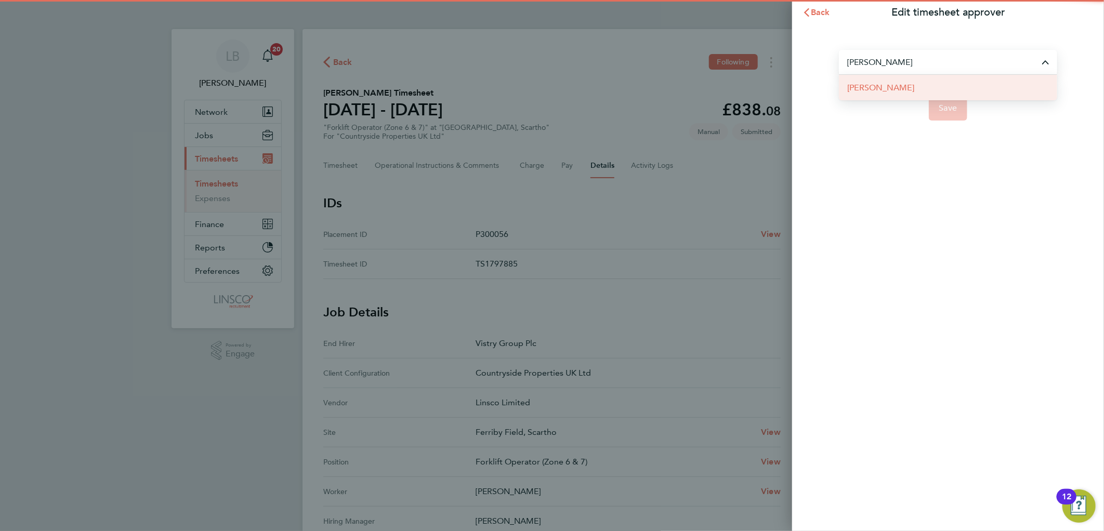
click at [915, 83] on li "[PERSON_NAME]" at bounding box center [948, 87] width 218 height 25
type input "[PERSON_NAME]"
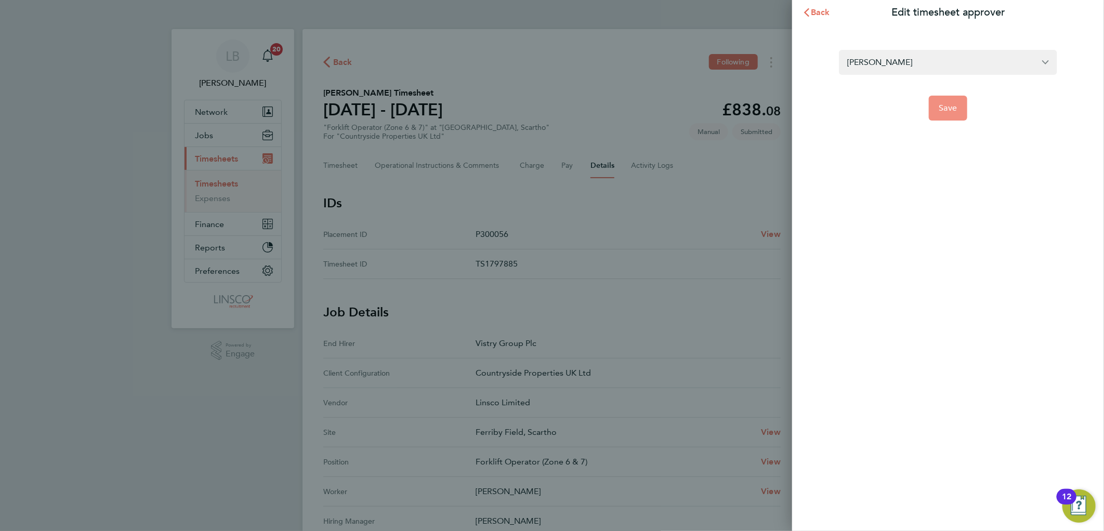
click at [943, 101] on button "Save" at bounding box center [948, 108] width 39 height 25
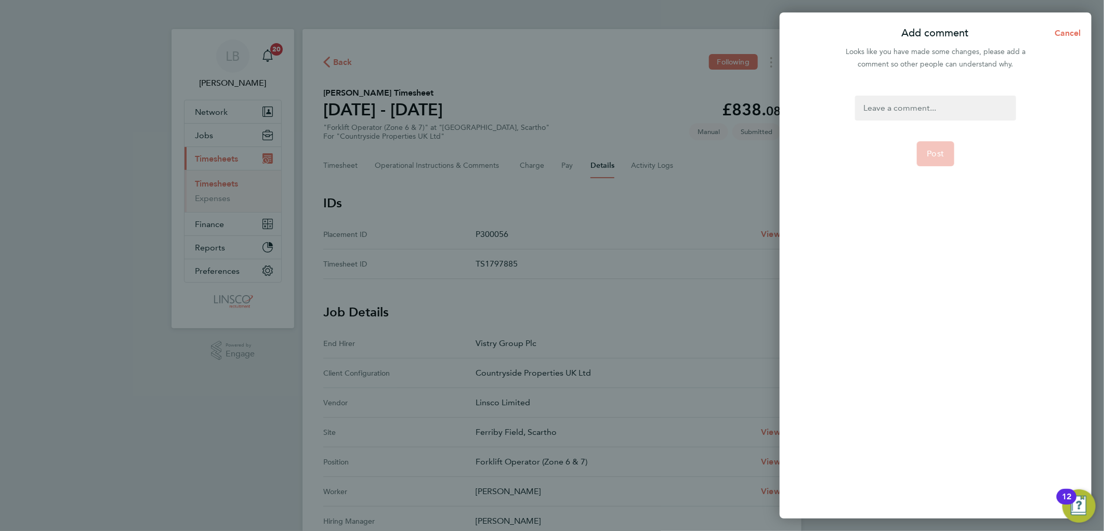
click at [942, 97] on div at bounding box center [935, 108] width 161 height 25
click at [940, 155] on span "Post" at bounding box center [935, 154] width 17 height 10
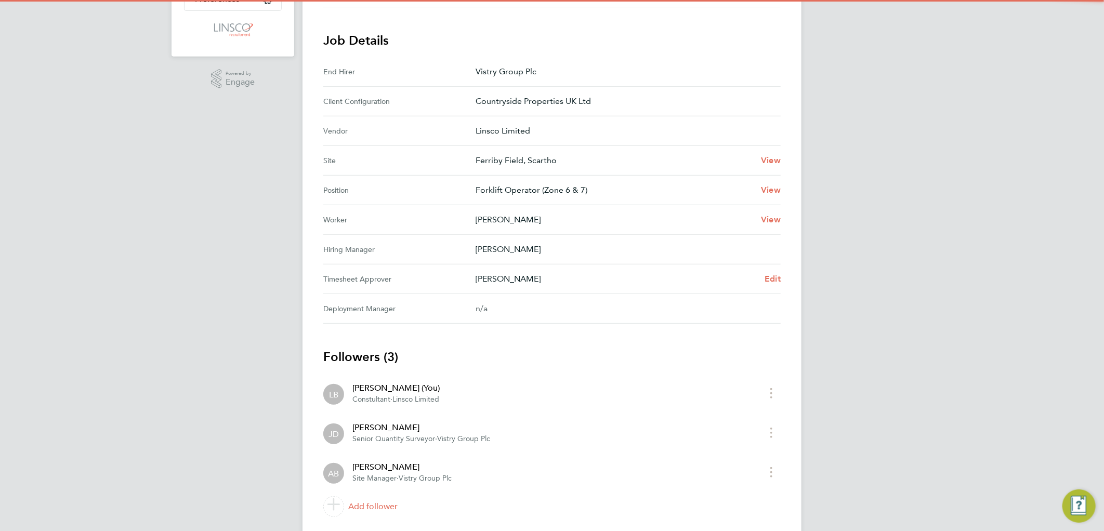
scroll to position [303, 0]
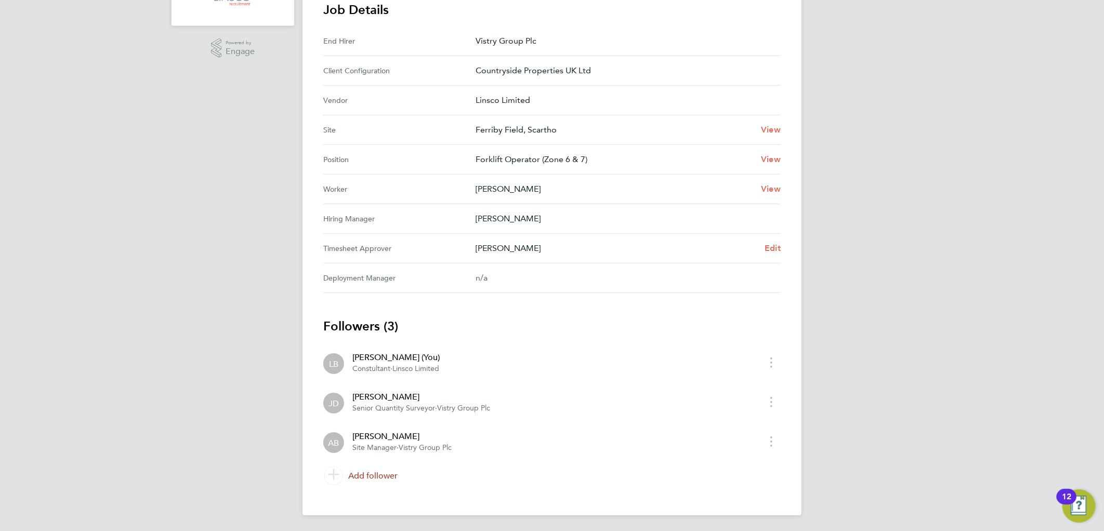
click at [377, 474] on link "Add follower" at bounding box center [551, 476] width 457 height 29
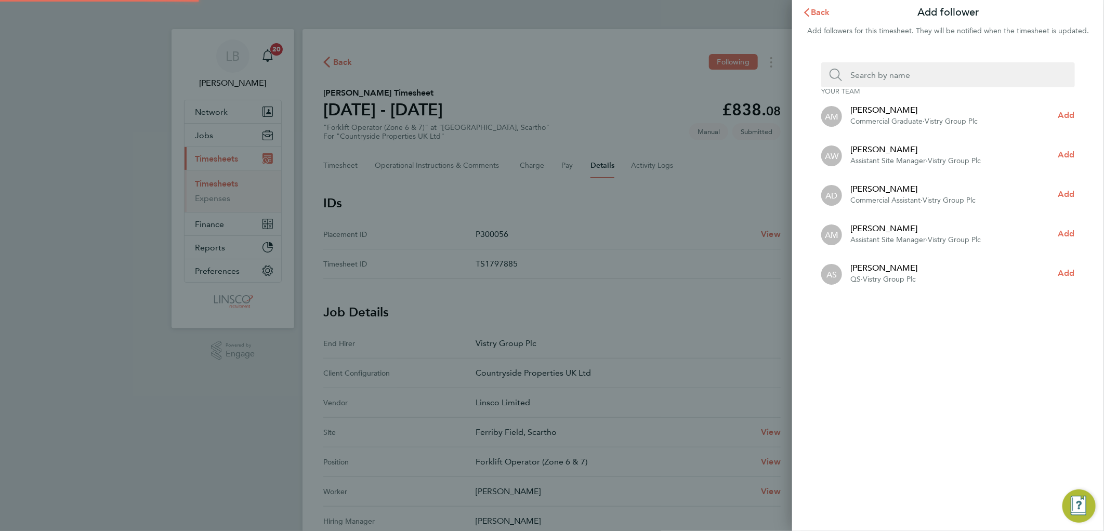
click at [861, 75] on input "Search team member by name:" at bounding box center [952, 74] width 220 height 25
type input "louis"
click at [1071, 153] on span "Add" at bounding box center [1066, 155] width 17 height 10
click at [809, 17] on span "button" at bounding box center [807, 12] width 8 height 10
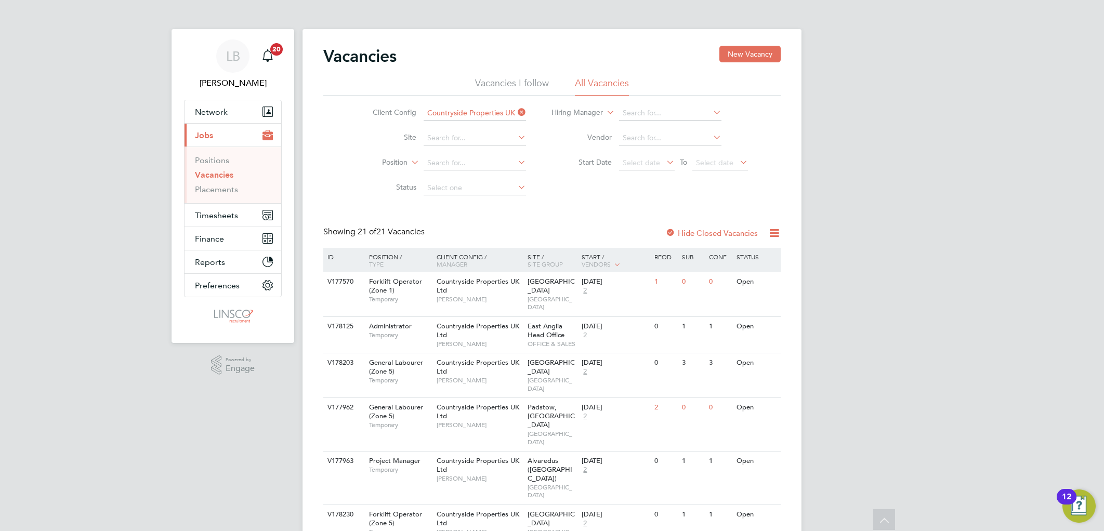
scroll to position [115, 0]
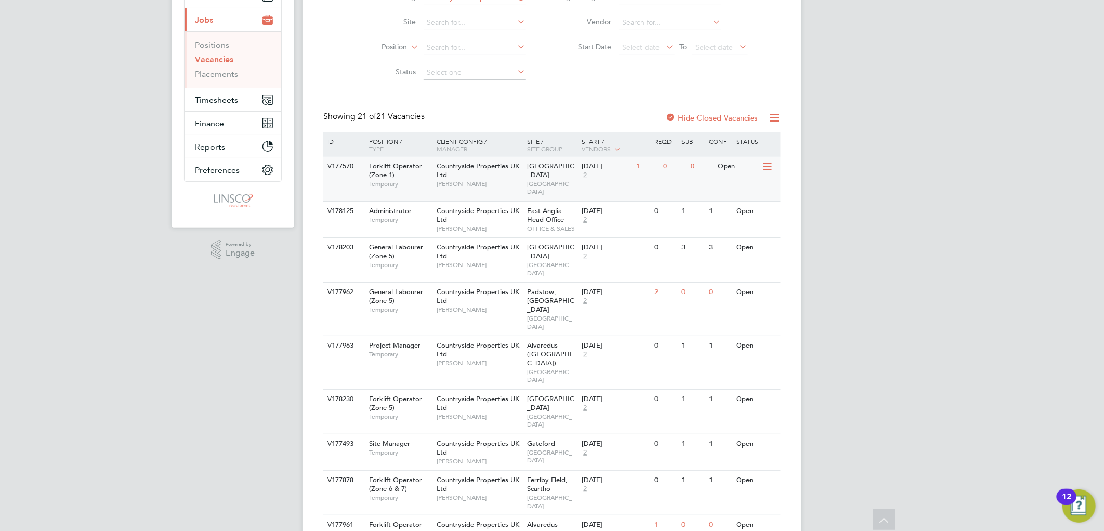
click at [476, 173] on div "Countryside Properties UK Ltd [PERSON_NAME]" at bounding box center [479, 175] width 91 height 36
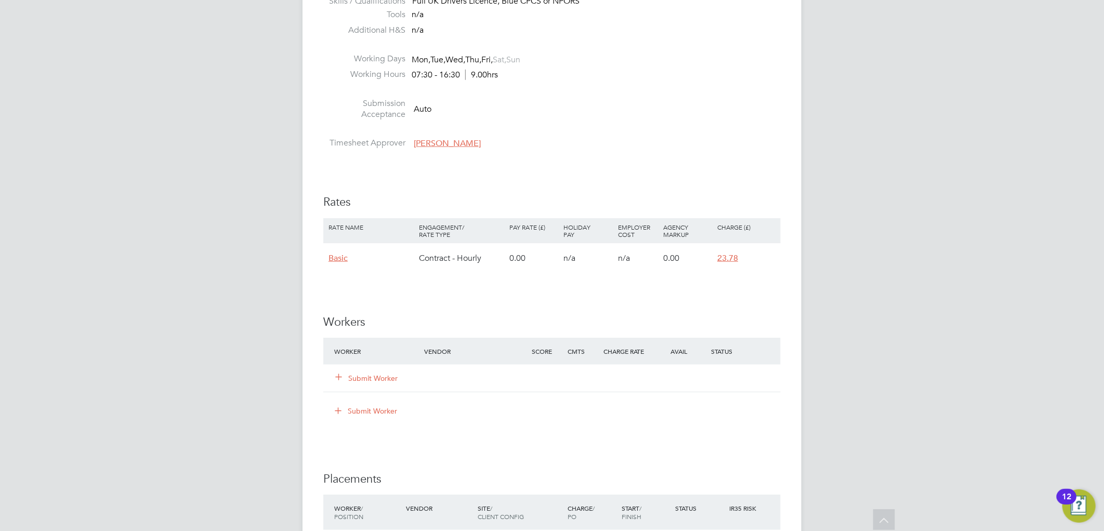
scroll to position [634, 0]
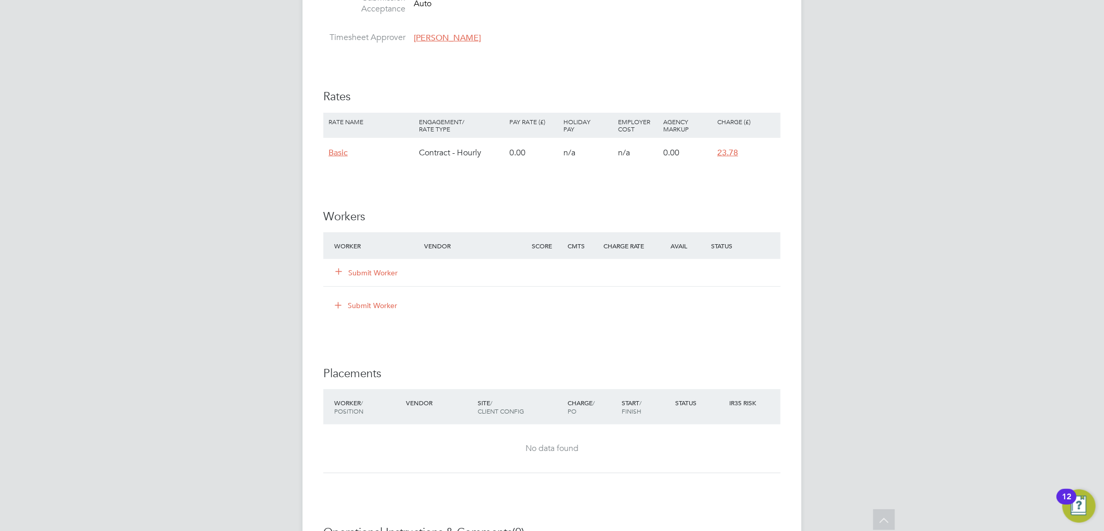
click at [361, 274] on button "Submit Worker" at bounding box center [367, 273] width 62 height 10
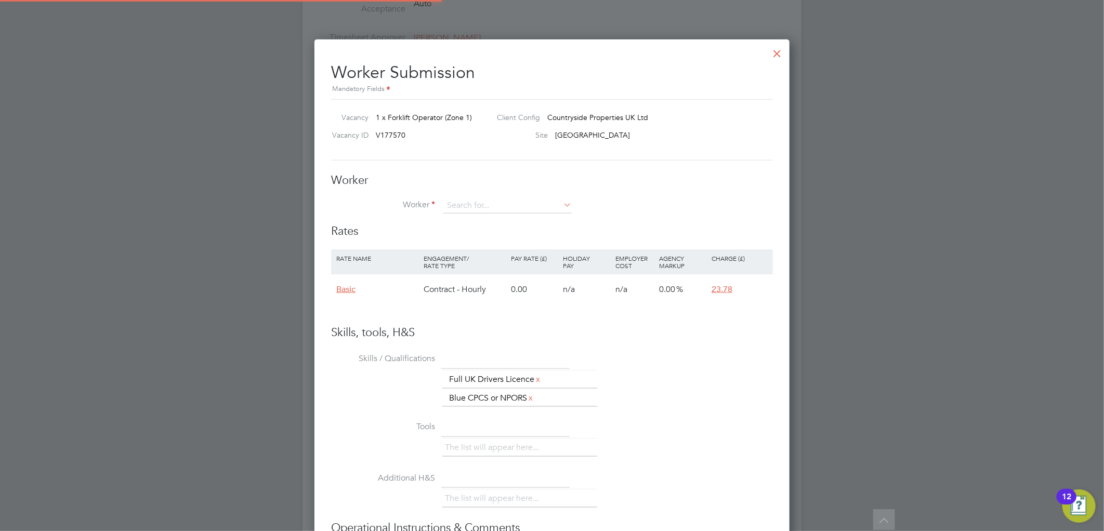
scroll to position [6, 6]
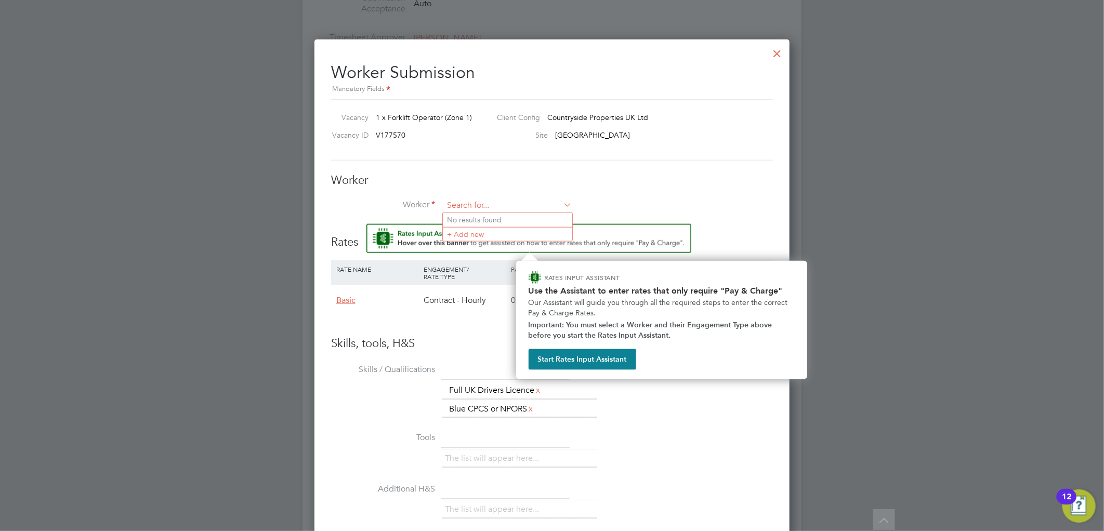
click at [458, 206] on input at bounding box center [507, 206] width 128 height 16
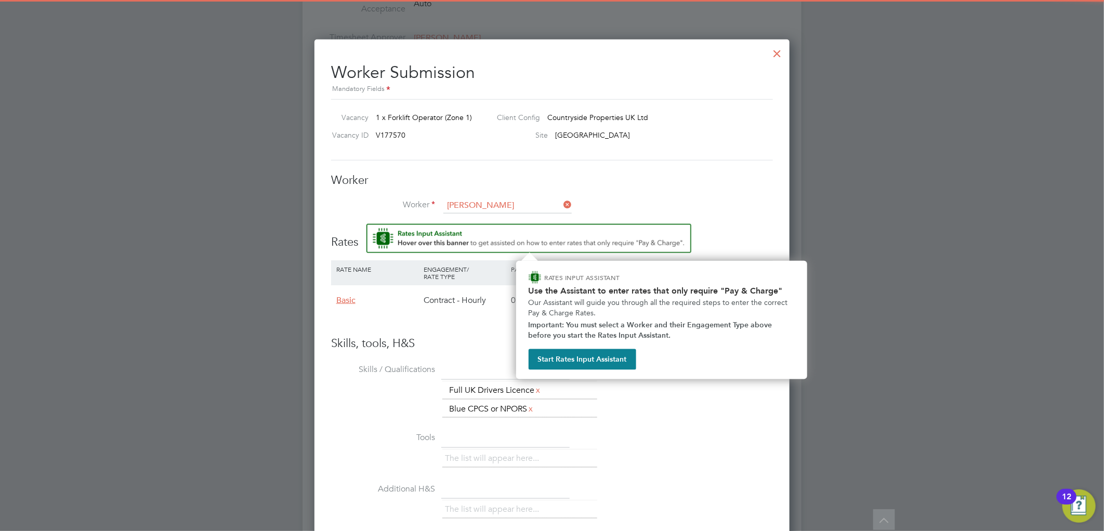
click at [517, 221] on b "Mauls" at bounding box center [527, 220] width 20 height 9
type input "[PERSON_NAME] (XP144173)"
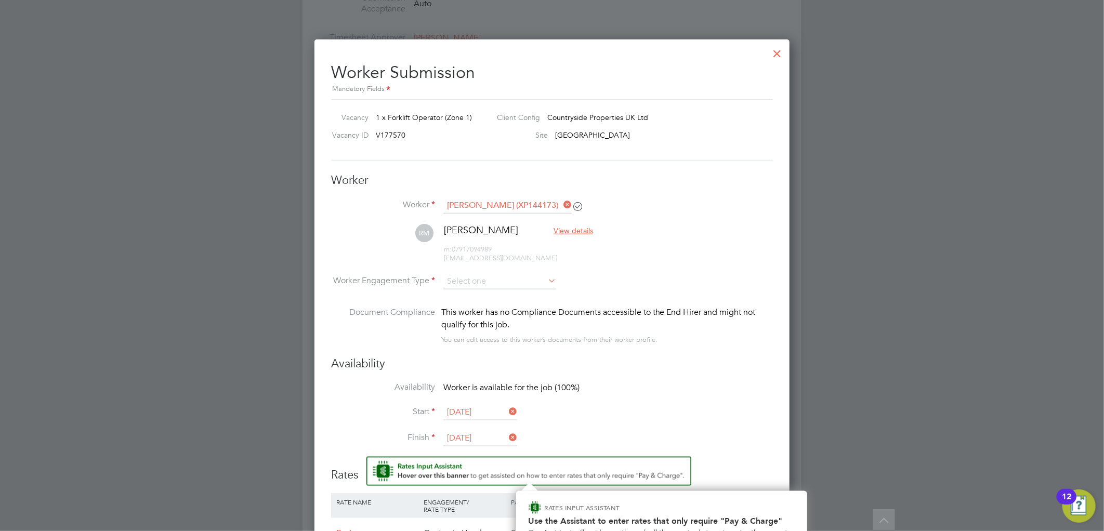
scroll to position [5, 6]
click at [484, 286] on input at bounding box center [499, 282] width 113 height 16
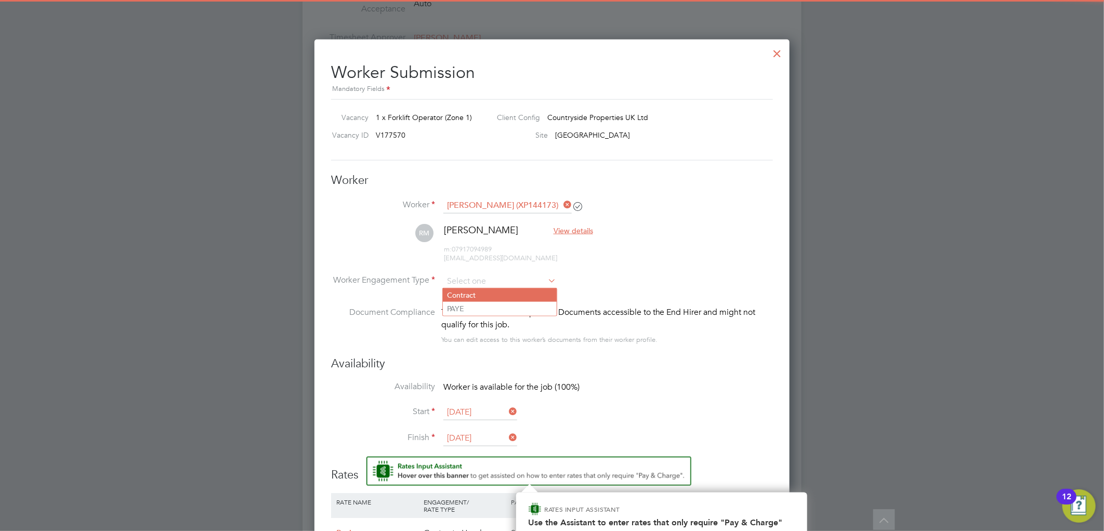
click at [481, 293] on li "Contract" at bounding box center [500, 295] width 114 height 14
type input "Contract"
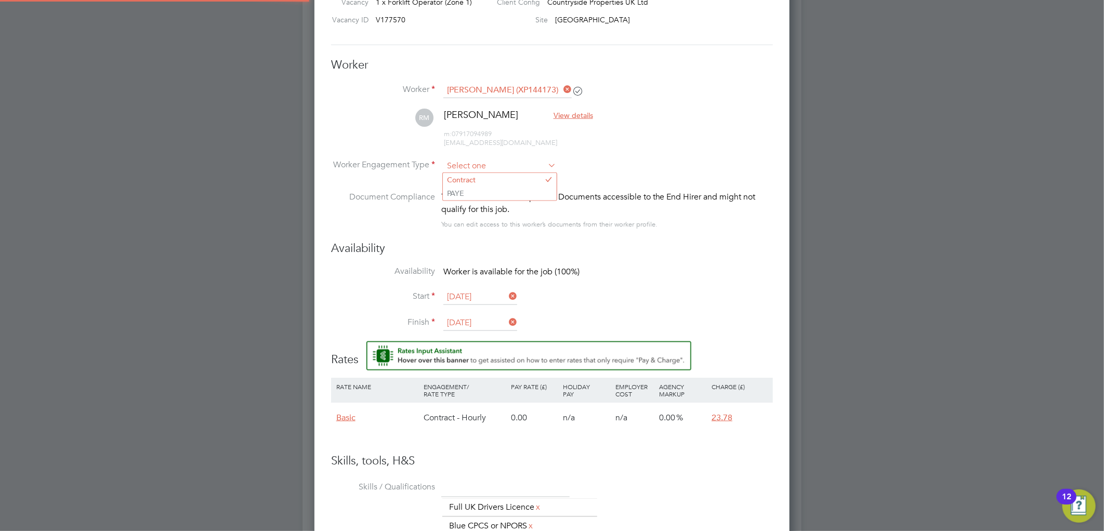
click at [485, 167] on input at bounding box center [499, 167] width 113 height 16
click at [489, 180] on li "Contract" at bounding box center [500, 180] width 114 height 14
type input "Contract"
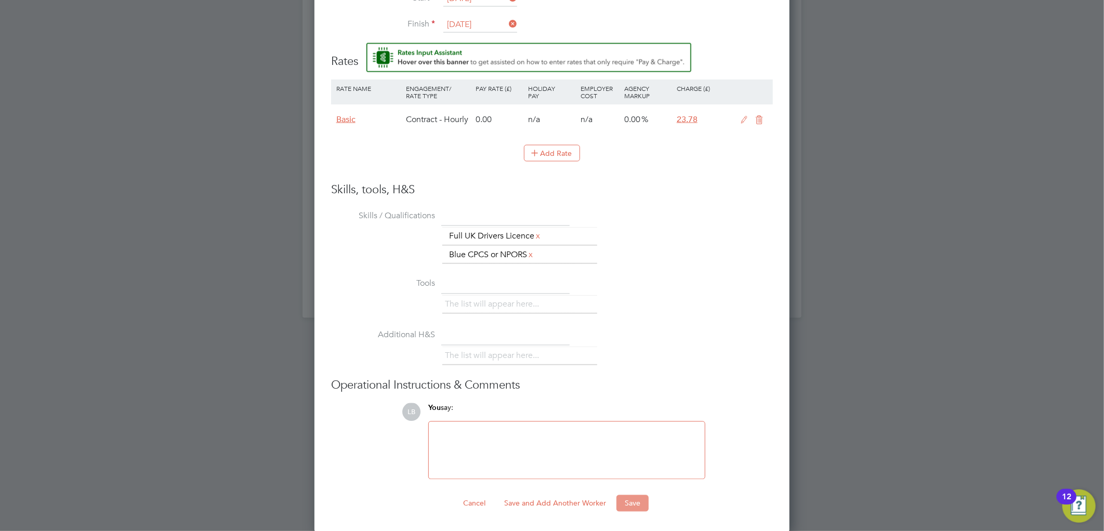
click at [641, 497] on button "Save" at bounding box center [632, 503] width 32 height 17
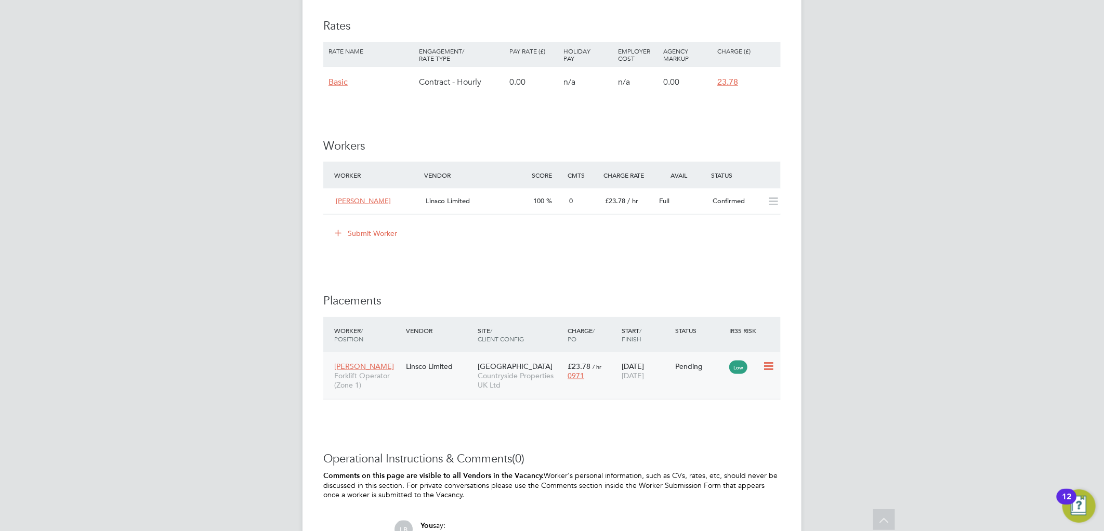
click at [771, 367] on icon at bounding box center [768, 366] width 10 height 12
click at [710, 432] on li "Start" at bounding box center [737, 432] width 74 height 15
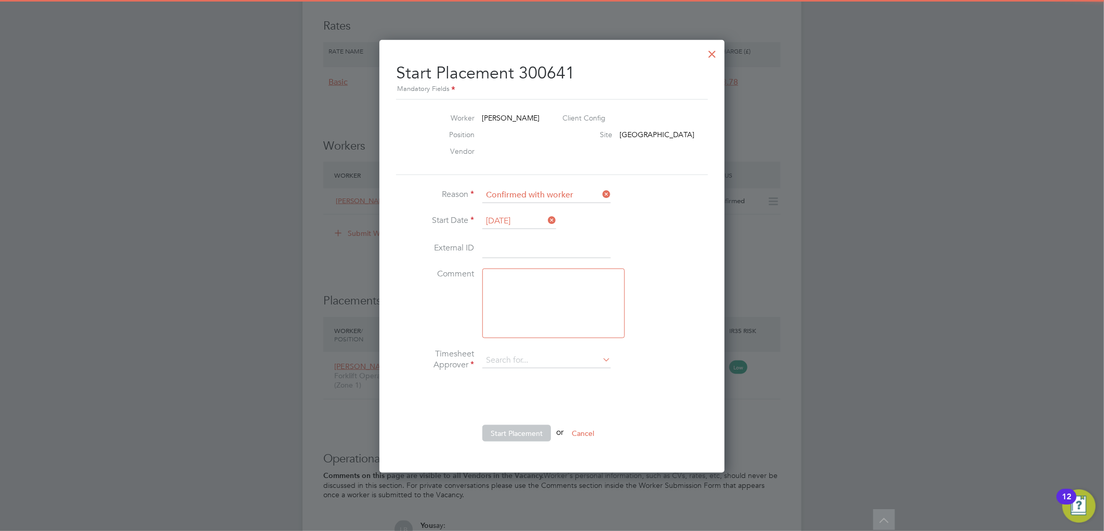
type input "[PERSON_NAME]"
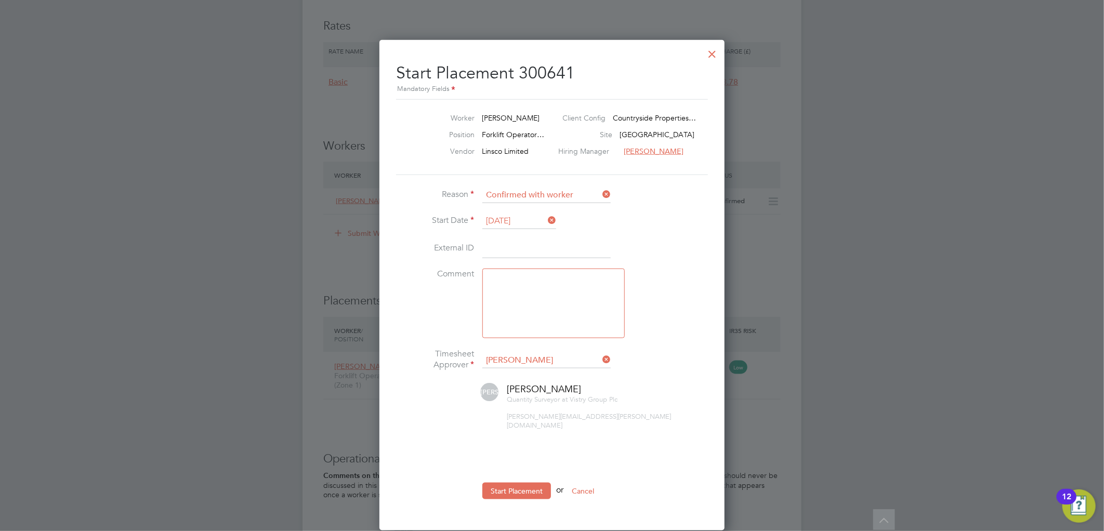
click at [504, 220] on input "[DATE]" at bounding box center [519, 222] width 74 height 16
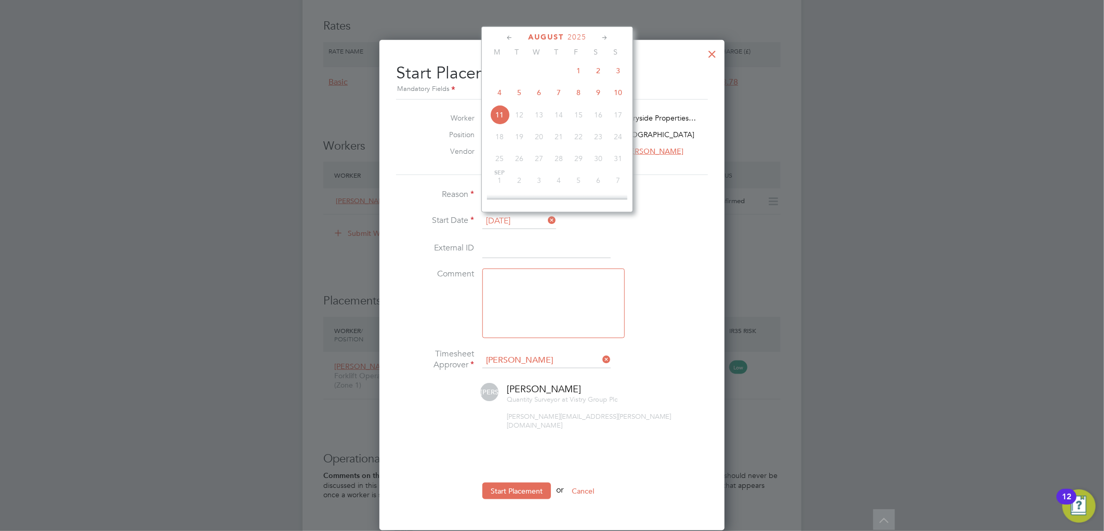
click at [501, 96] on span "4" at bounding box center [500, 93] width 20 height 20
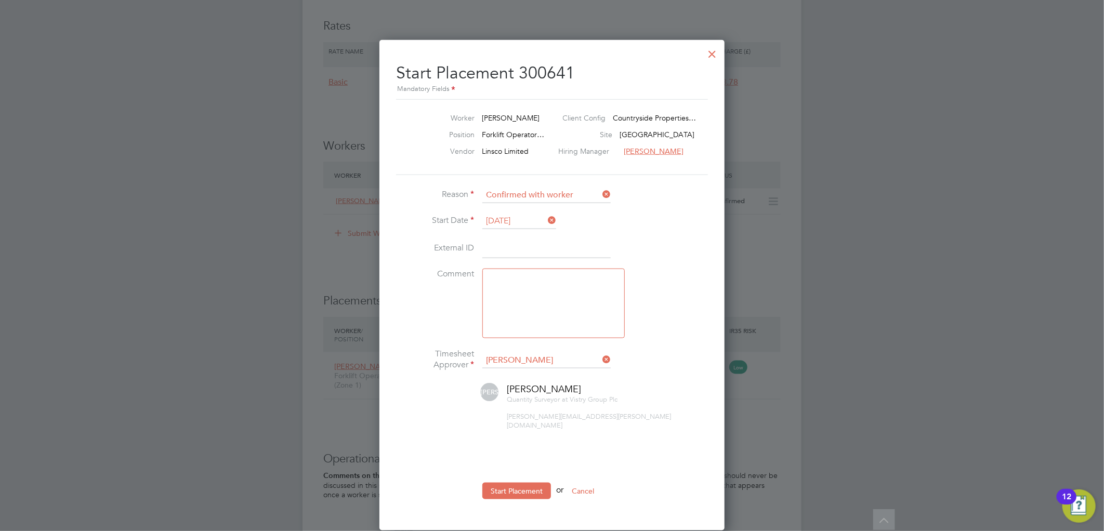
click at [515, 221] on input "[DATE]" at bounding box center [519, 222] width 74 height 16
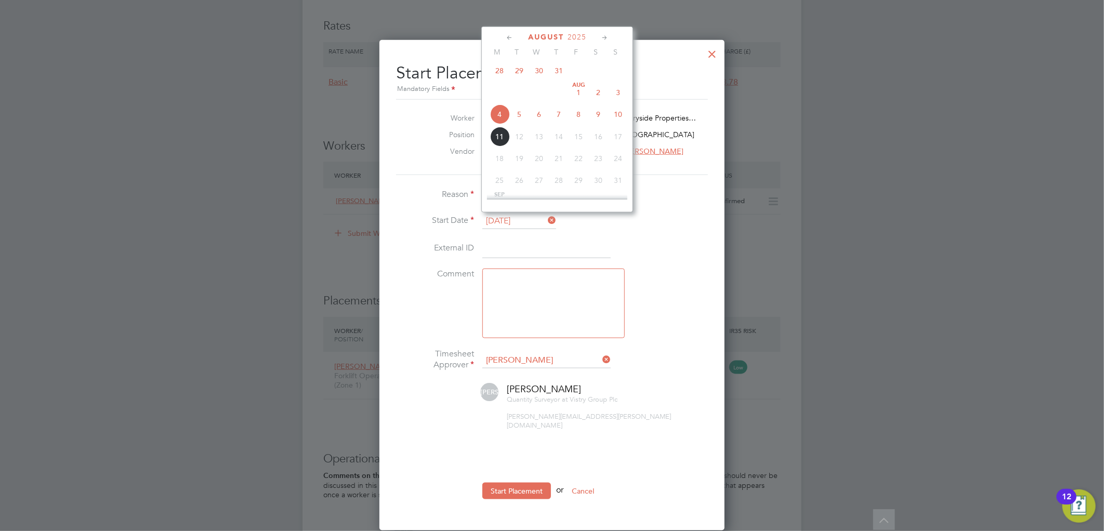
click at [500, 137] on span "11" at bounding box center [500, 137] width 20 height 20
type input "[DATE]"
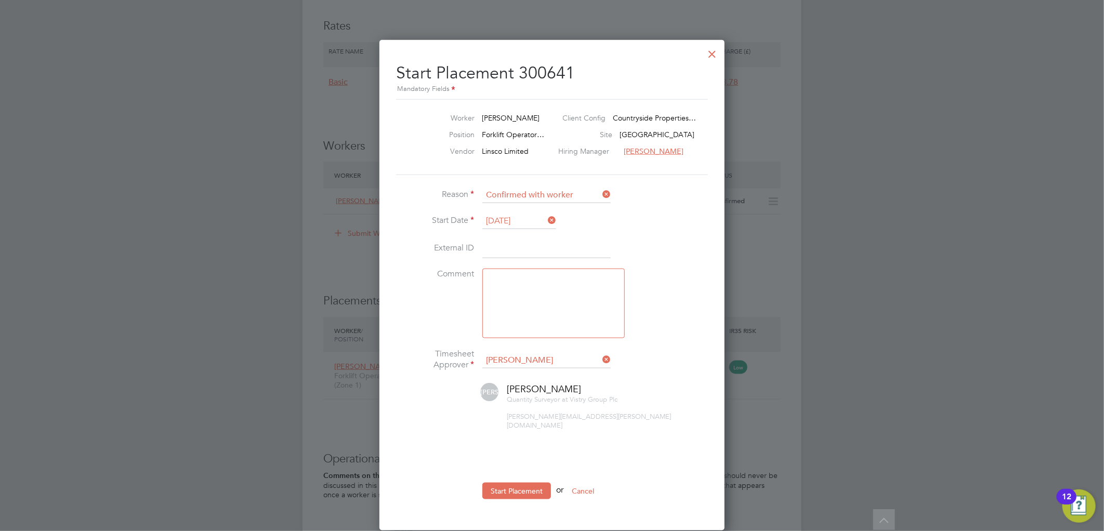
click at [511, 467] on ul "Reason Confirmed with worker Start Date [DATE] External ID Comment Timesheet Ap…" at bounding box center [552, 349] width 312 height 322
click at [517, 483] on button "Start Placement" at bounding box center [516, 491] width 69 height 17
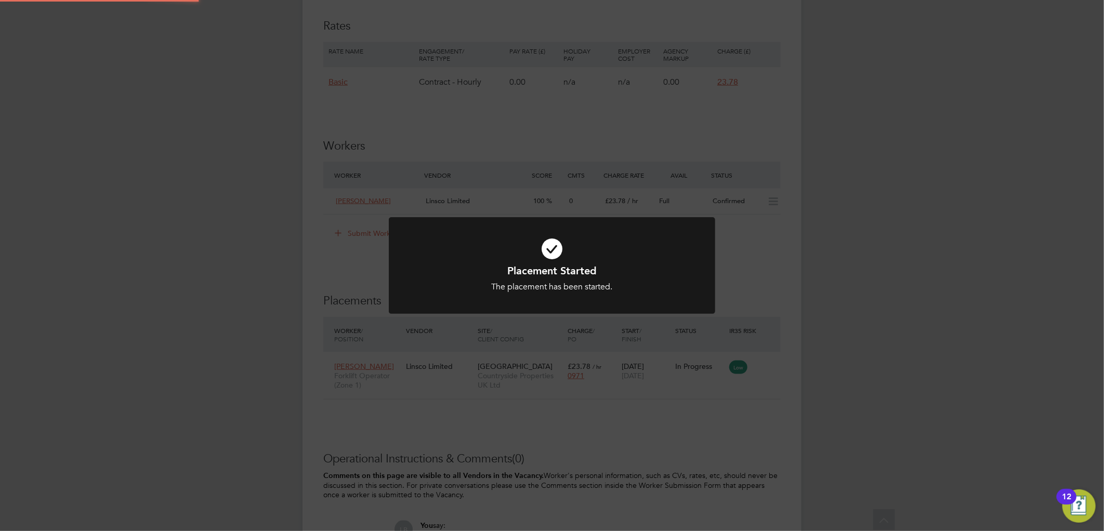
click at [815, 352] on div "Placement Started The placement has been started. Cancel Okay" at bounding box center [552, 265] width 1104 height 531
